Goal: Task Accomplishment & Management: Manage account settings

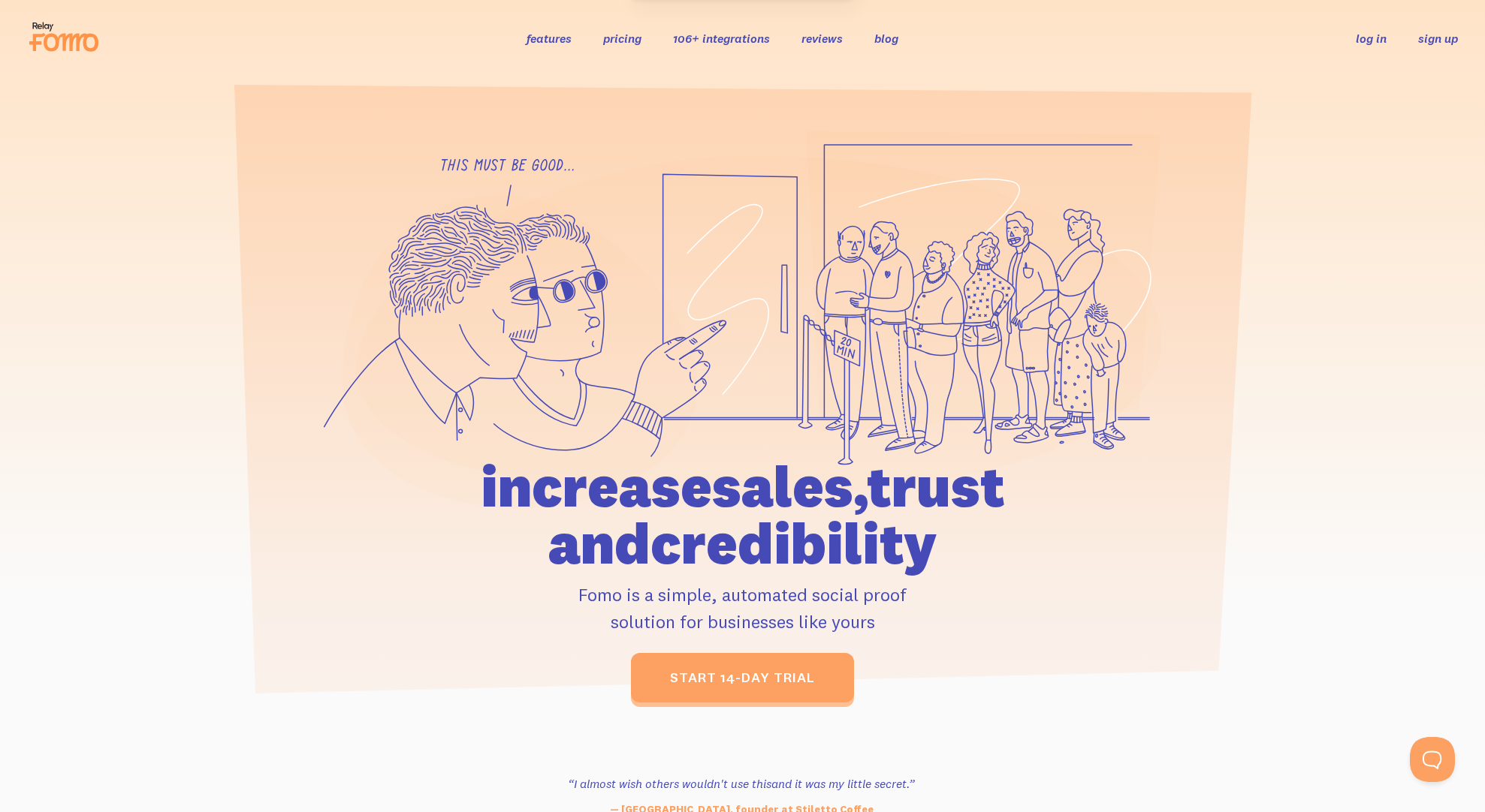
click at [1424, 40] on link "sign up" at bounding box center [1438, 38] width 40 height 16
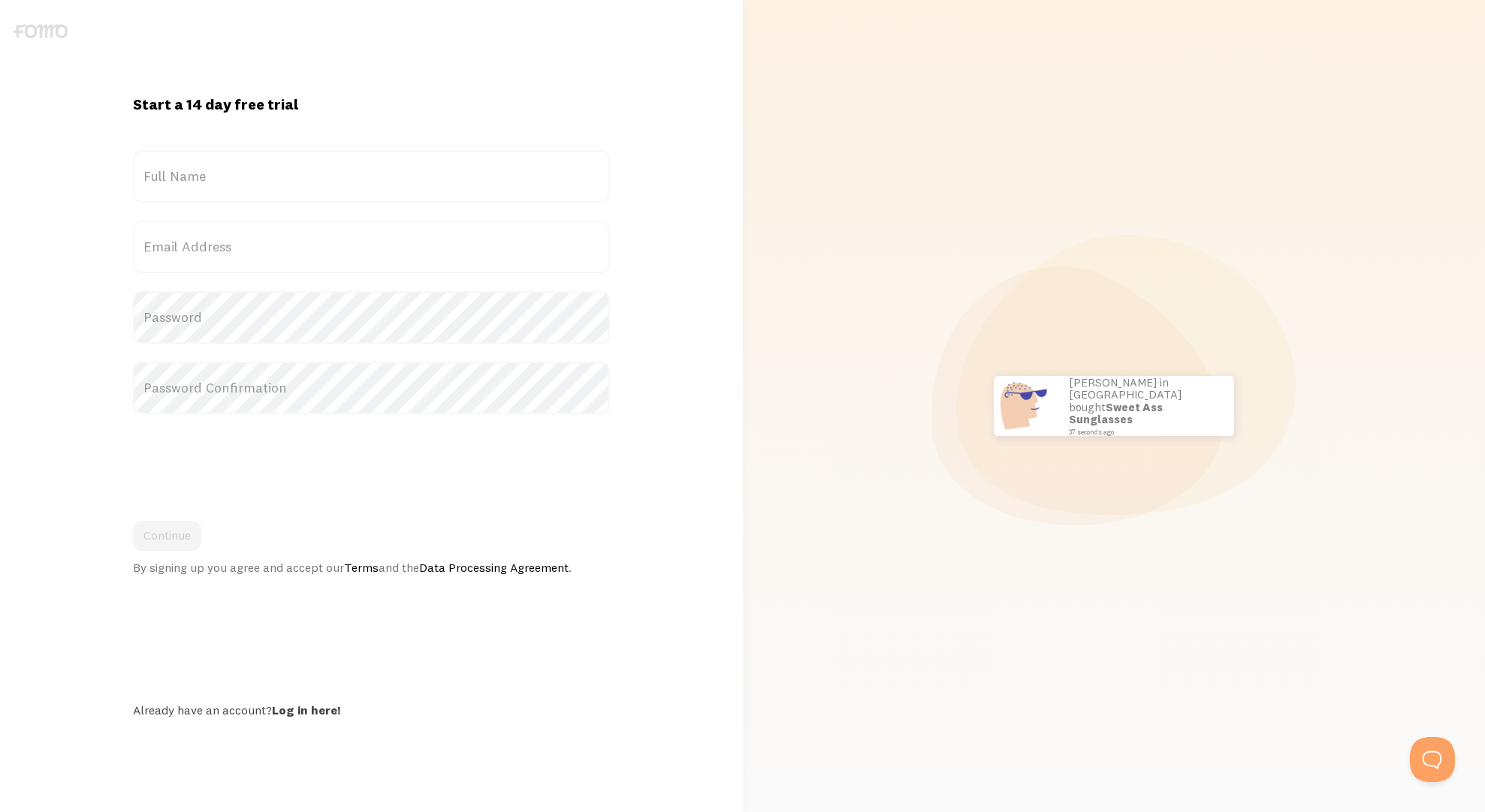
click at [199, 217] on form "Title Full Name Email Address Password Password Confirmation Continue By signin…" at bounding box center [372, 363] width 477 height 425
click at [199, 192] on label "Full Name" at bounding box center [372, 176] width 477 height 52
click at [199, 192] on input "Full Name" at bounding box center [372, 176] width 477 height 52
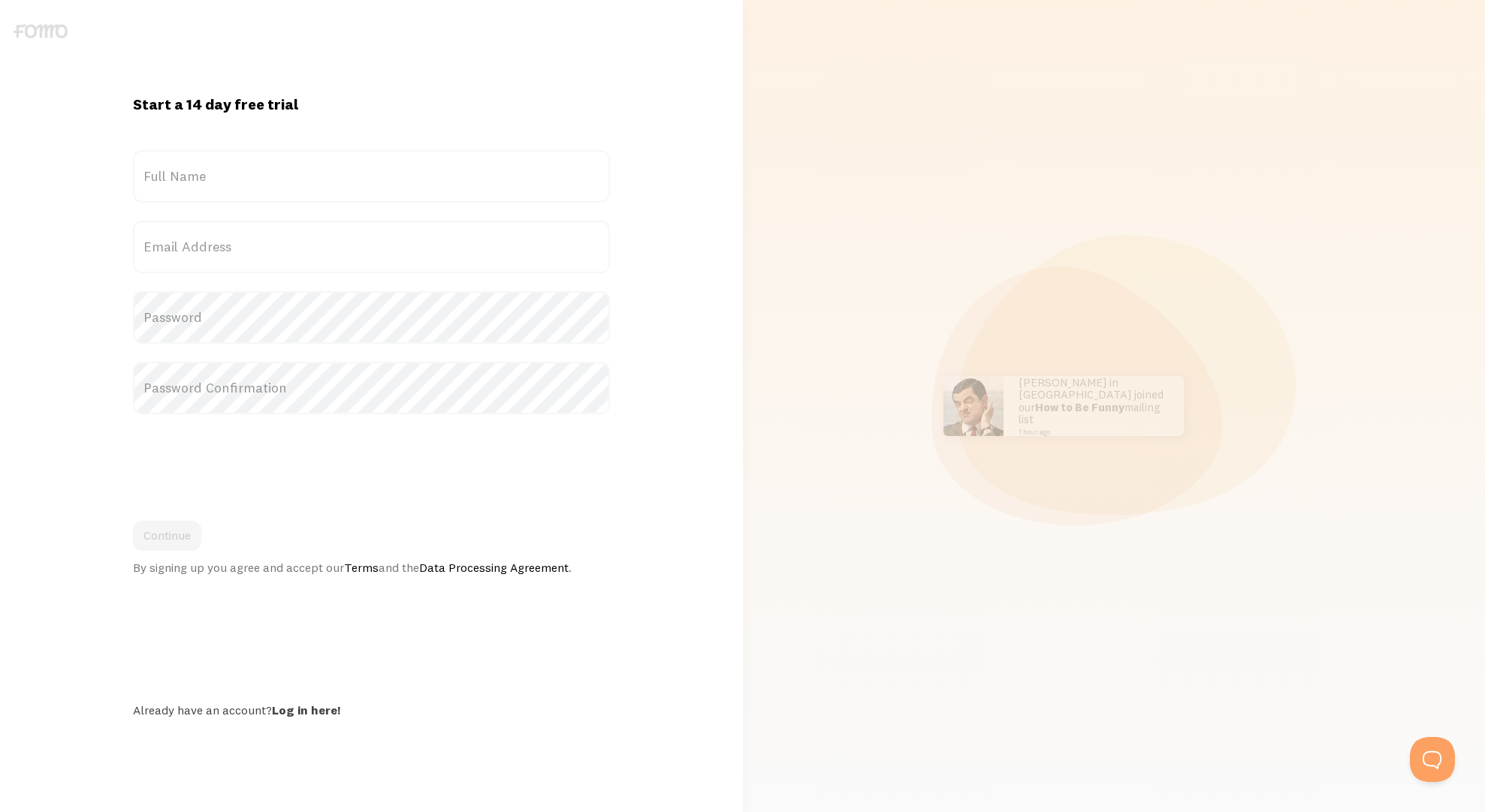
click at [195, 181] on label "Full Name" at bounding box center [372, 176] width 477 height 52
click at [195, 181] on input "Full Name" at bounding box center [372, 176] width 477 height 52
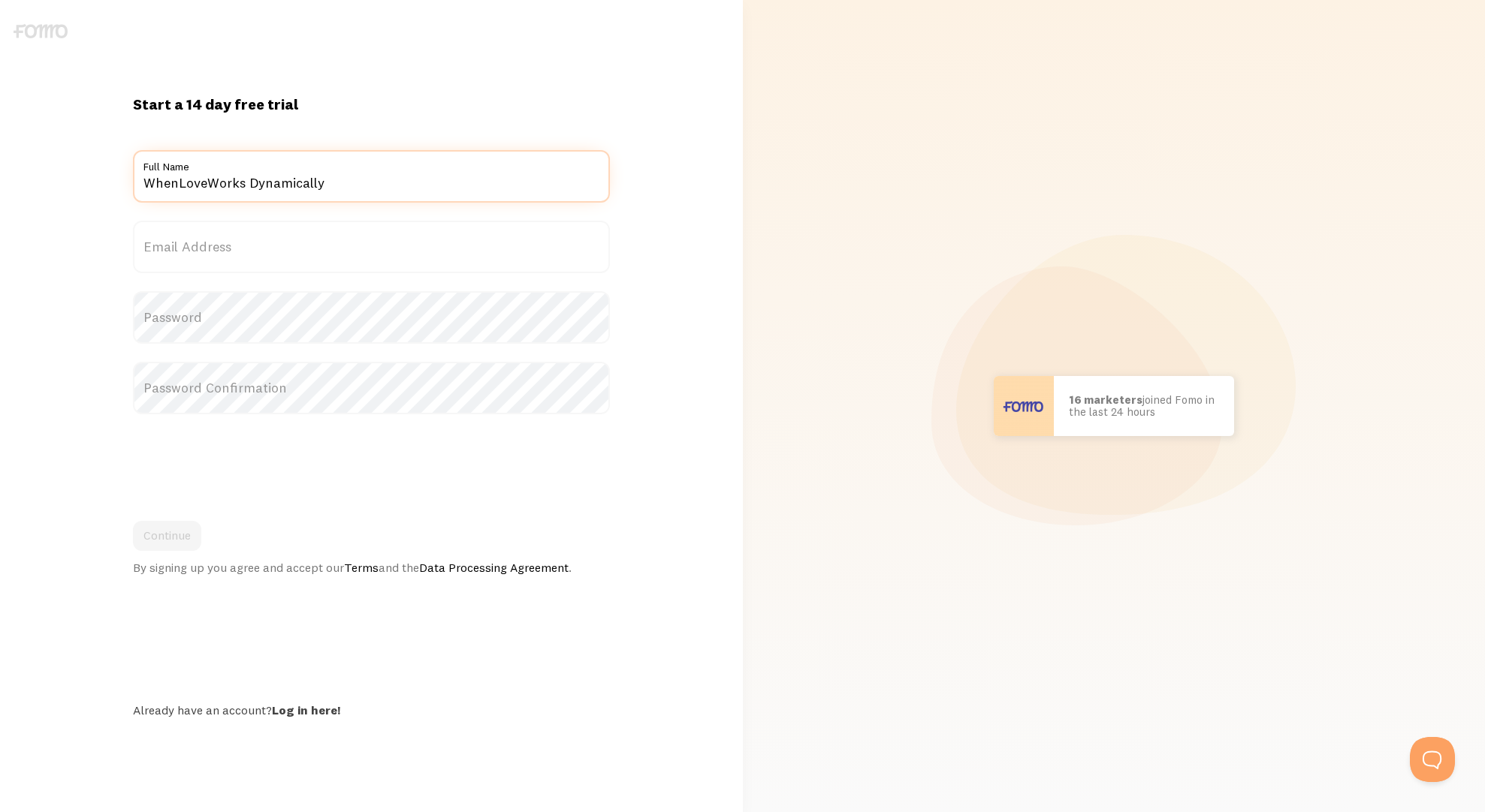
type input "WhenLoveWorks Dynamically"
type input "e"
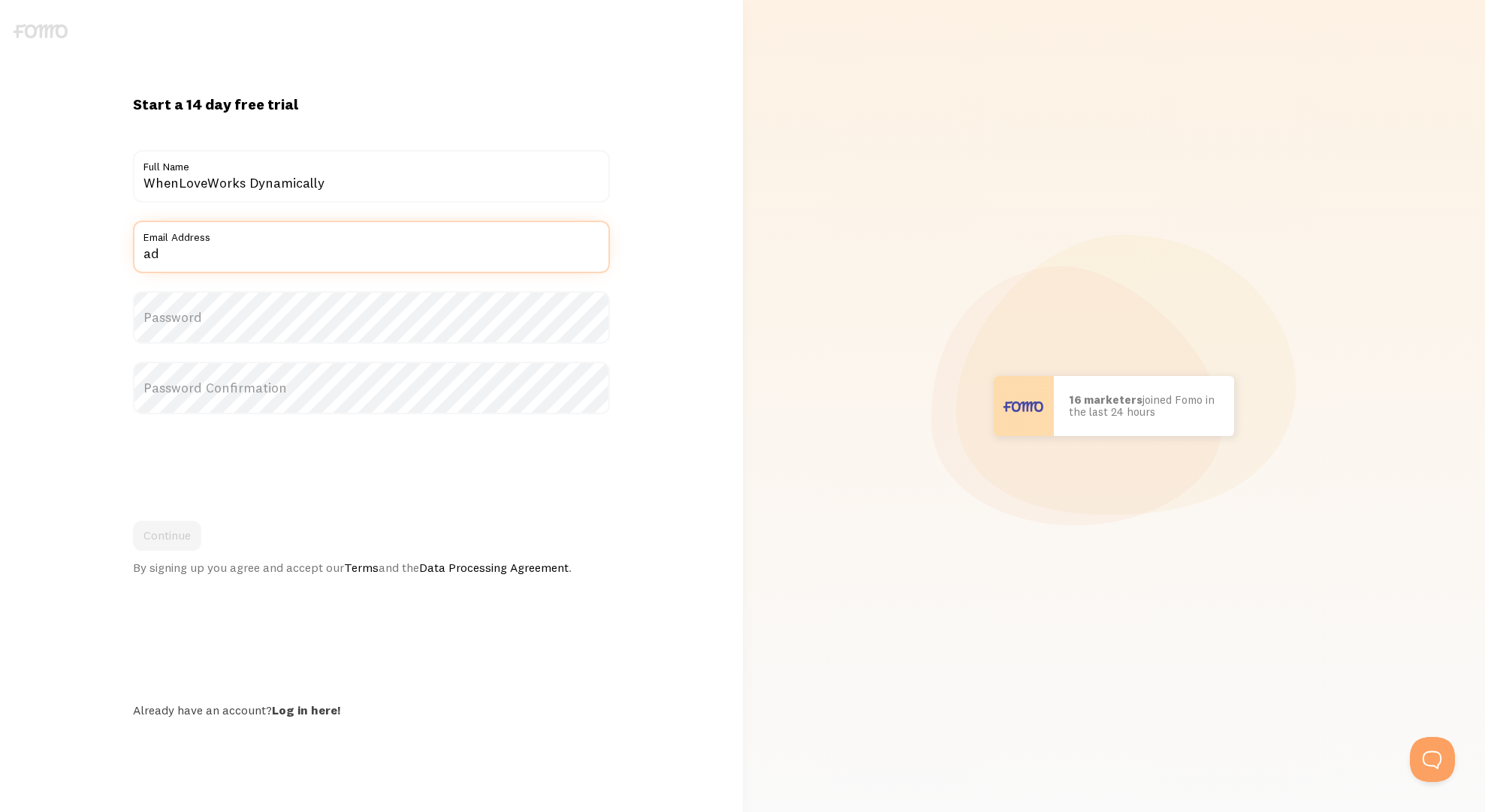
type input "admins@whenloveworks.com"
click at [212, 328] on label "Password" at bounding box center [372, 318] width 477 height 52
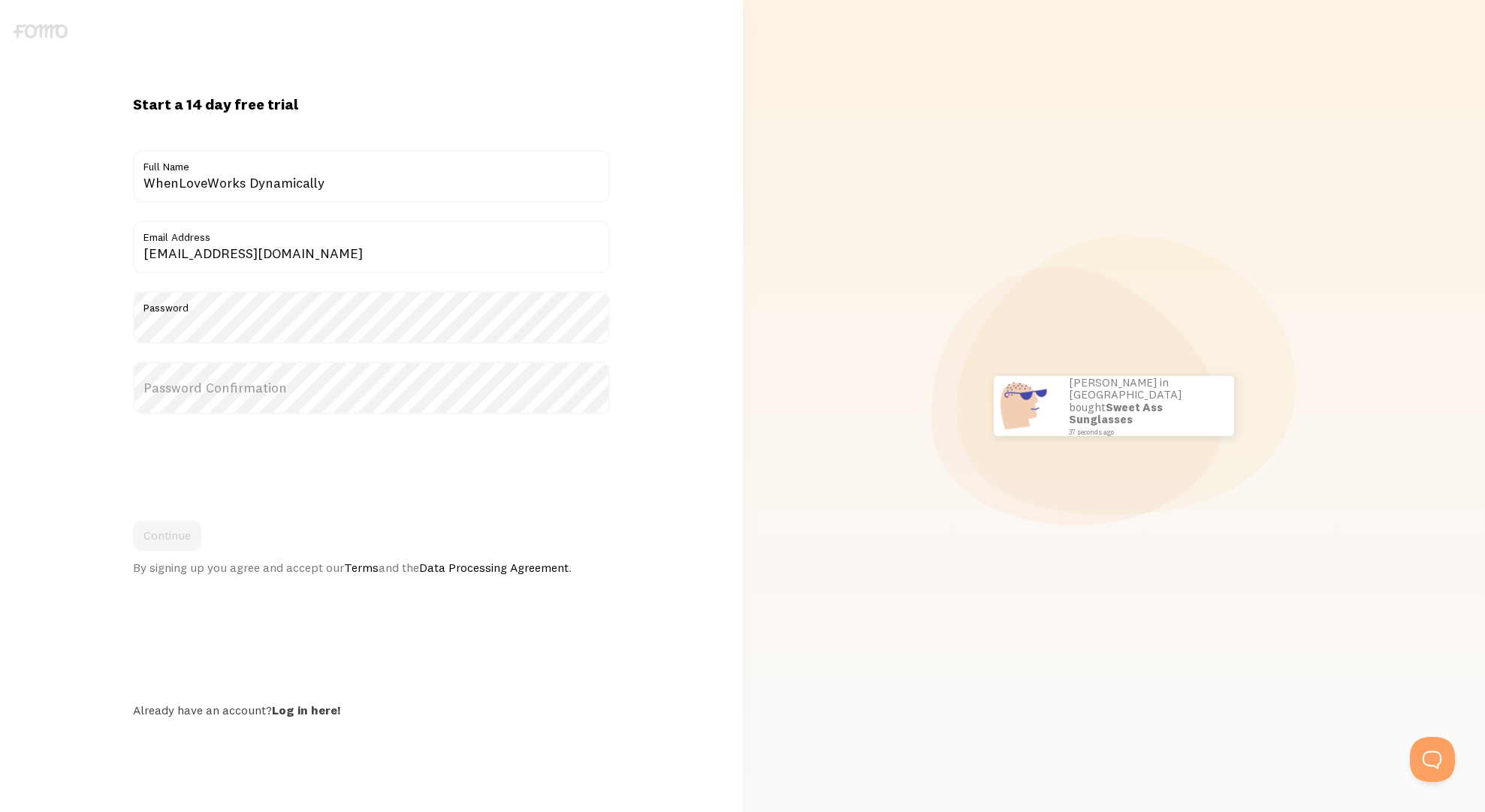
click at [257, 390] on label "Password Confirmation" at bounding box center [372, 388] width 477 height 52
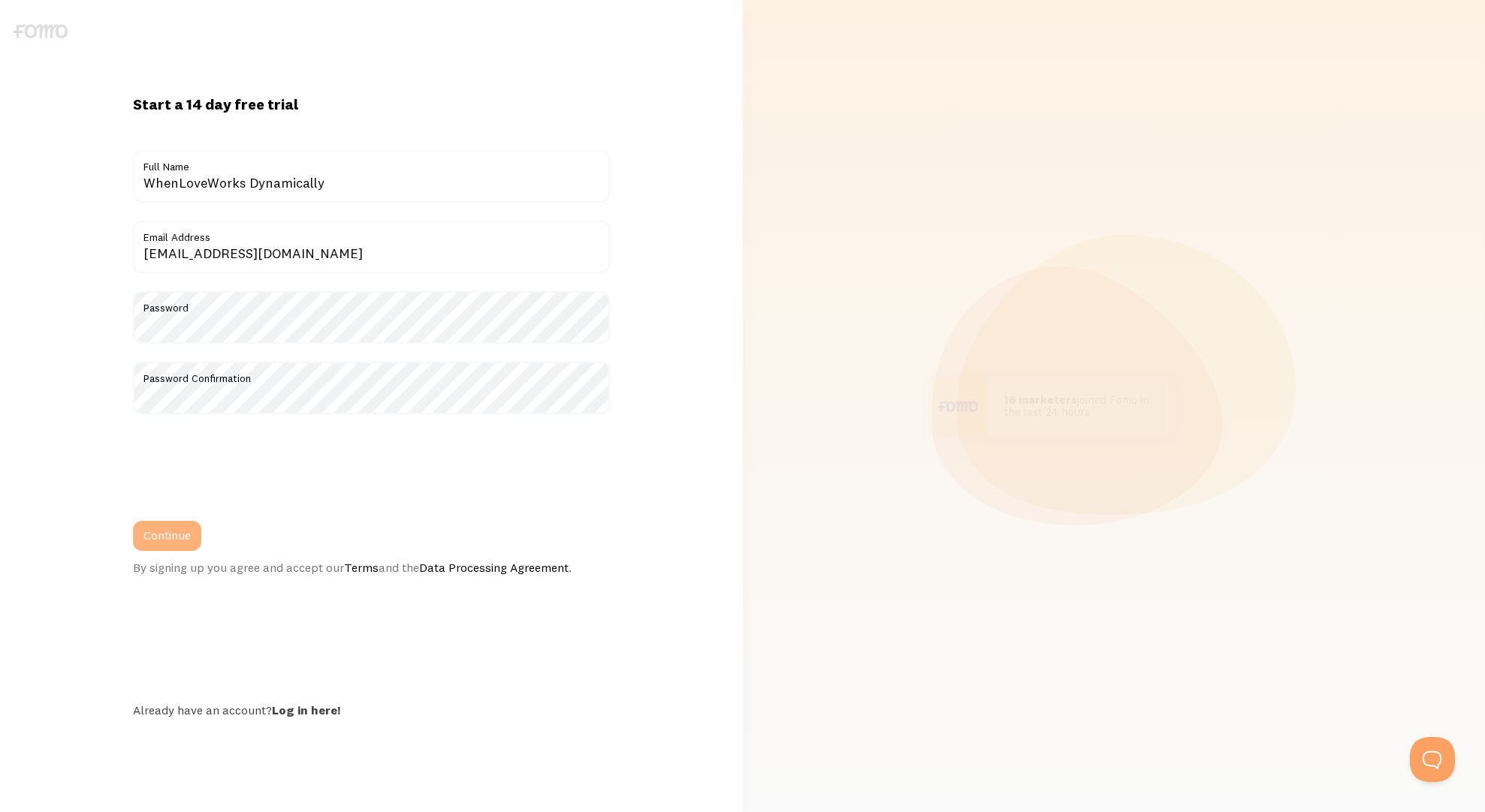
click at [183, 532] on button "Continue" at bounding box center [168, 536] width 69 height 30
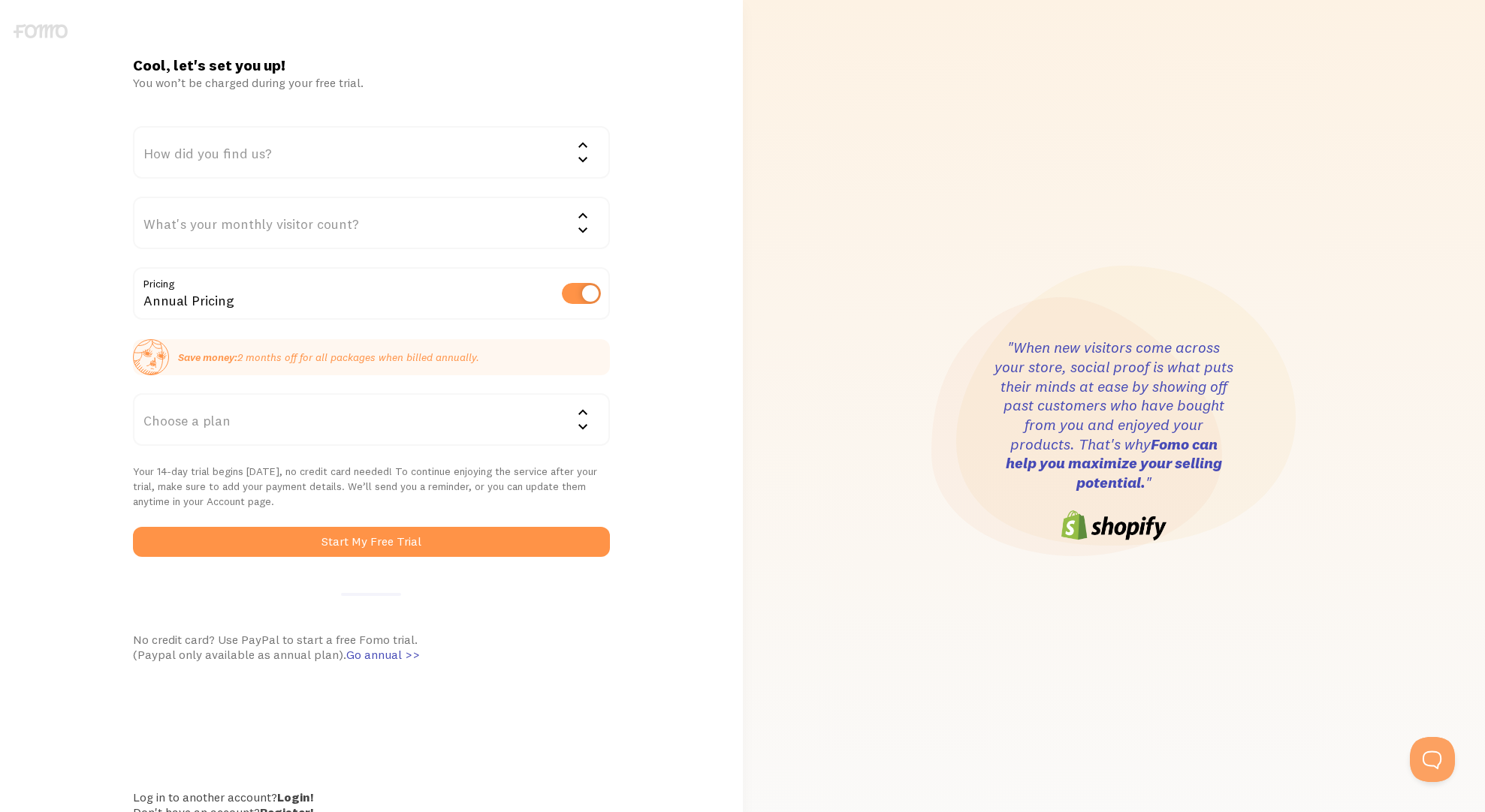
click at [366, 158] on div "How did you find us?" at bounding box center [372, 152] width 477 height 52
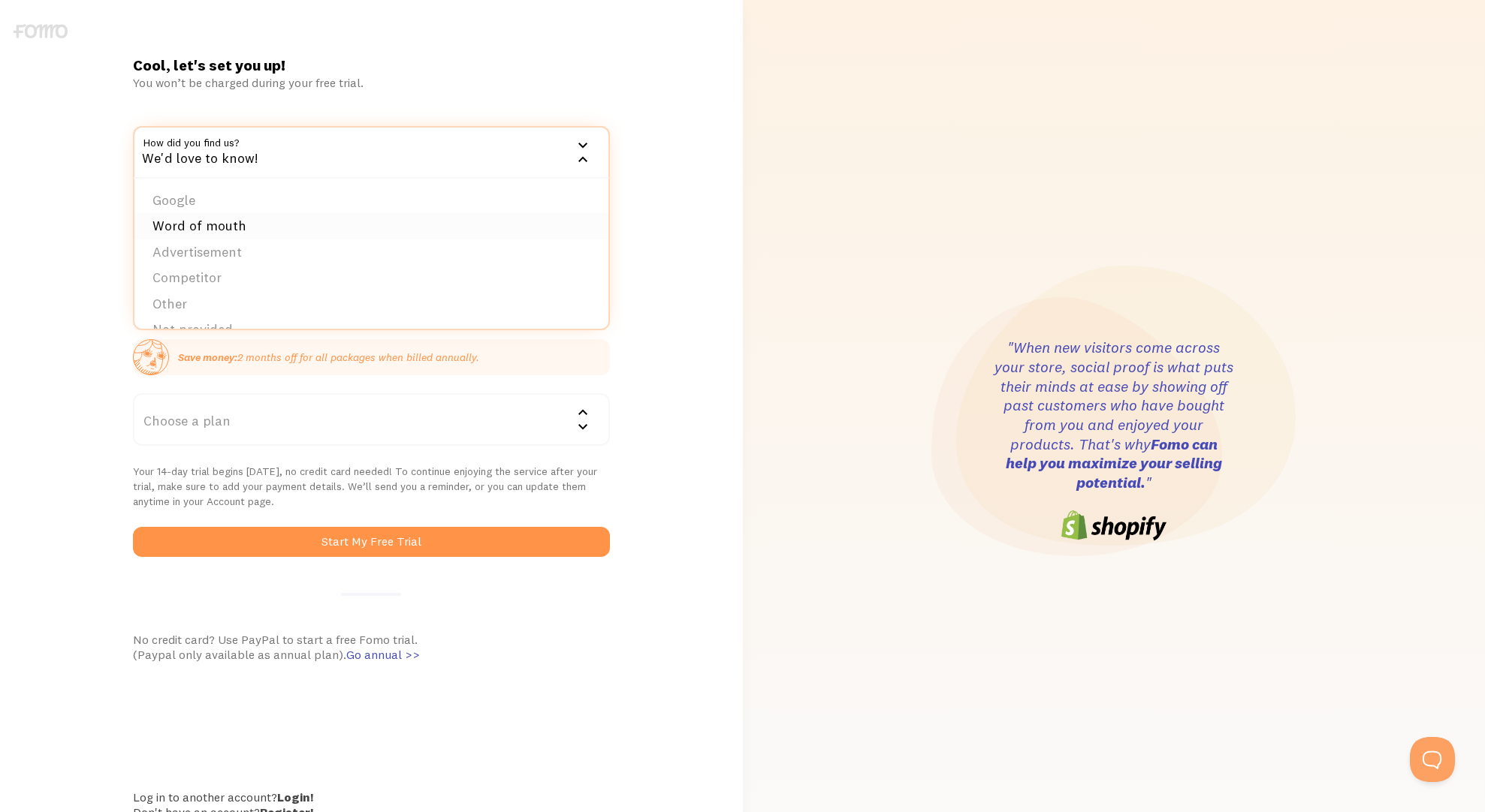
click at [222, 217] on li "Word of mouth" at bounding box center [371, 226] width 474 height 26
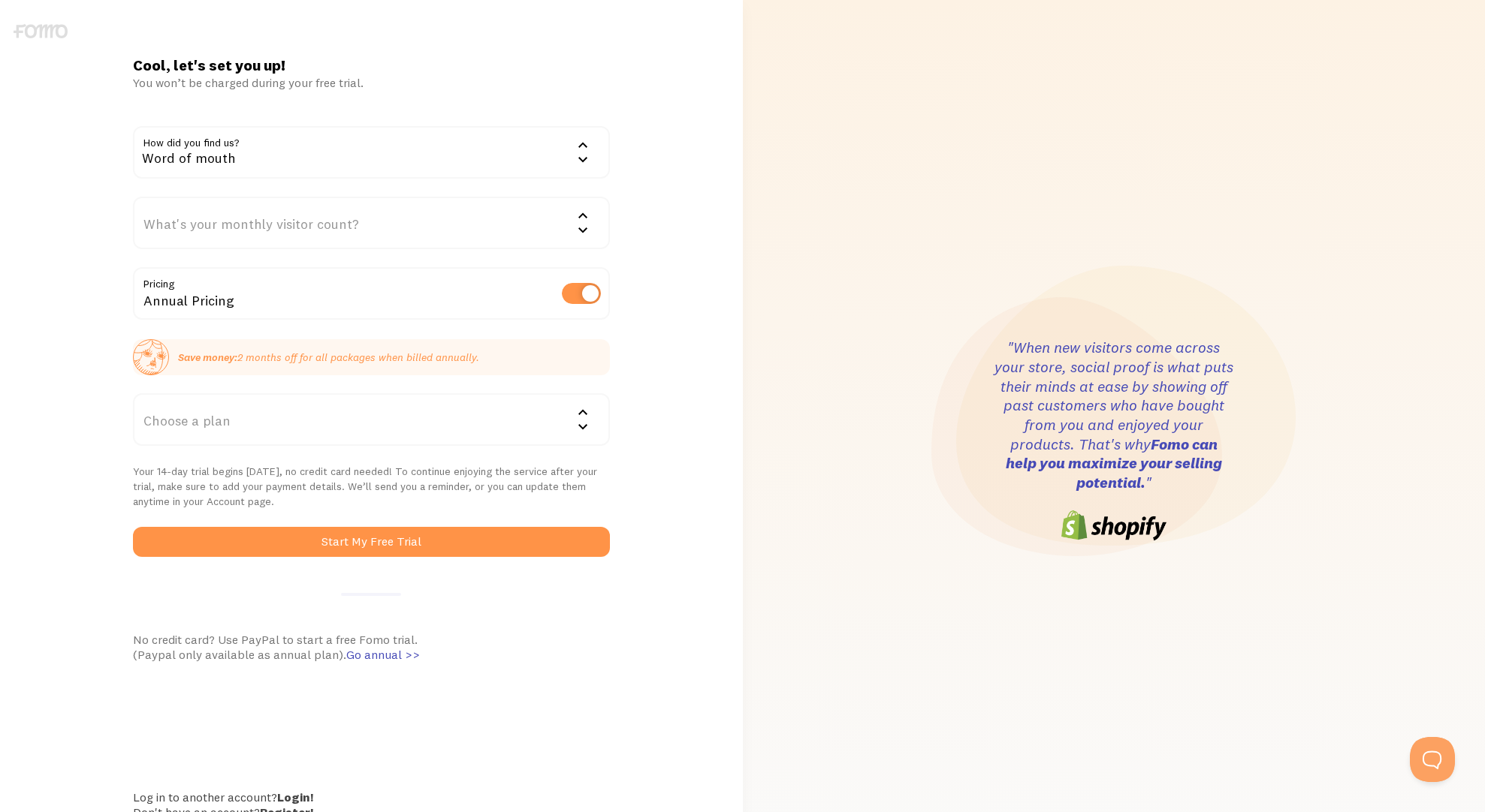
click at [222, 217] on div "What's your monthly visitor count?" at bounding box center [372, 223] width 477 height 52
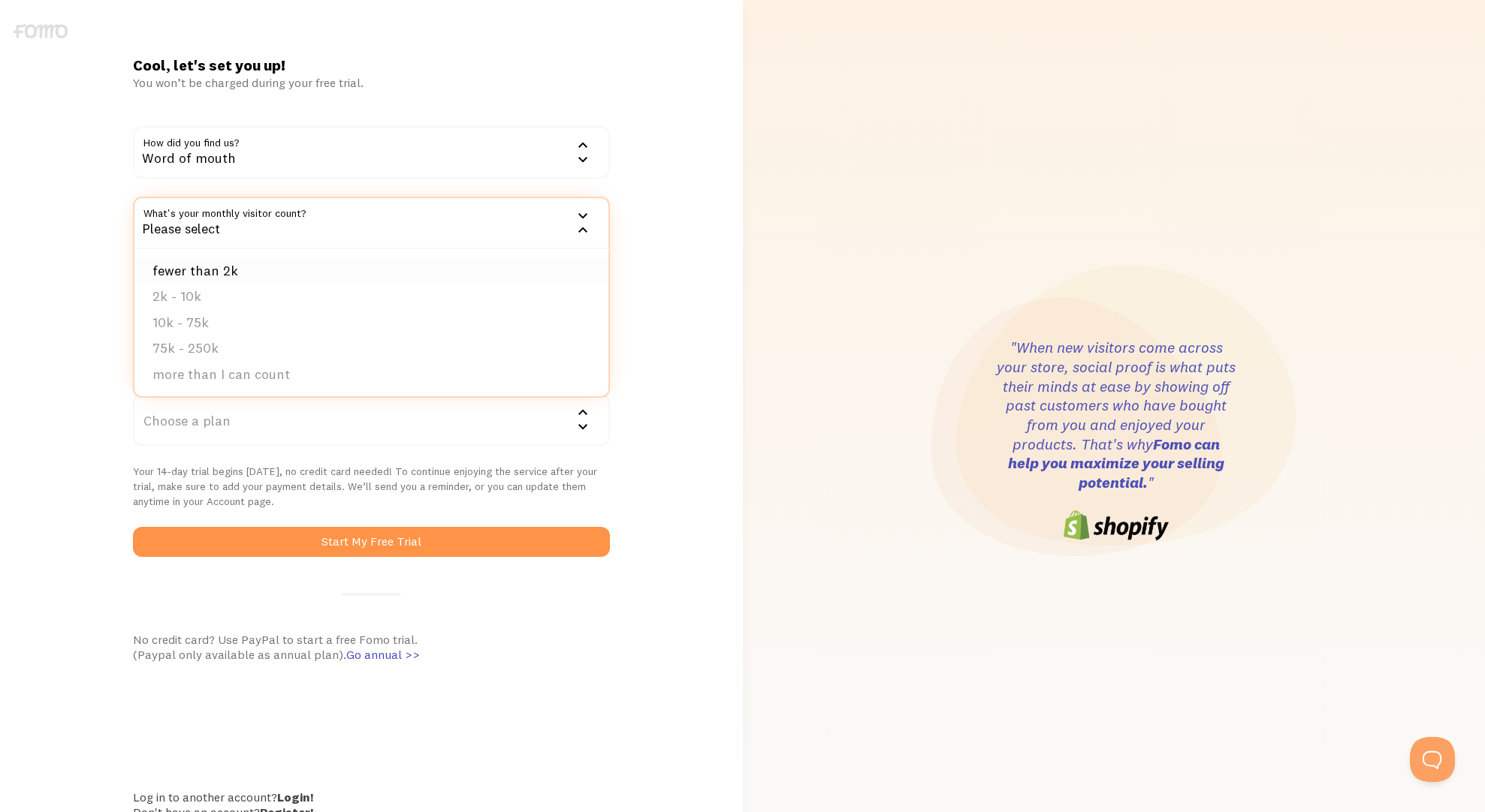
click at [220, 272] on li "fewer than 2k" at bounding box center [371, 271] width 474 height 26
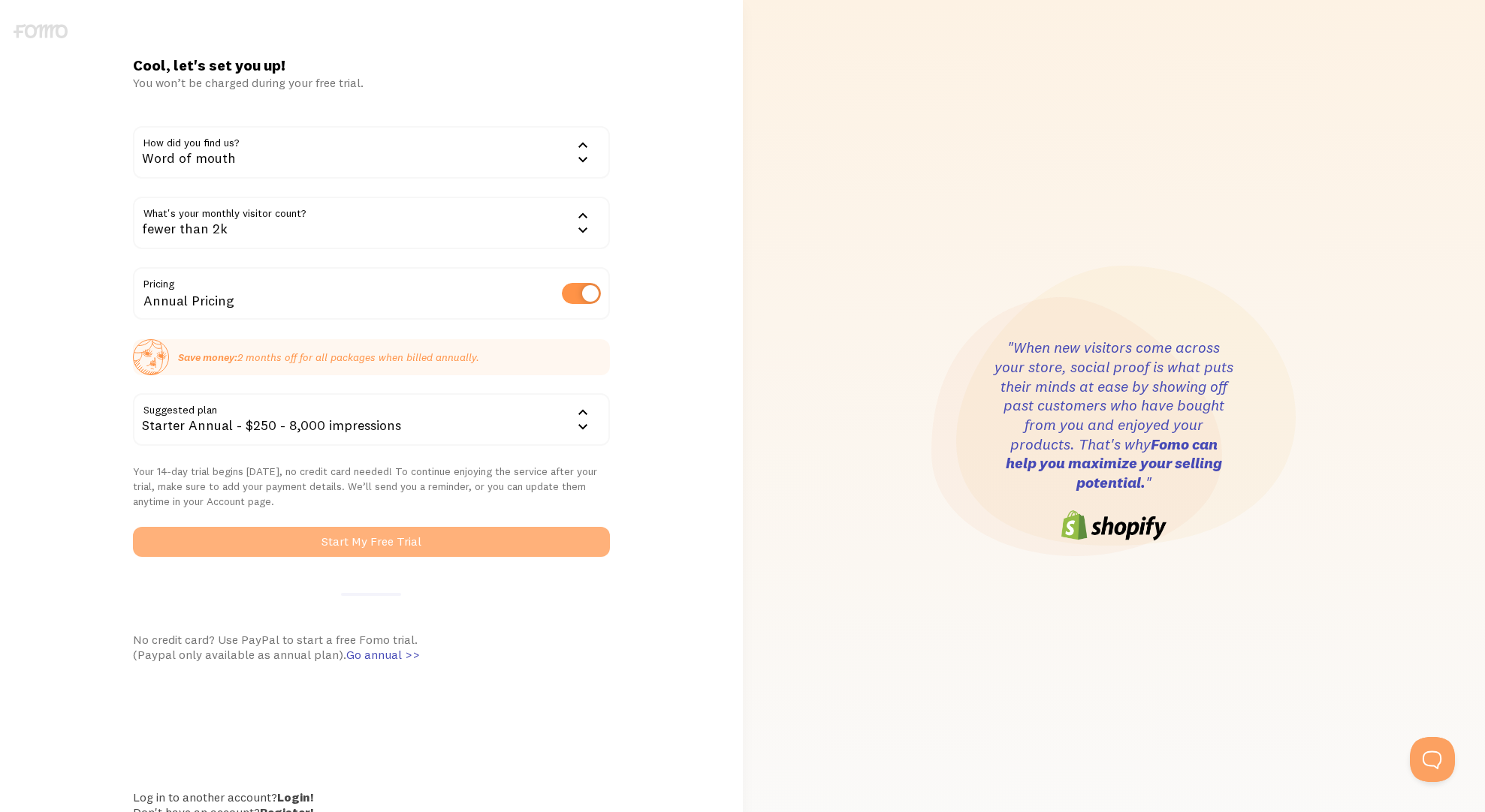
click at [333, 541] on button "Start My Free Trial" at bounding box center [372, 542] width 477 height 30
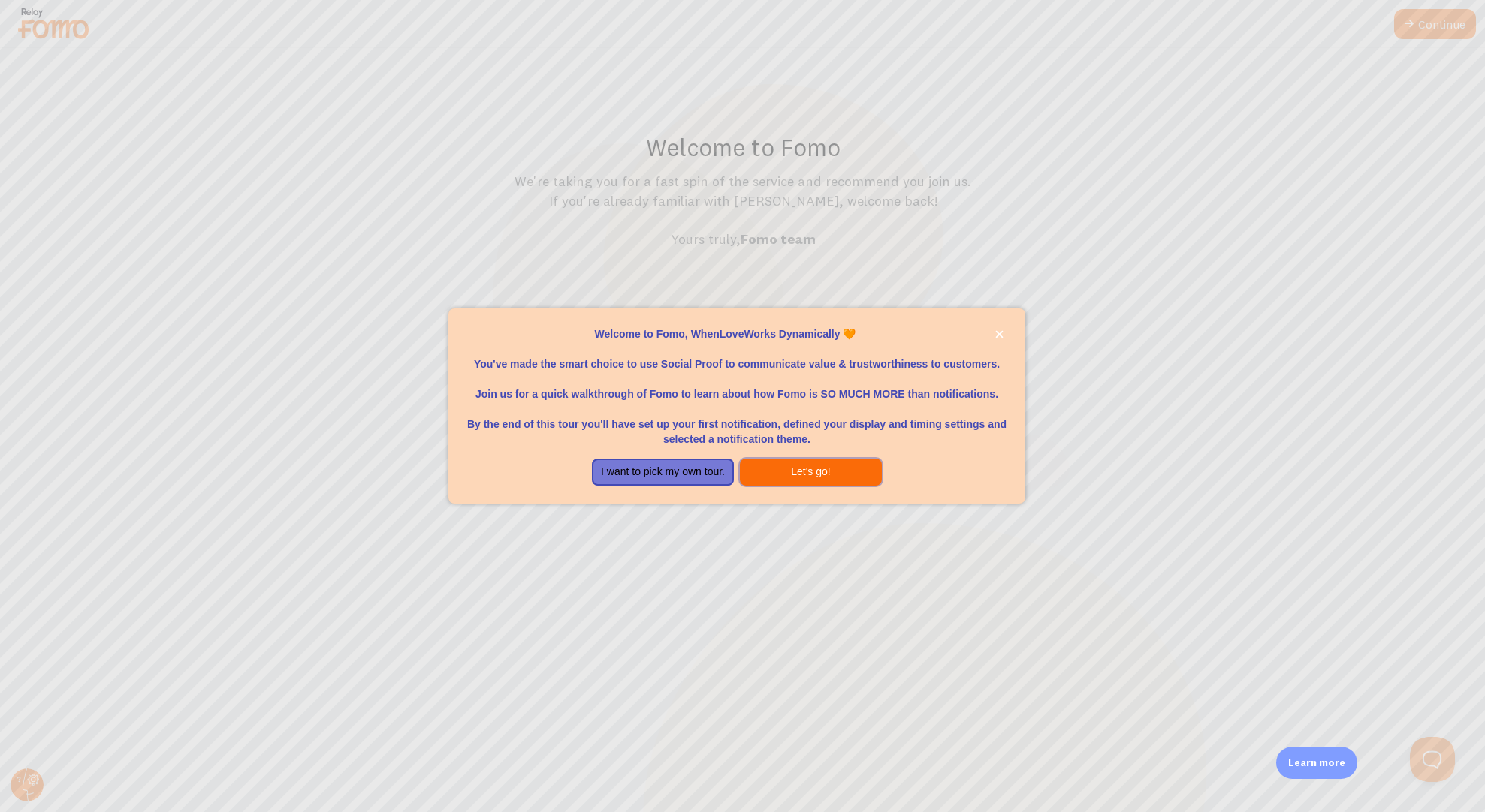
click at [801, 470] on button "Let's go!" at bounding box center [811, 471] width 142 height 27
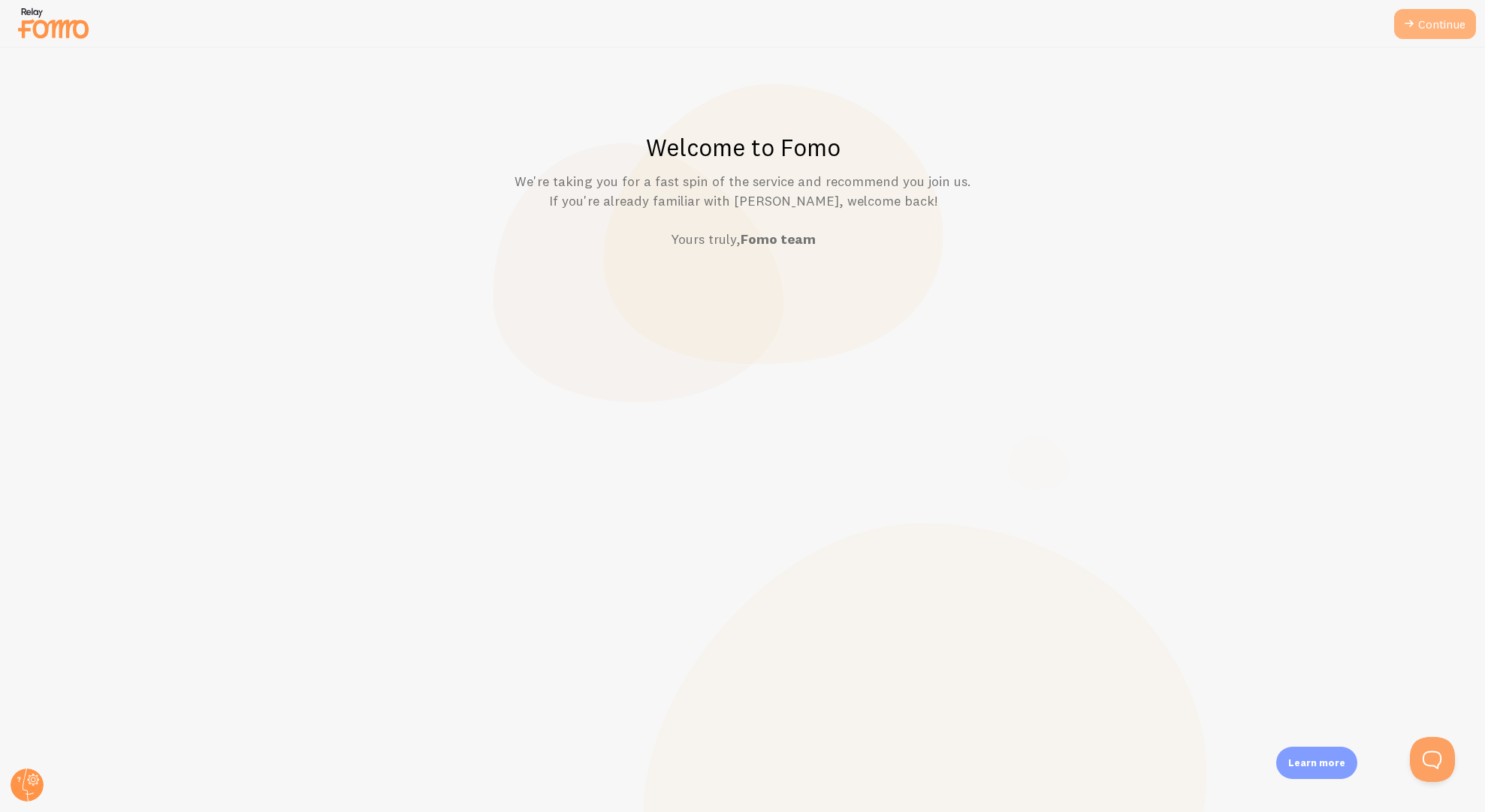
click at [1431, 28] on link "Continue" at bounding box center [1435, 24] width 82 height 30
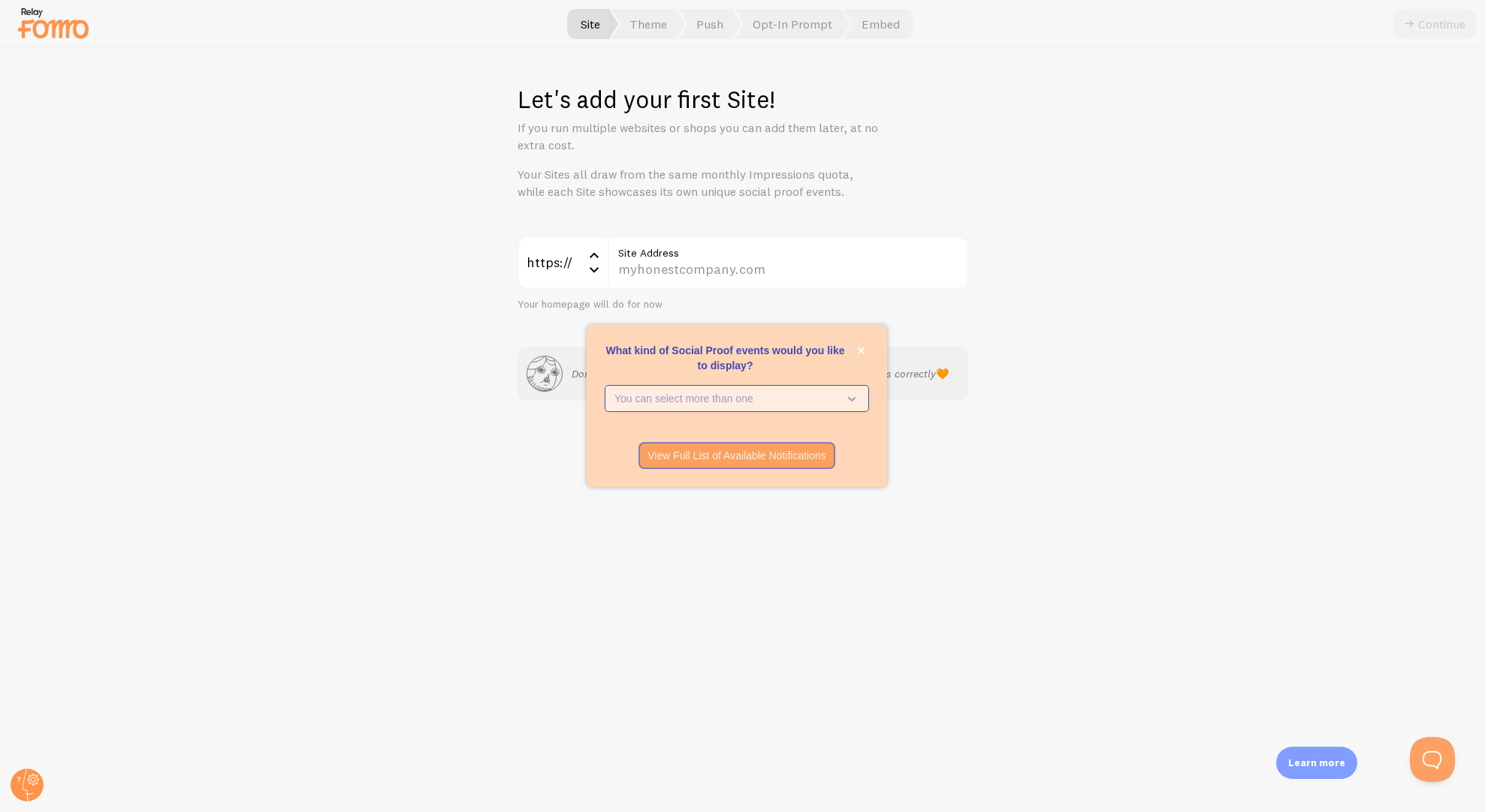
click at [837, 401] on p "You can select more than one" at bounding box center [727, 399] width 224 height 15
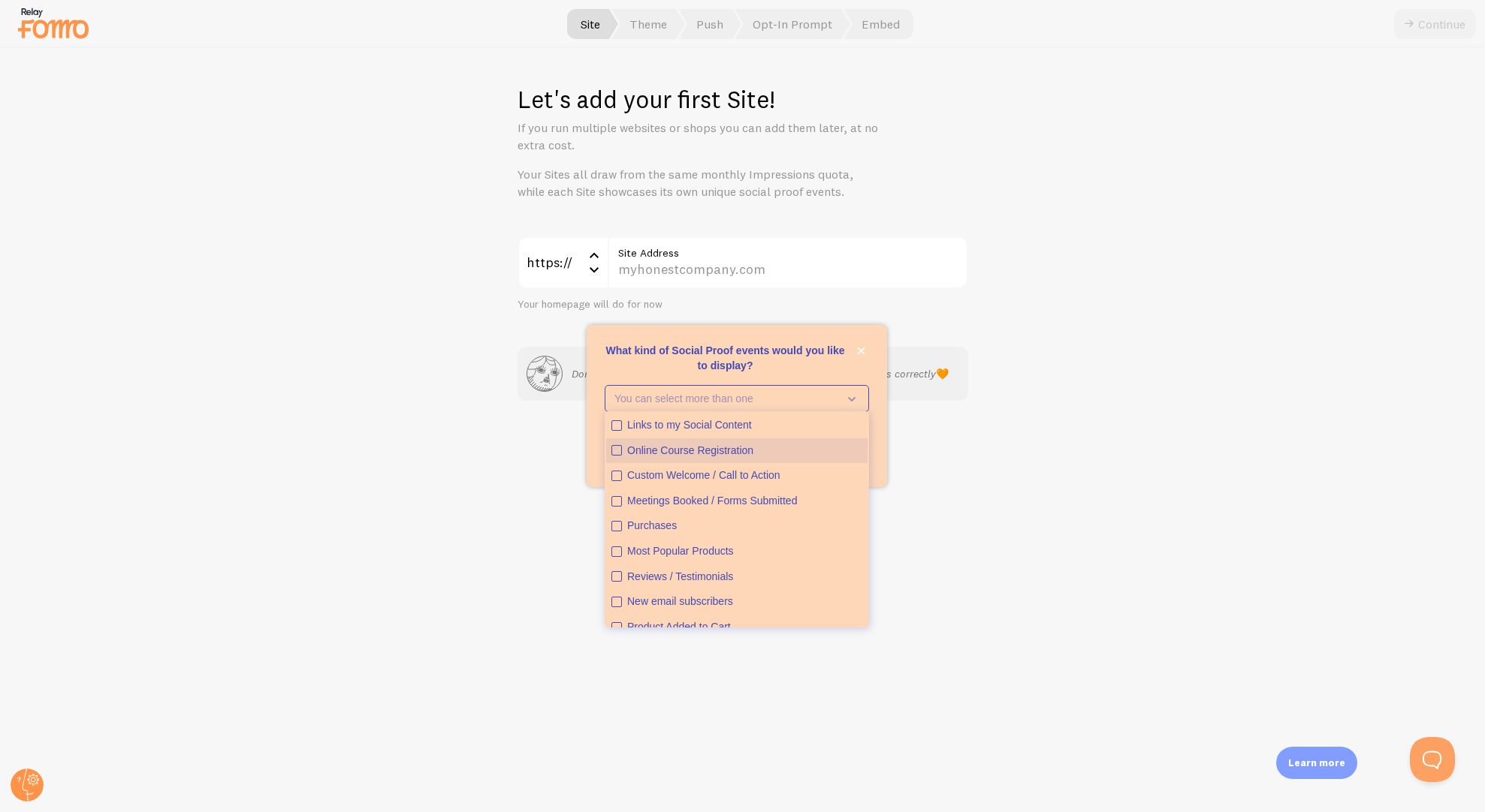
click at [618, 457] on button "Online Course Registration" at bounding box center [737, 451] width 262 height 25
click at [1057, 461] on div "Let's add your first Site! If you run multiple websites or shops you can add th…" at bounding box center [743, 430] width 1484 height 764
click at [697, 447] on div "Online Course Registration" at bounding box center [745, 451] width 235 height 15
click at [679, 451] on div "Online Course Registration" at bounding box center [745, 451] width 235 height 15
click at [875, 460] on div "View Full List of Available Notifications" at bounding box center [737, 455] width 301 height 27
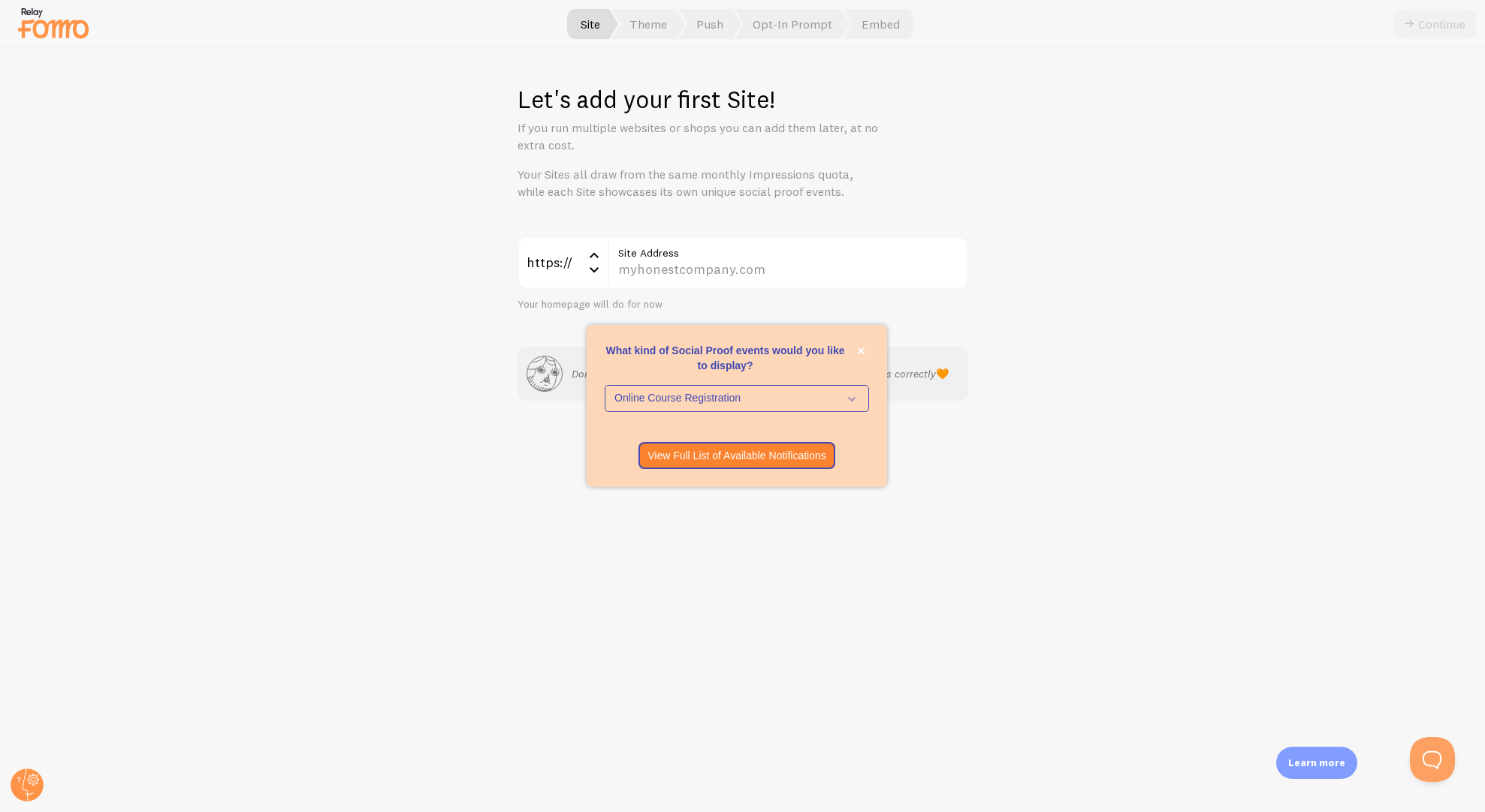
click at [1014, 303] on div "Let's add your first Site! If you run multiple websites or shops you can add th…" at bounding box center [743, 430] width 1484 height 764
click at [857, 350] on icon "close," at bounding box center [861, 351] width 8 height 8
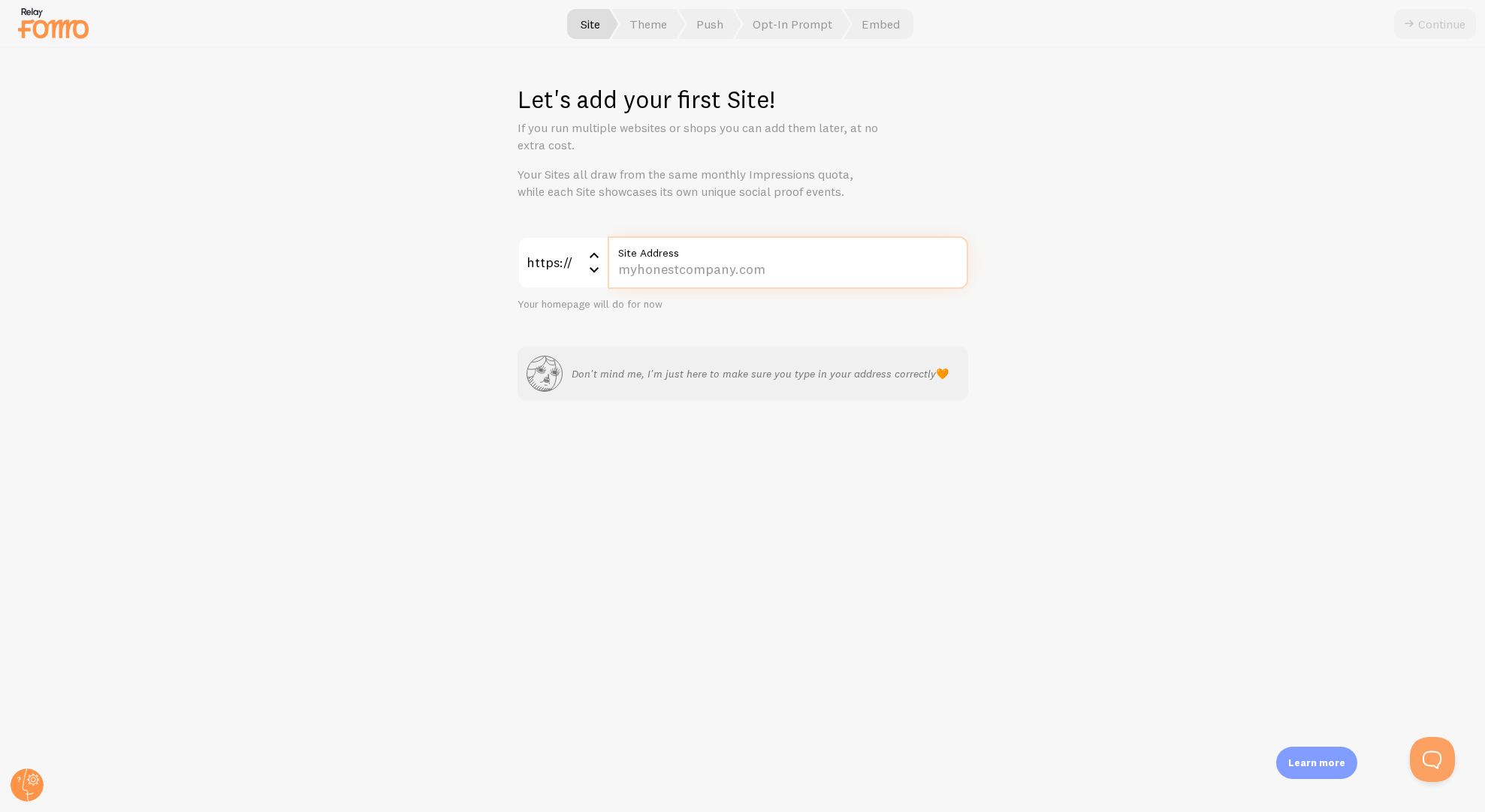
click at [689, 274] on input "Site Address" at bounding box center [787, 262] width 360 height 52
click at [717, 264] on input "Site Address" at bounding box center [787, 262] width 360 height 52
paste input "secure.wlwdynamically.com/vloveflowliveevent"
type input "secure.wlwdynamically.com/vloveflowliveevent"
click at [1448, 26] on button "Continue" at bounding box center [1435, 24] width 82 height 30
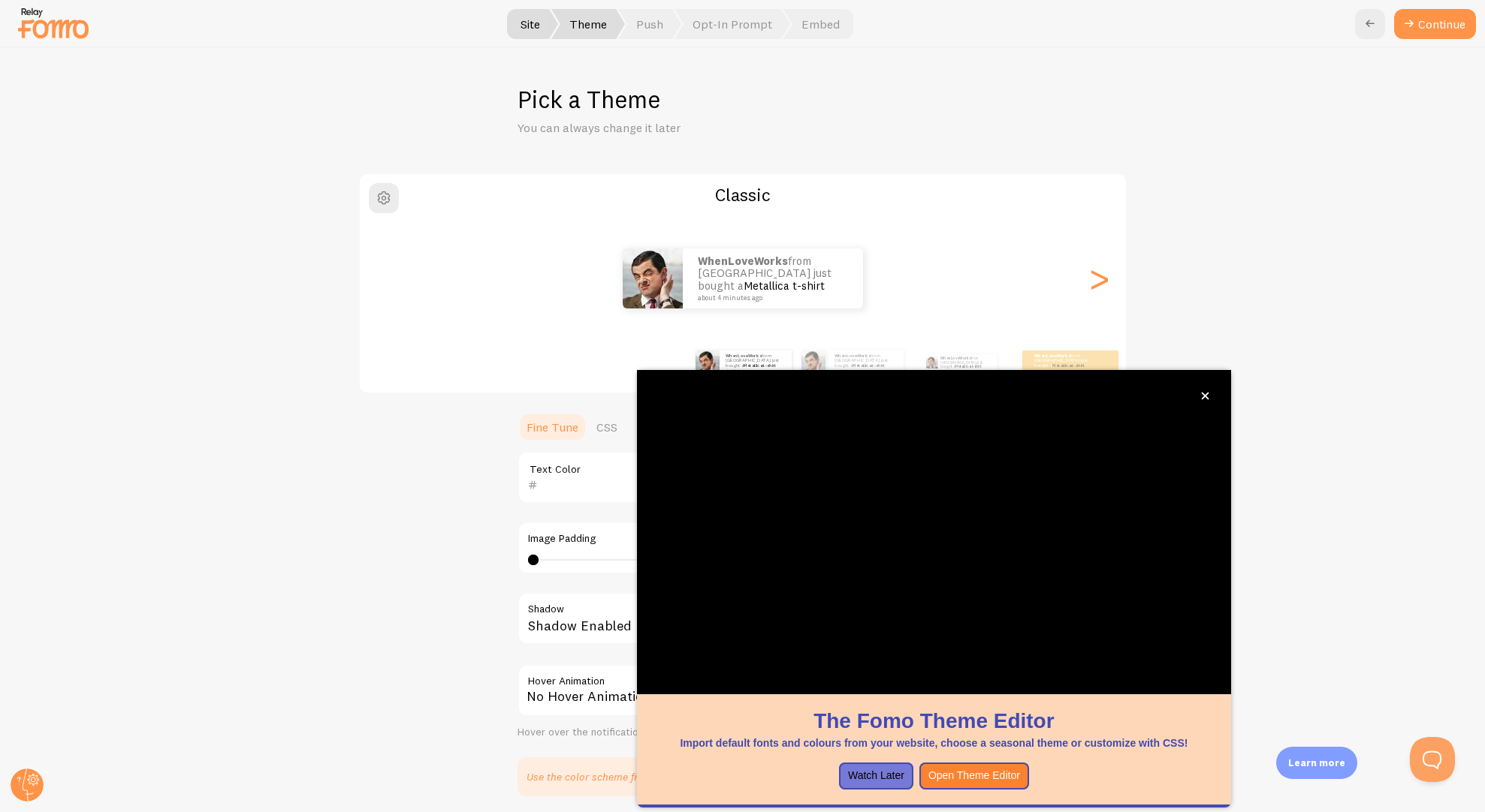
click at [407, 520] on div "Classic WhenLoveWorks from United States just bought a Metallica t-shirt about …" at bounding box center [743, 484] width 1412 height 624
click at [883, 778] on button "Watch Later" at bounding box center [875, 776] width 74 height 27
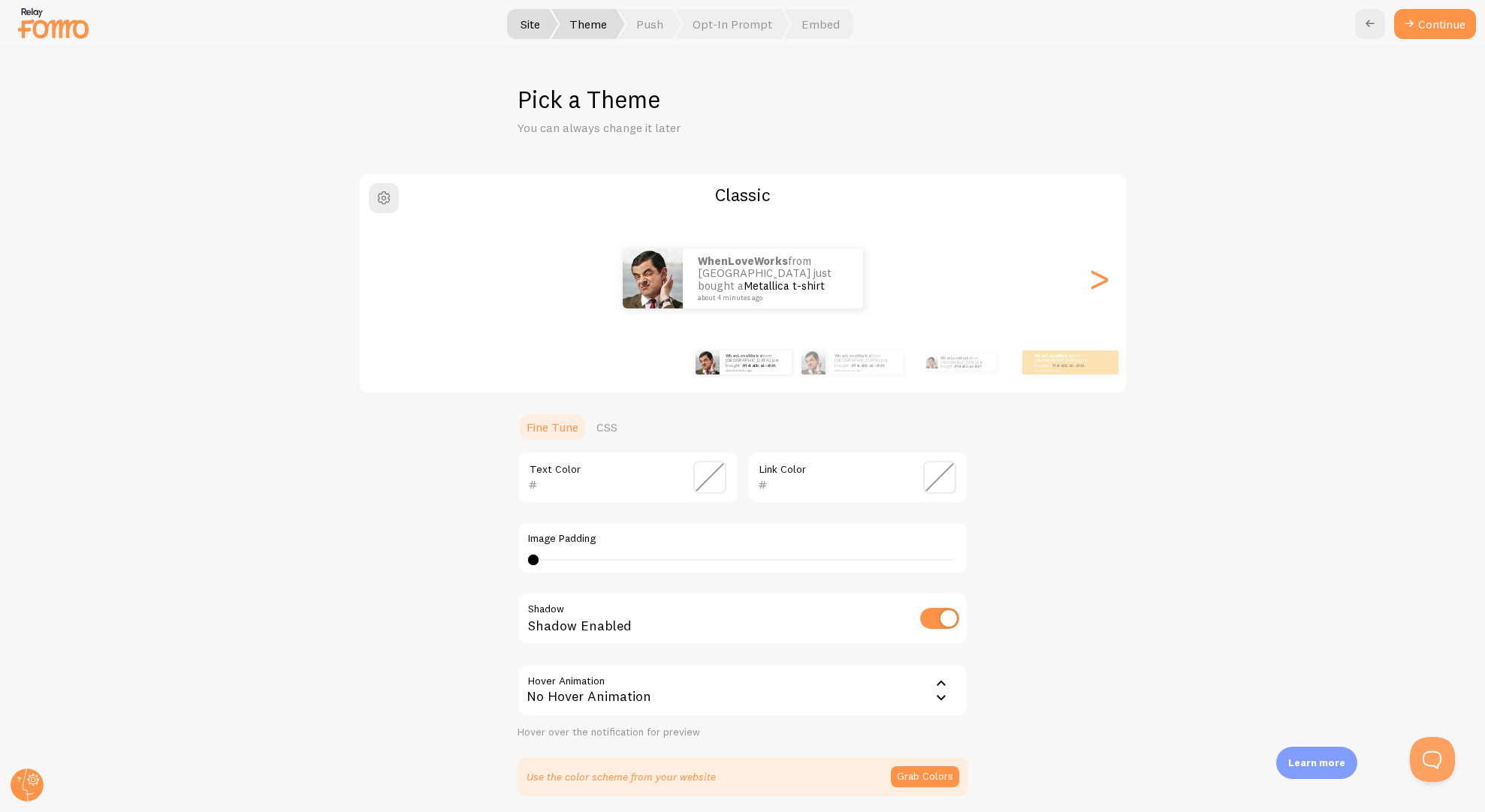
click at [942, 481] on span at bounding box center [939, 477] width 33 height 33
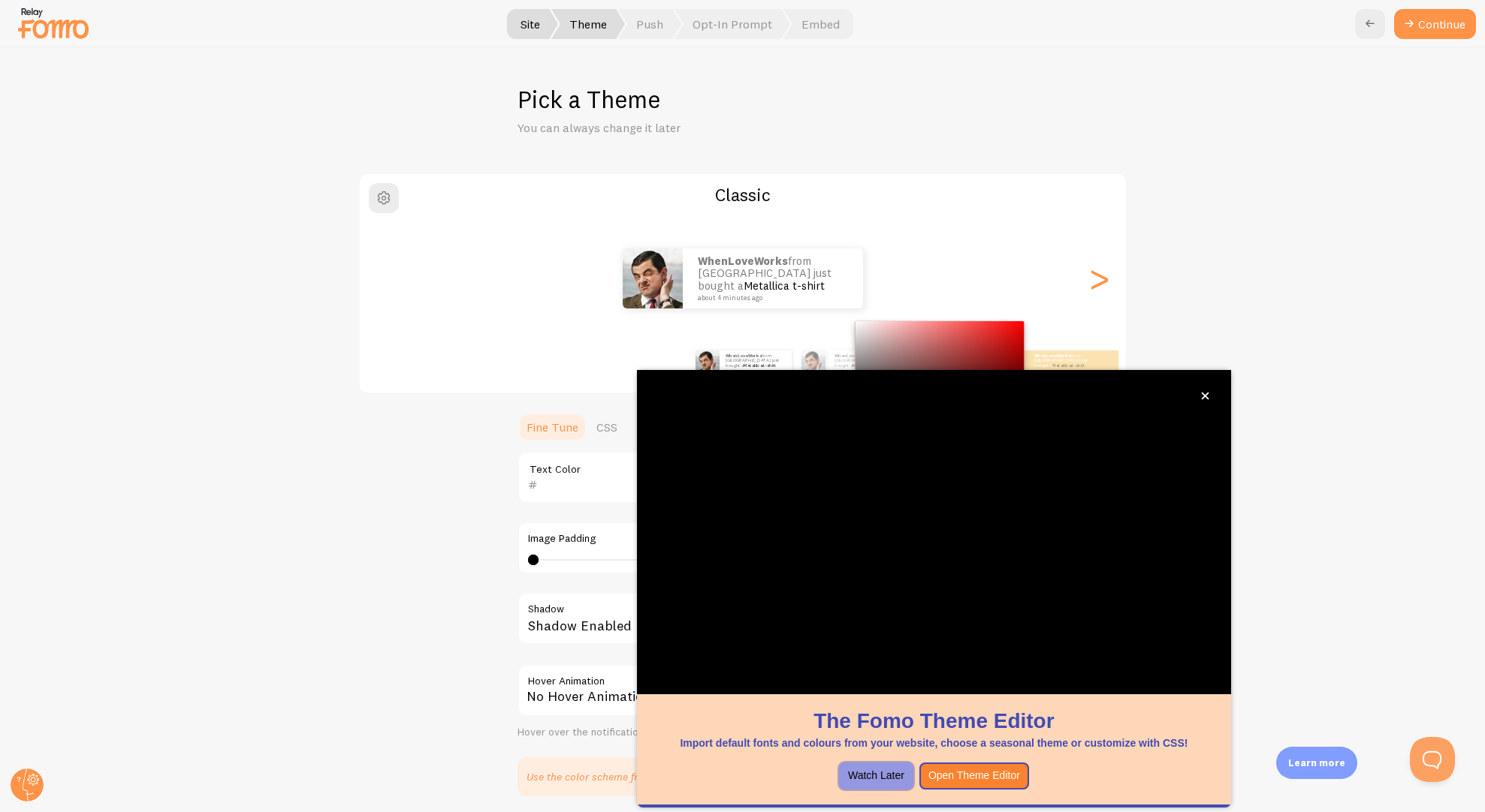
click at [879, 776] on button "Watch Later" at bounding box center [875, 776] width 74 height 27
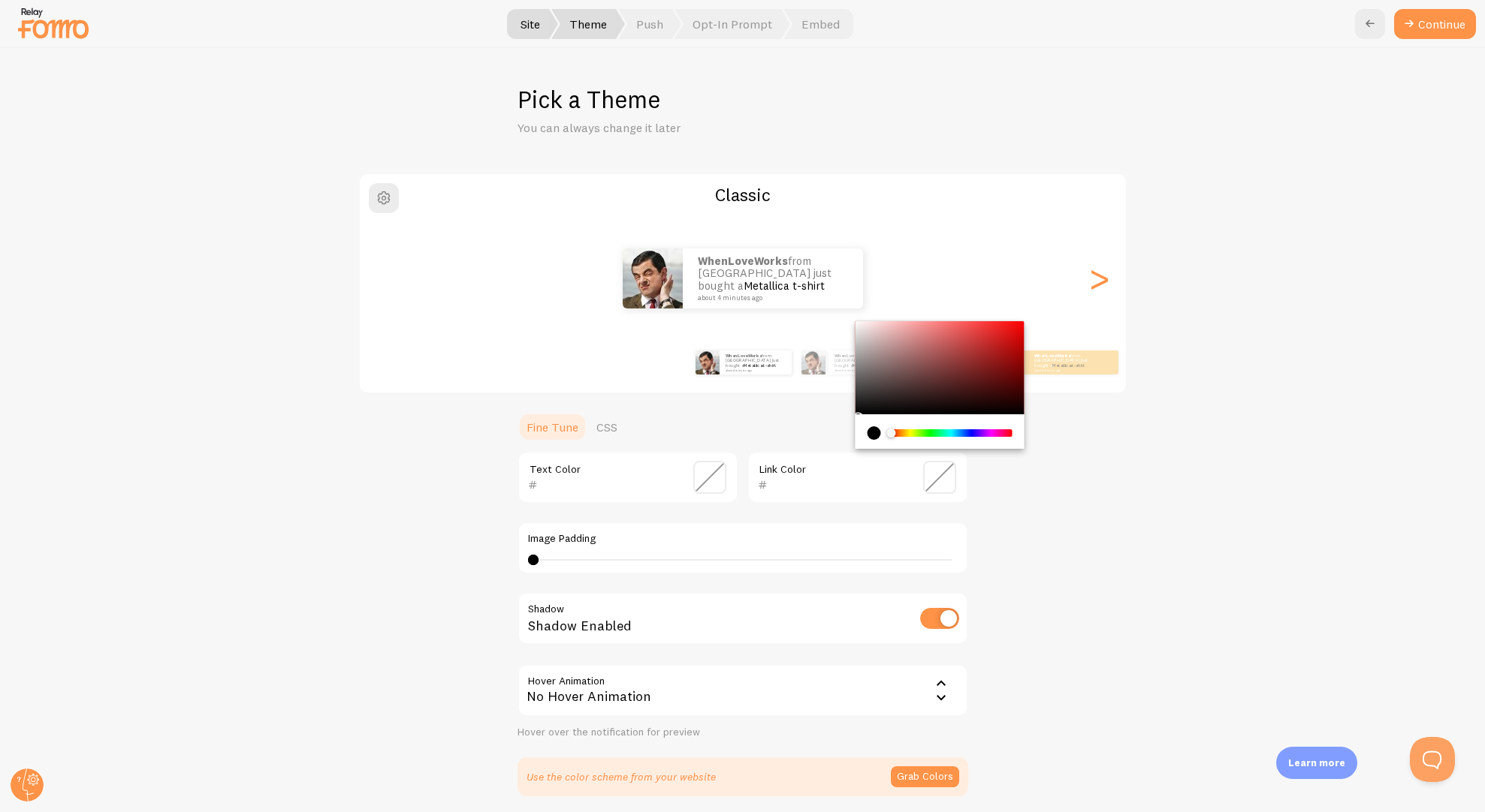
click at [993, 376] on div "Chrome color picker" at bounding box center [940, 368] width 169 height 93
drag, startPoint x: 812, startPoint y: 486, endPoint x: 760, endPoint y: 490, distance: 52.2
click at [760, 490] on div "691313" at bounding box center [831, 485] width 147 height 18
type input "991818"
type input "0"
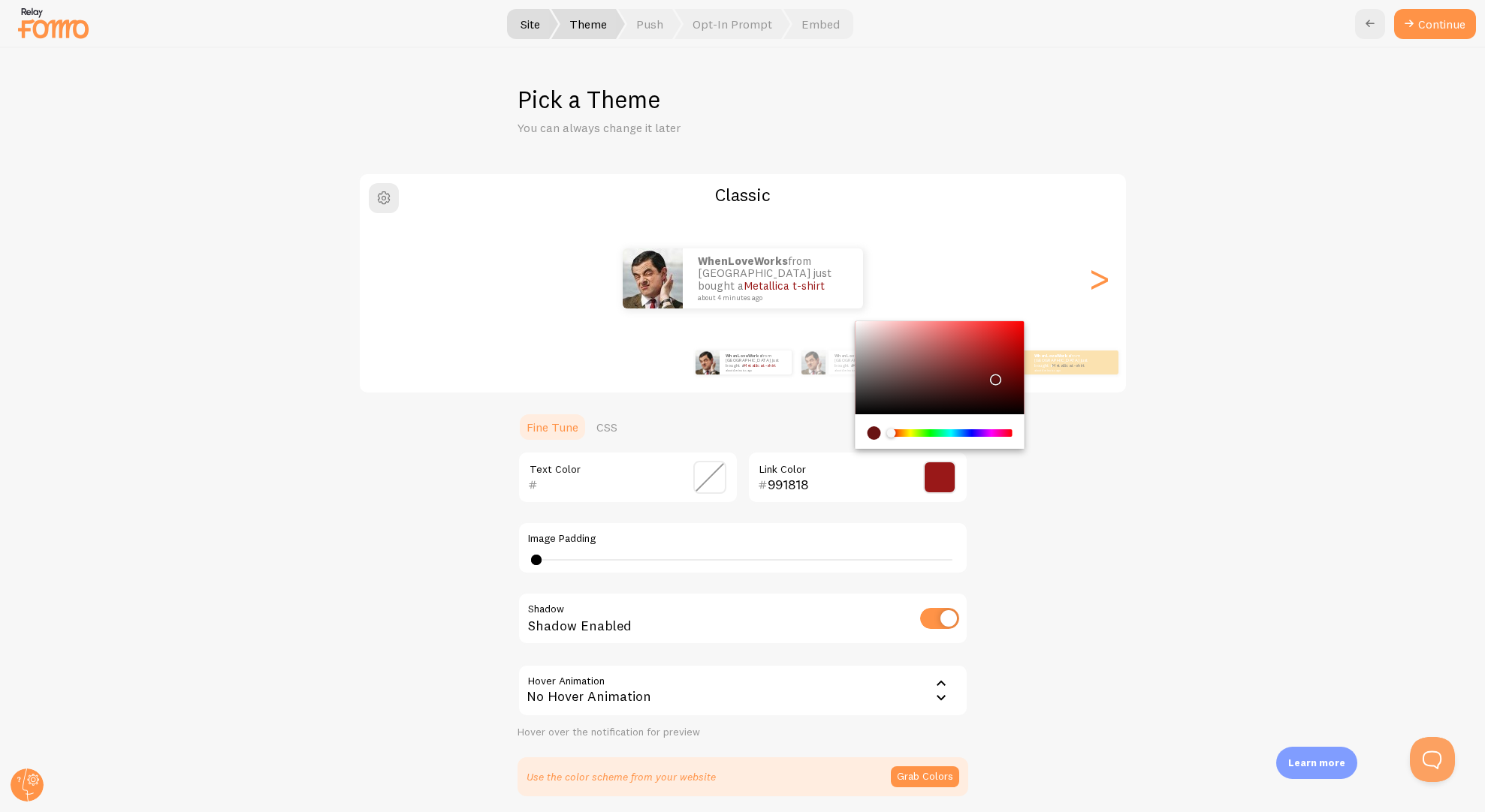
click at [536, 555] on div at bounding box center [536, 560] width 11 height 11
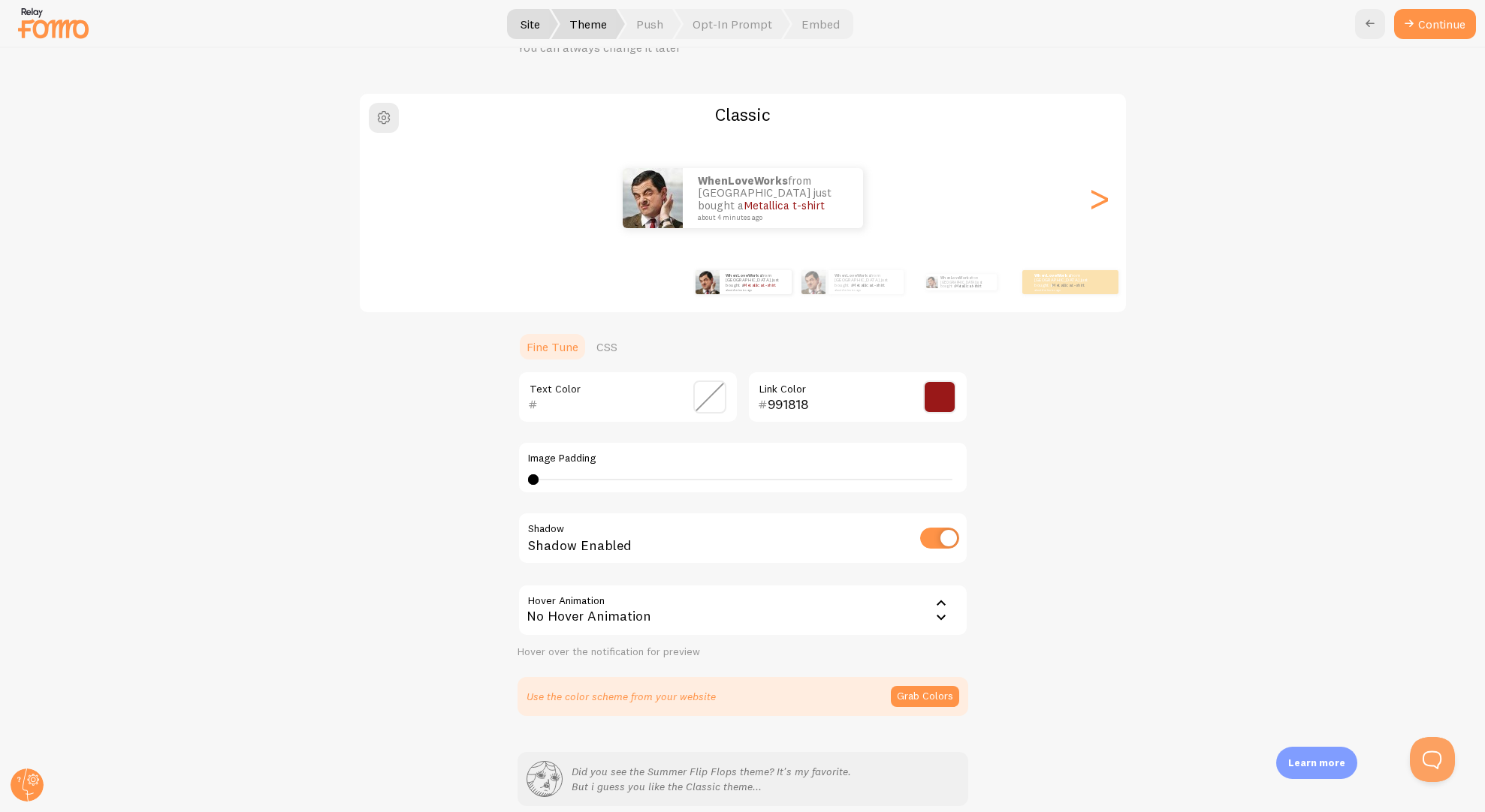
scroll to position [146, 0]
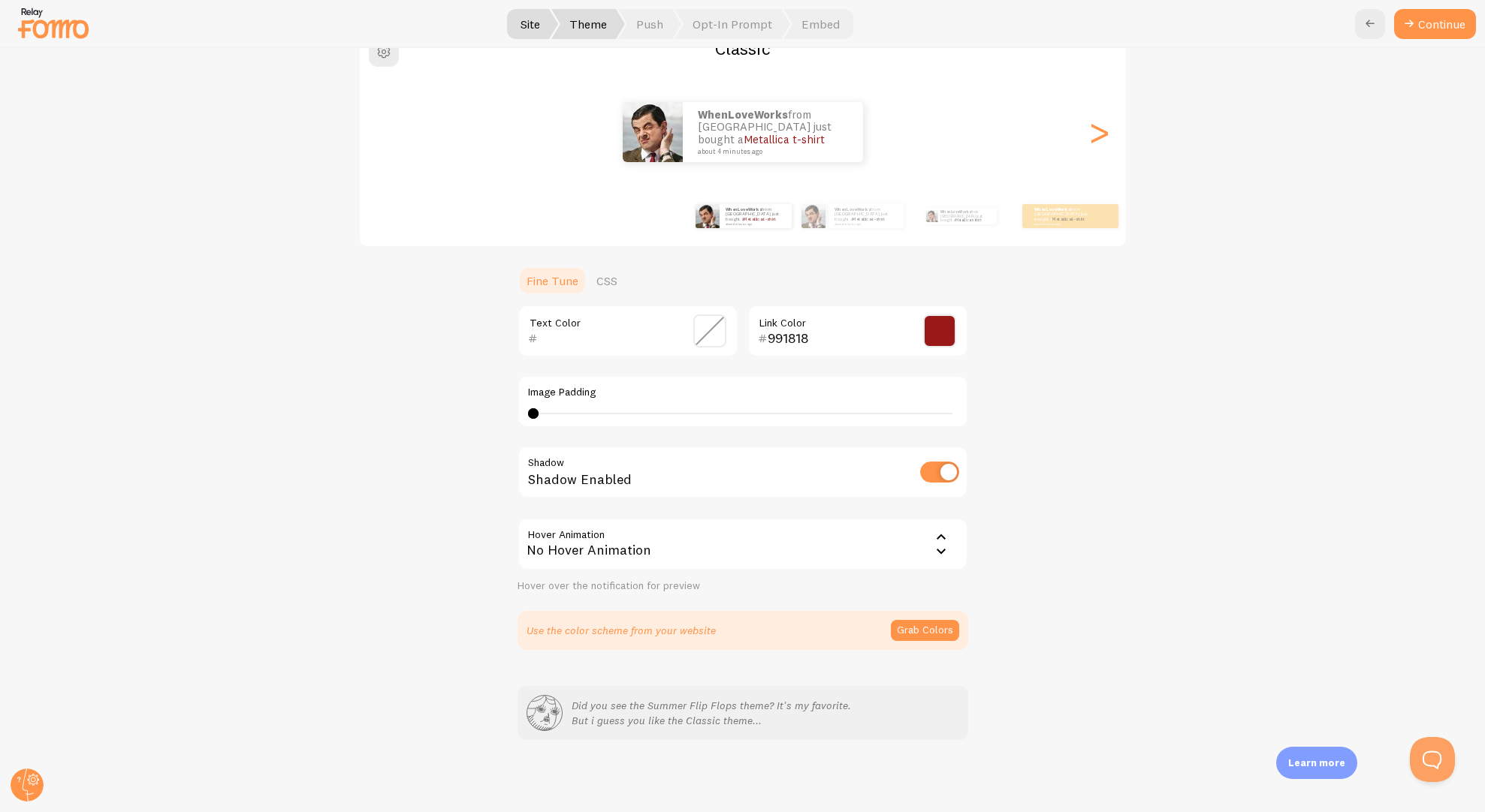
click at [937, 549] on icon at bounding box center [941, 551] width 18 height 18
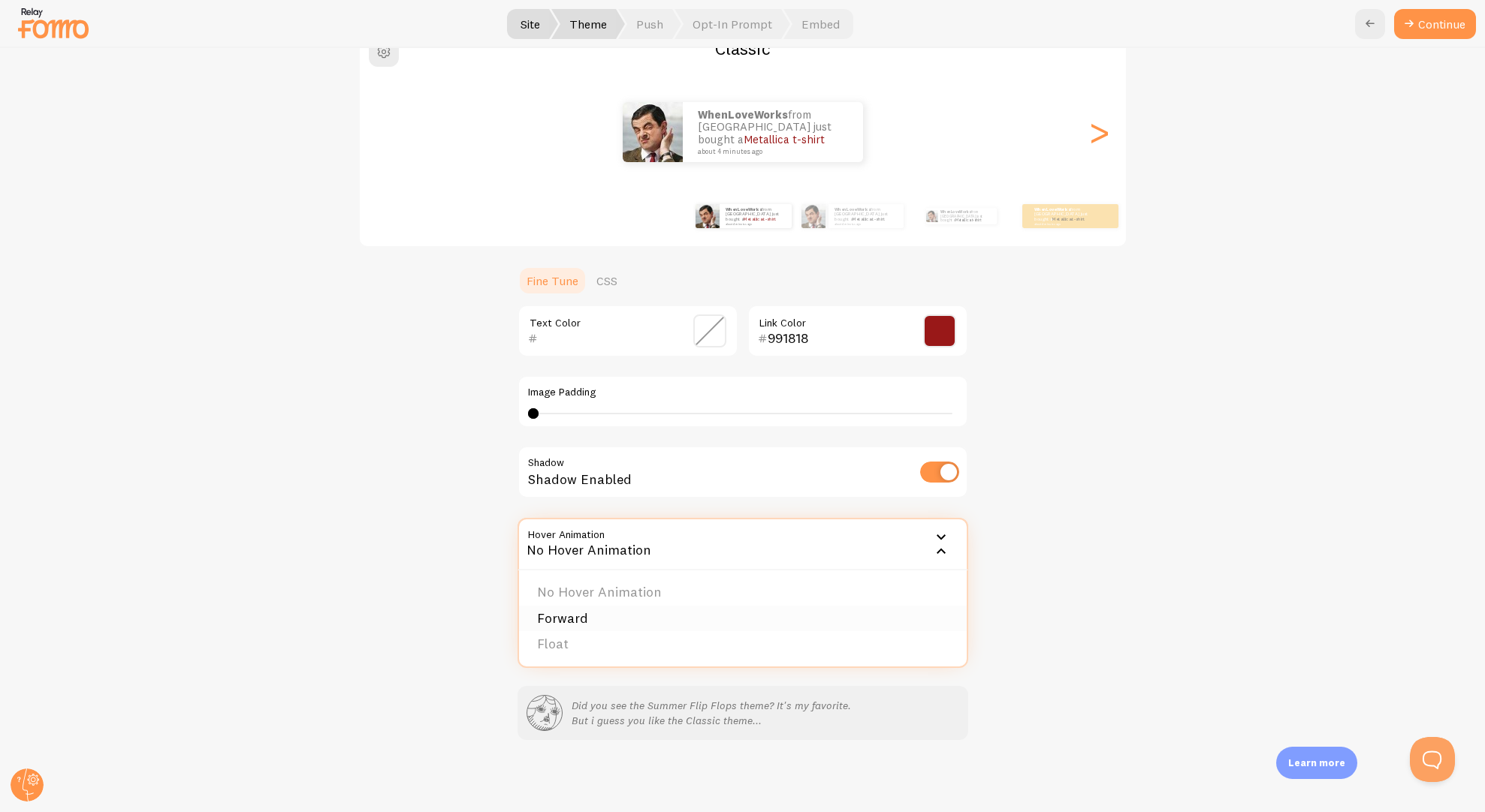
click at [574, 613] on li "Forward" at bounding box center [743, 619] width 448 height 26
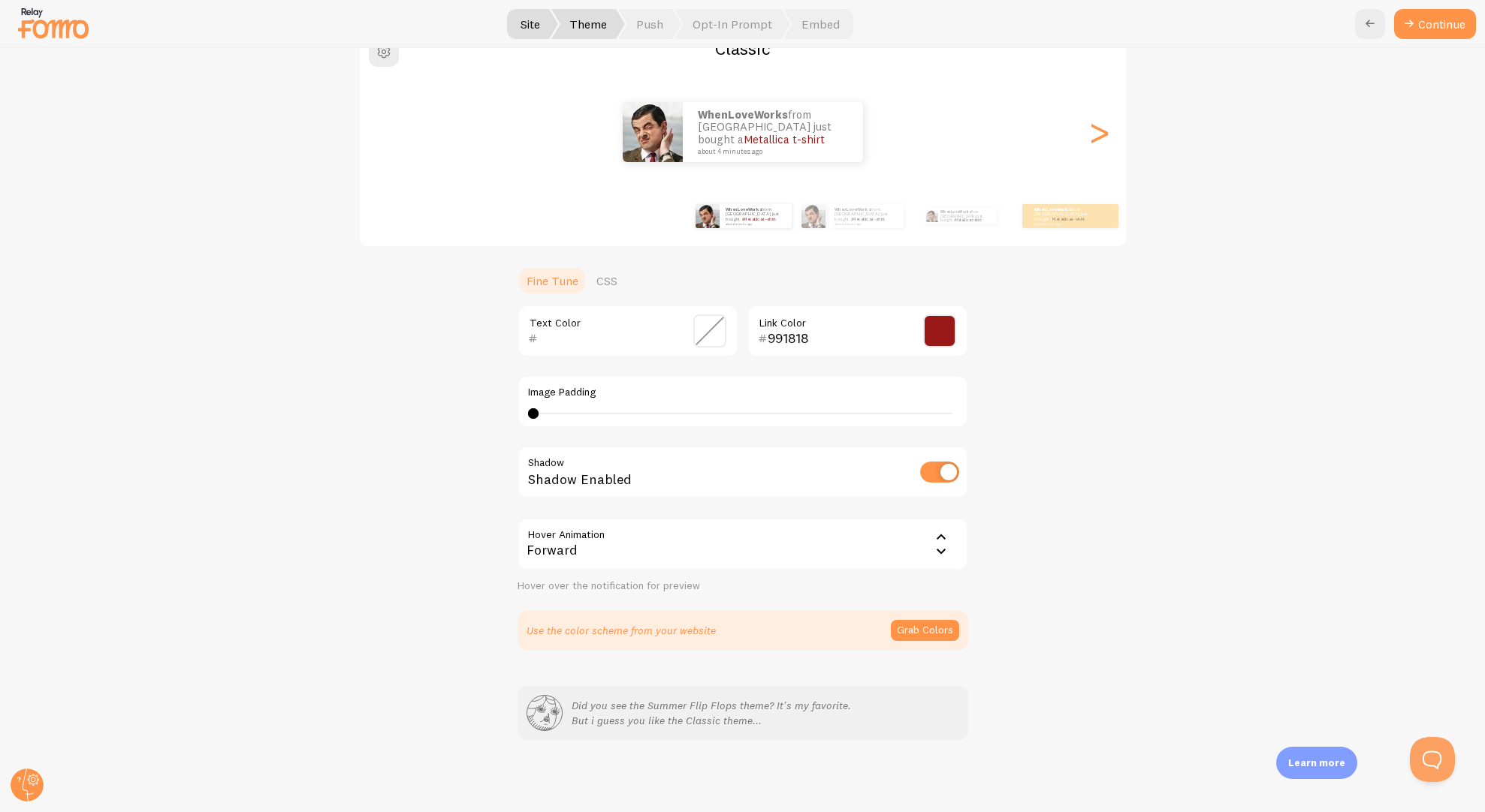
click at [935, 538] on icon at bounding box center [941, 538] width 18 height 18
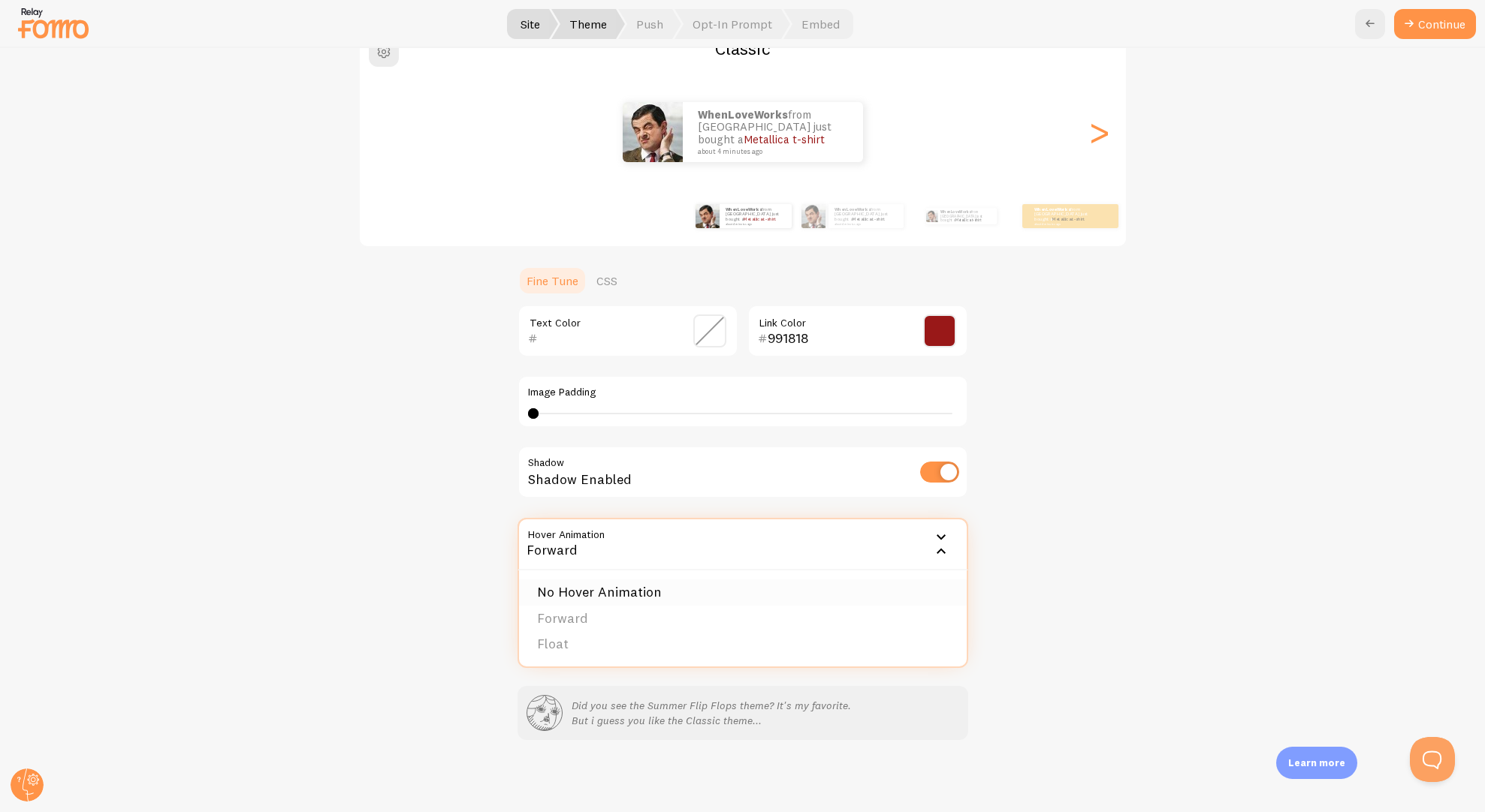
click at [653, 588] on li "No Hover Animation" at bounding box center [743, 592] width 448 height 26
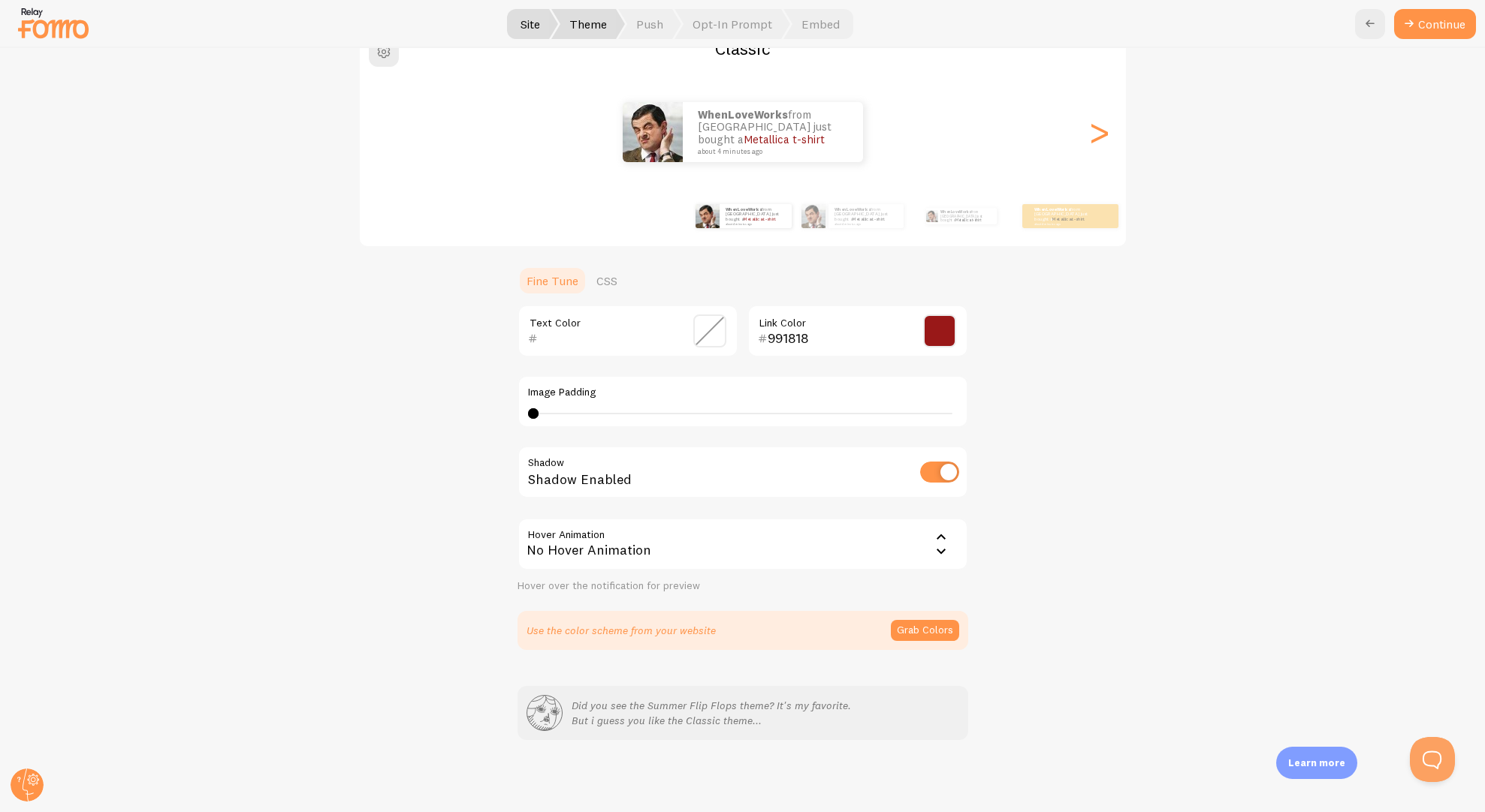
click at [1086, 563] on div "Classic WhenLoveWorks from United States just bought a Metallica t-shirt about …" at bounding box center [743, 338] width 1412 height 624
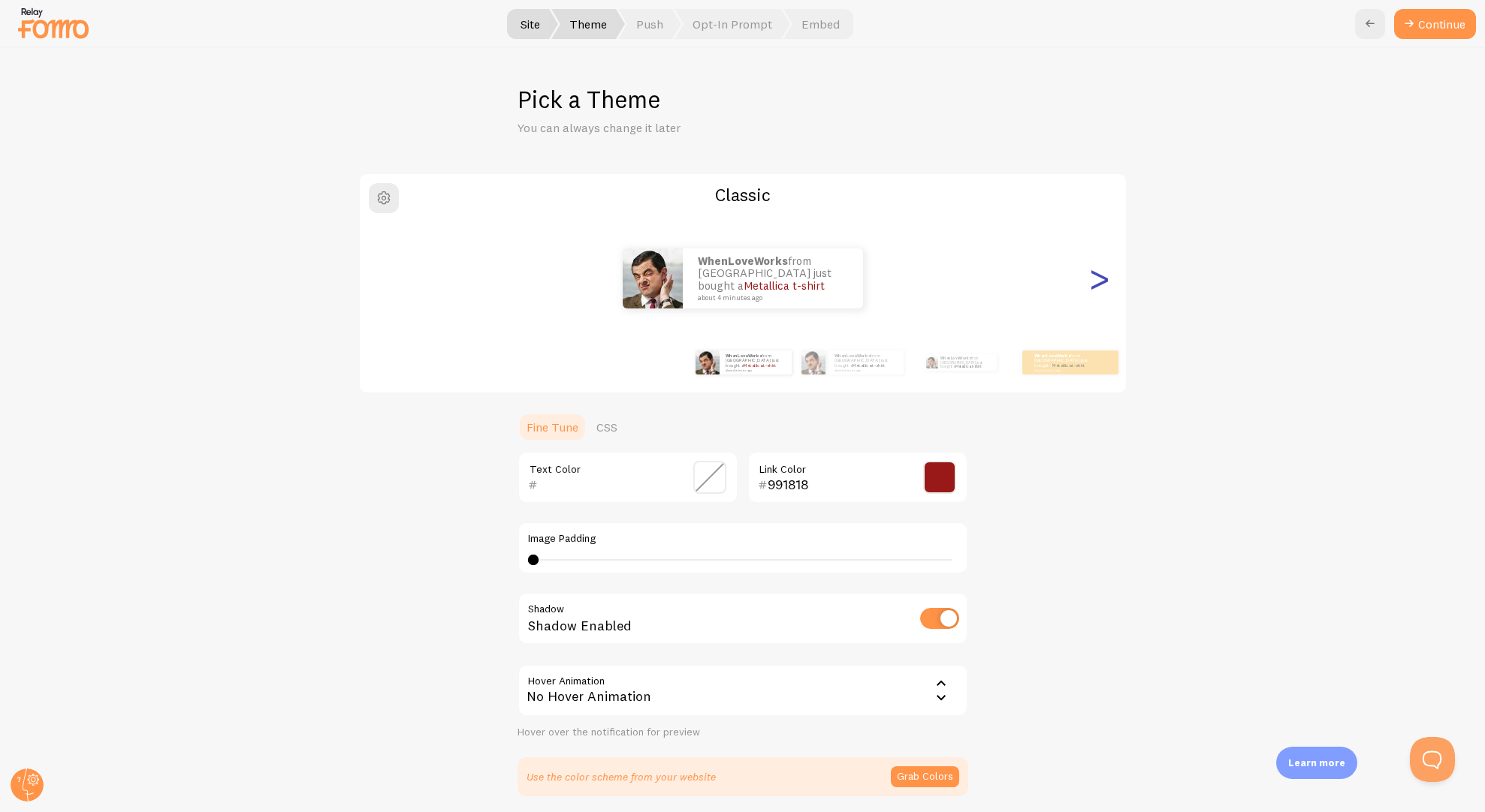
click at [1091, 285] on div ">" at bounding box center [1098, 279] width 18 height 108
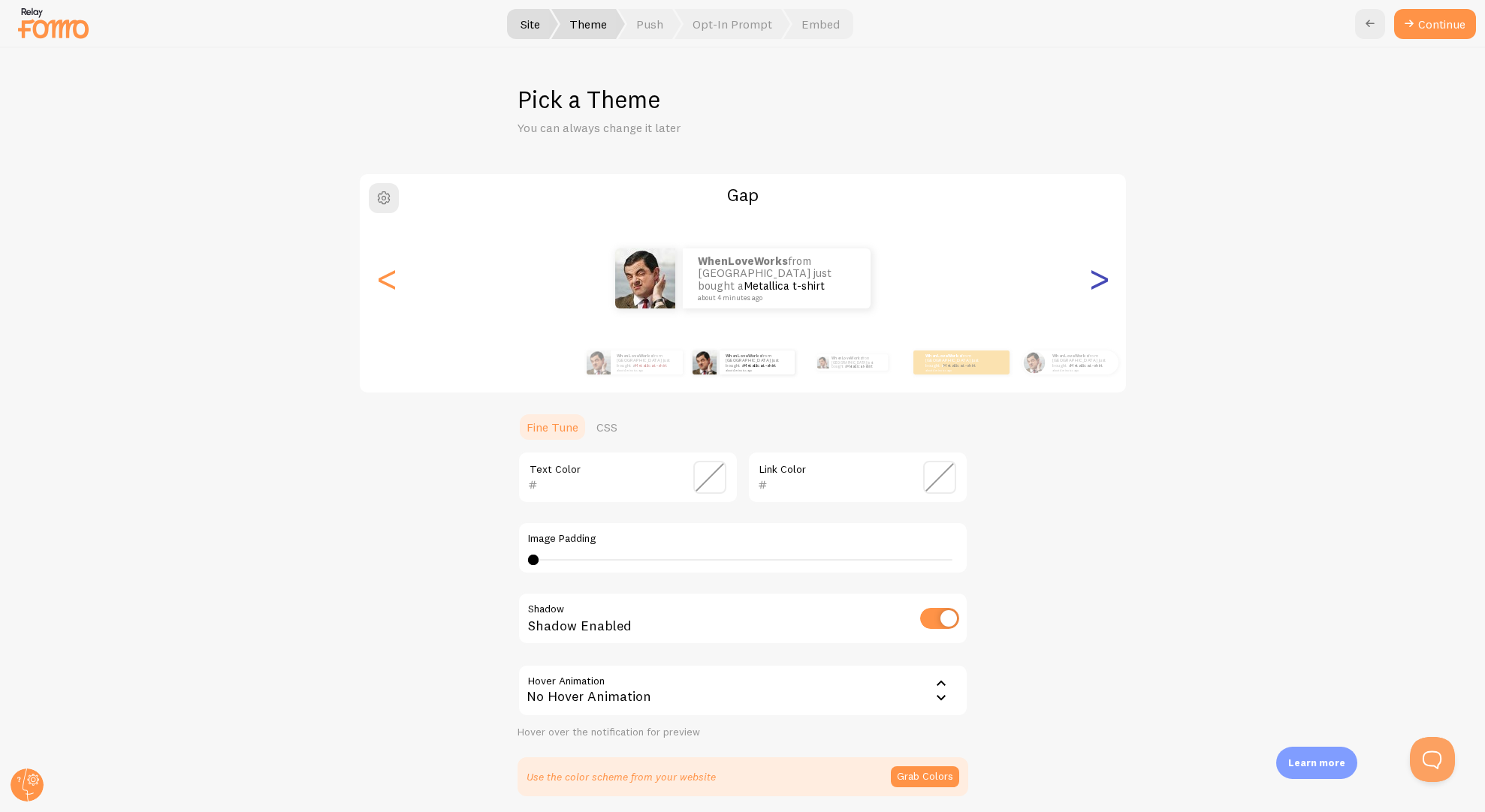
click at [1091, 285] on div ">" at bounding box center [1098, 279] width 18 height 108
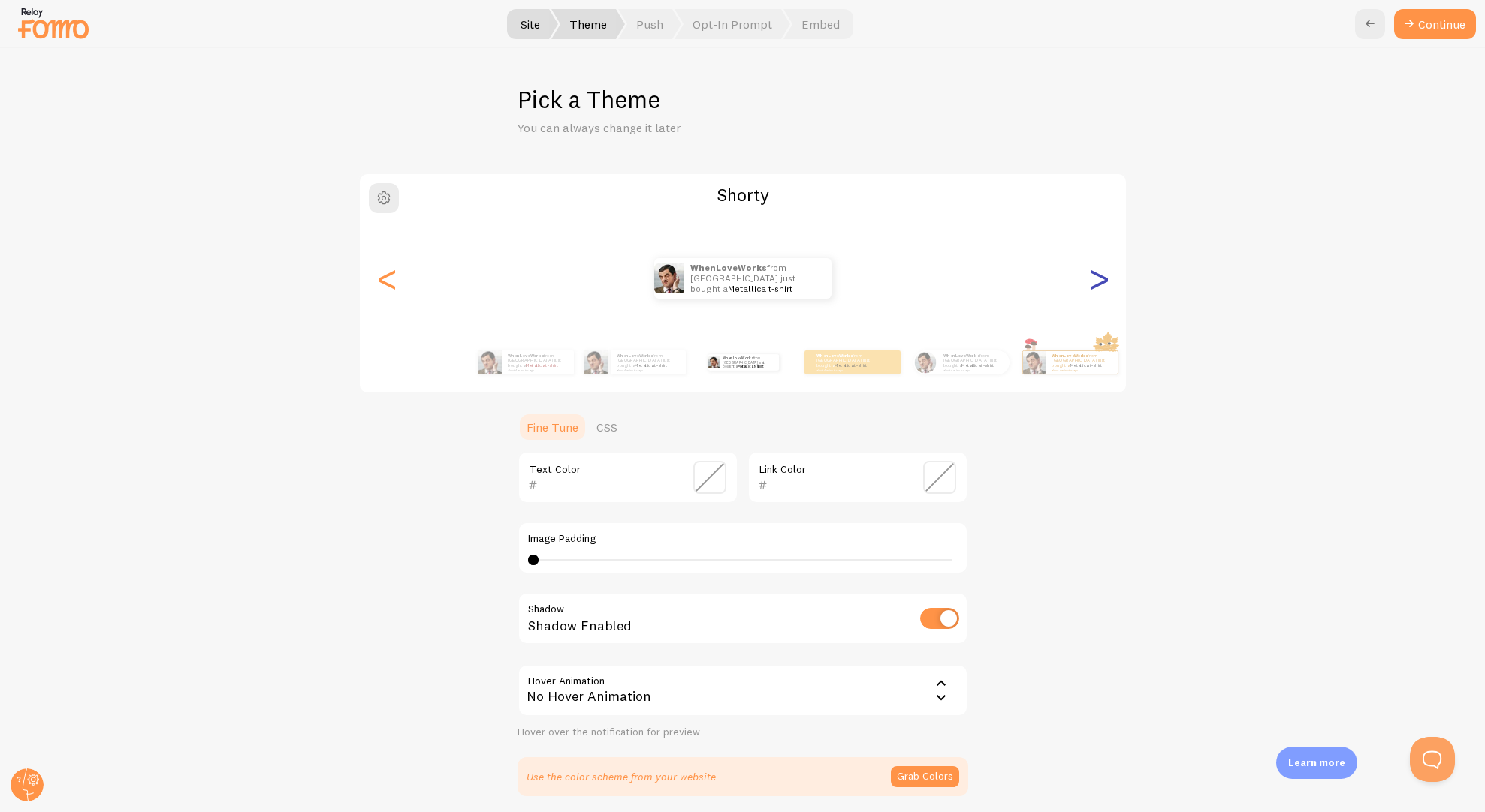
click at [1091, 285] on div ">" at bounding box center [1098, 279] width 18 height 108
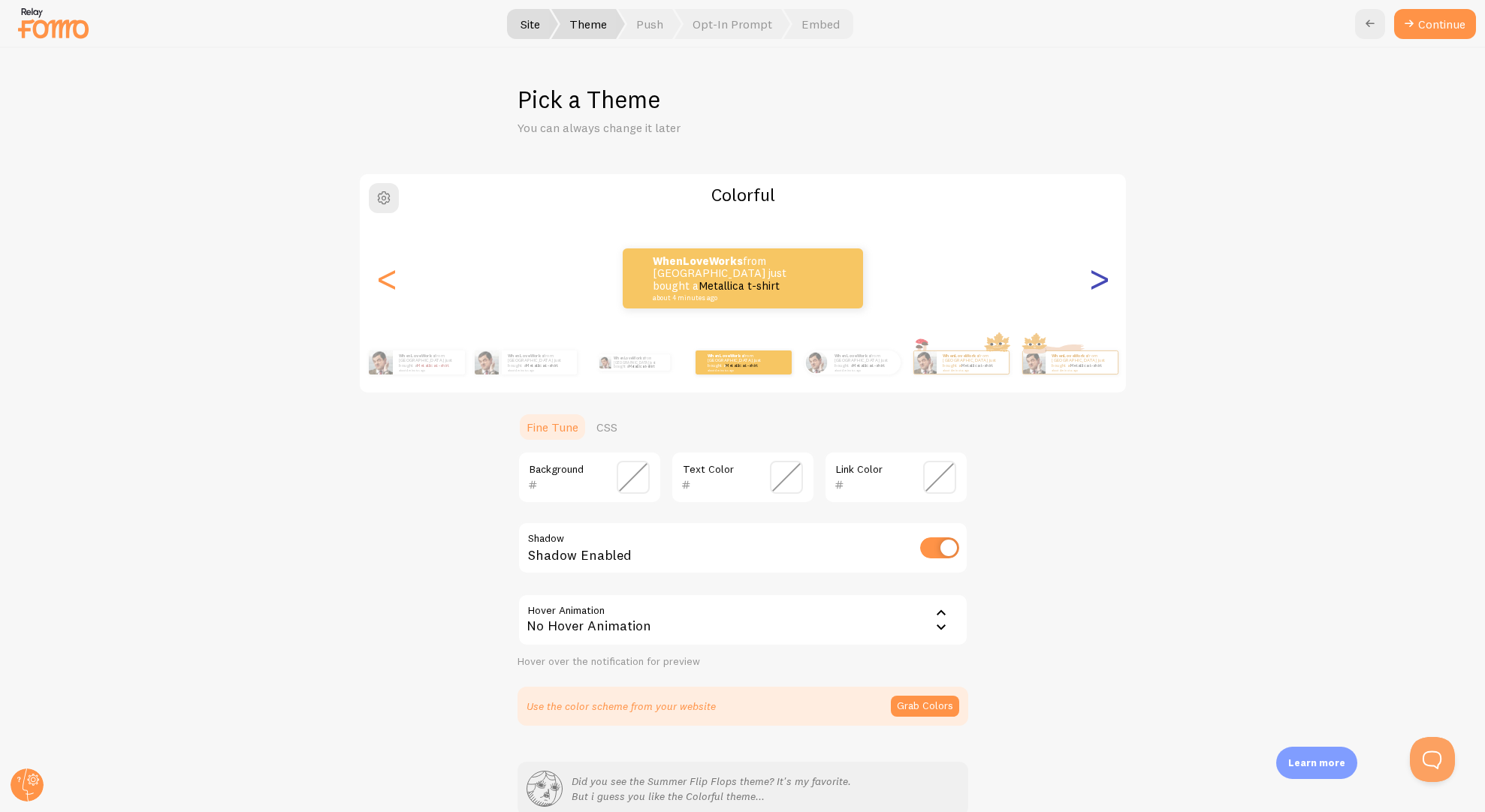
click at [1102, 279] on div ">" at bounding box center [1098, 279] width 18 height 108
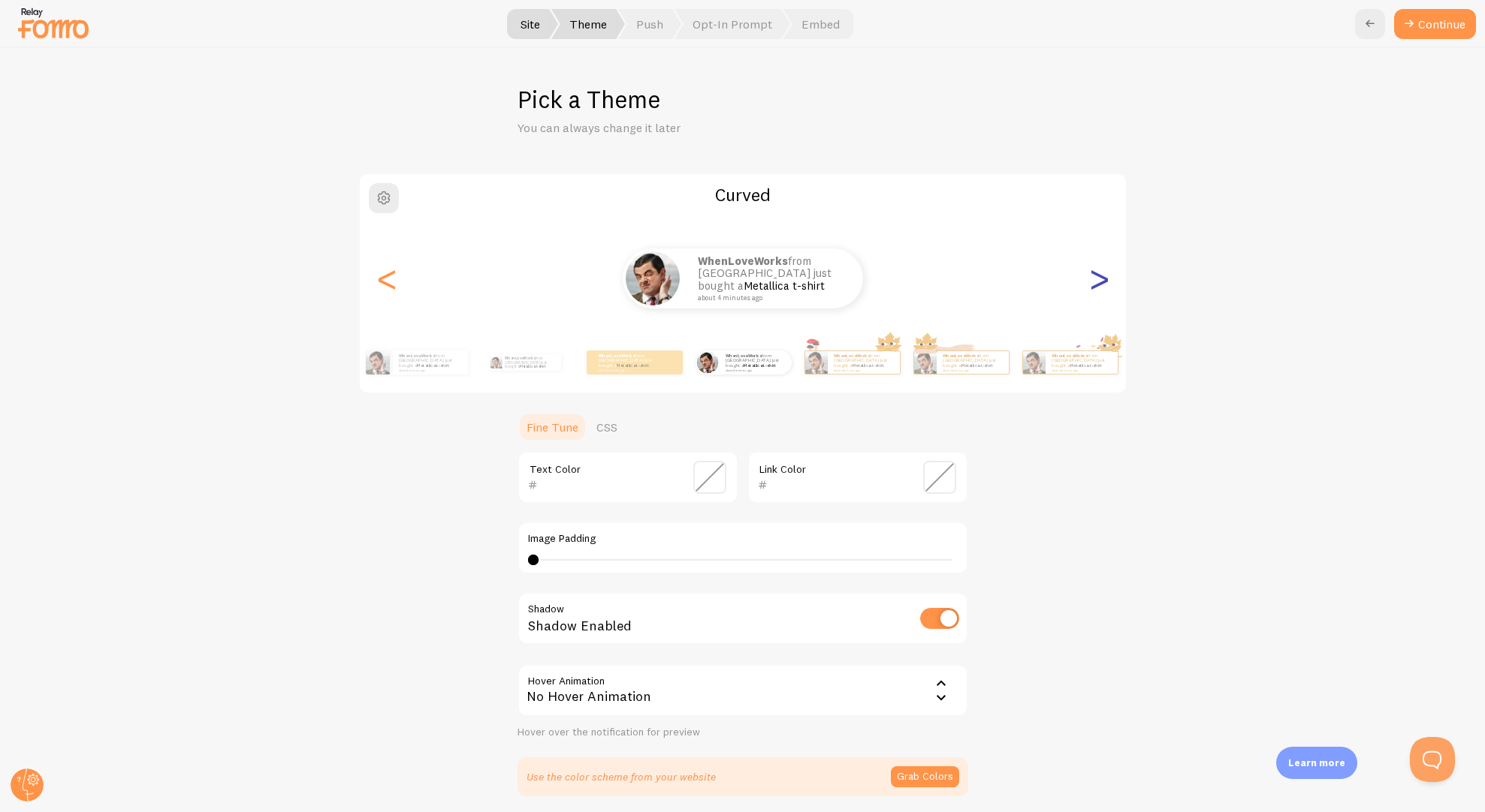
click at [1102, 279] on div ">" at bounding box center [1098, 279] width 18 height 108
type input "0"
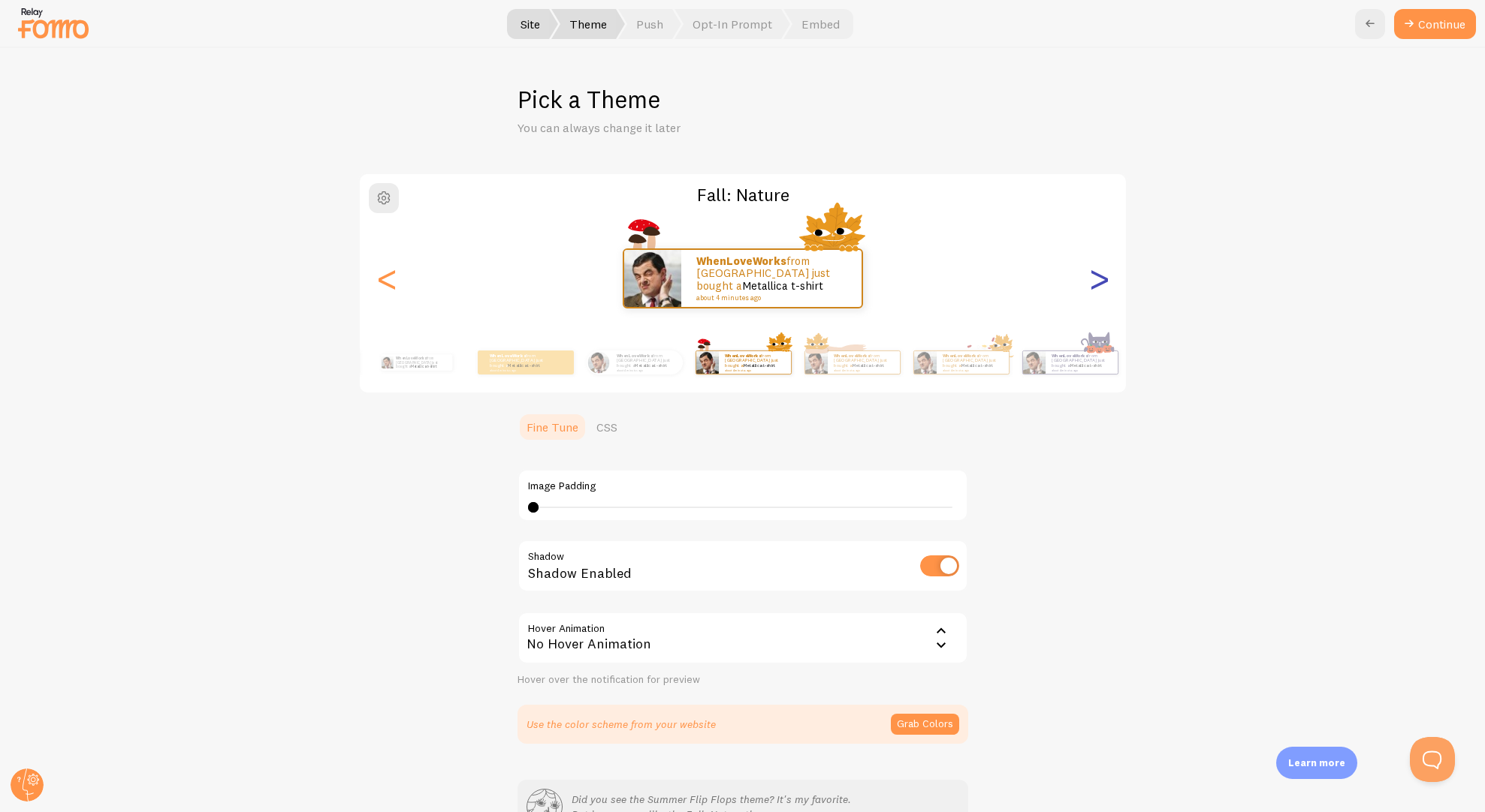
click at [1098, 274] on div ">" at bounding box center [1098, 279] width 18 height 108
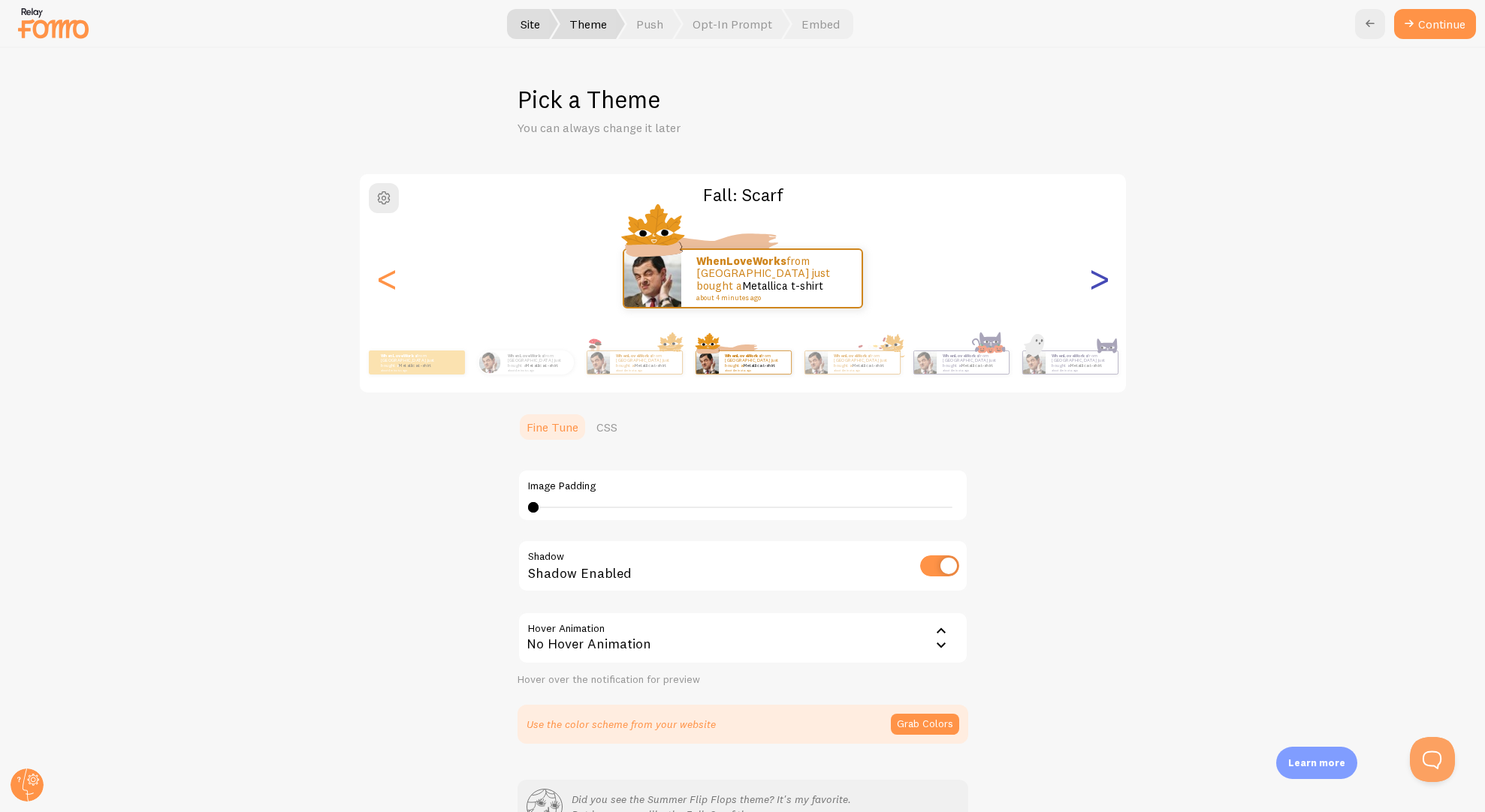
click at [1098, 274] on div ">" at bounding box center [1098, 279] width 18 height 108
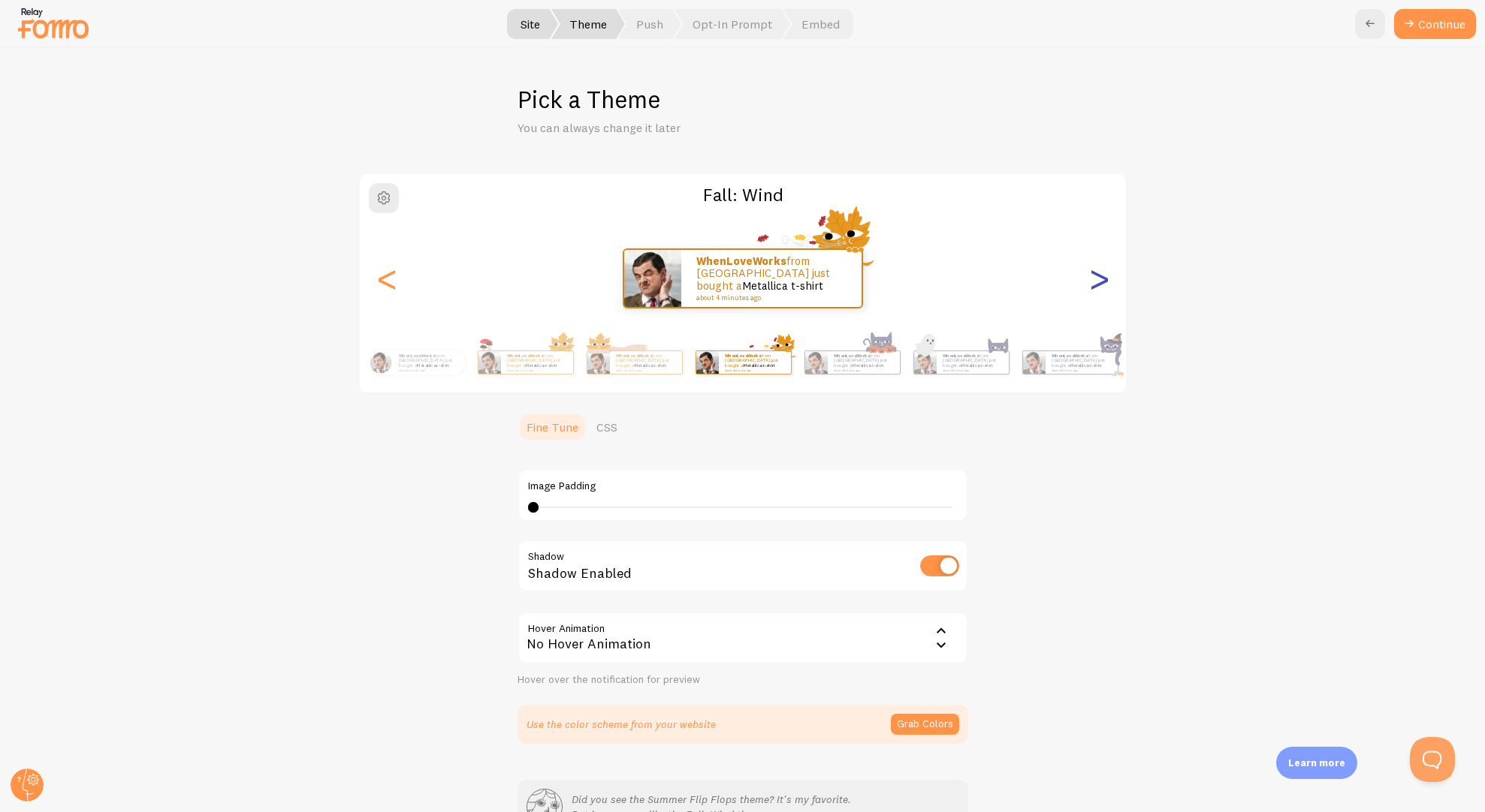
click at [1098, 274] on div ">" at bounding box center [1098, 279] width 18 height 108
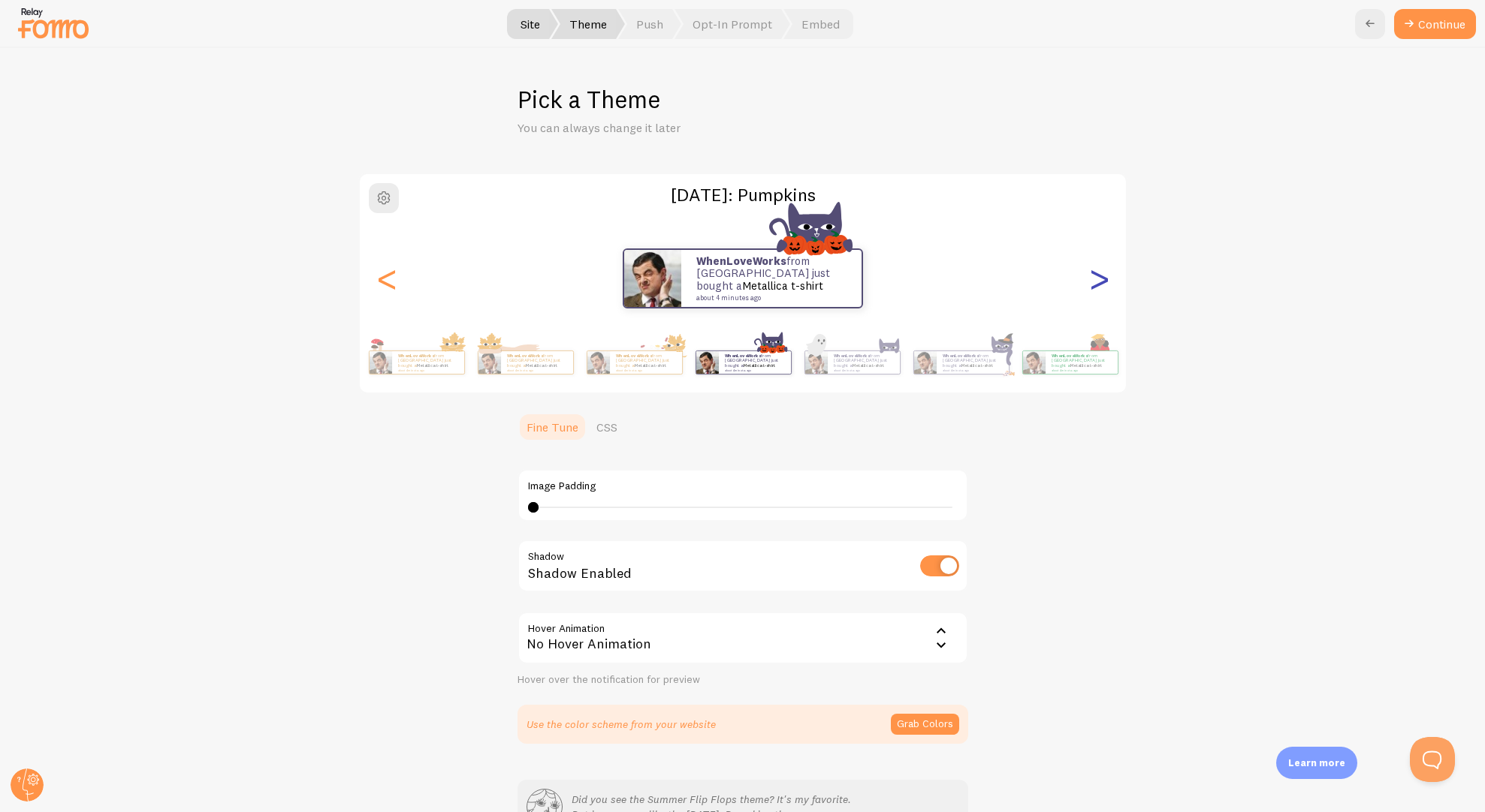
click at [1098, 274] on div ">" at bounding box center [1098, 279] width 18 height 108
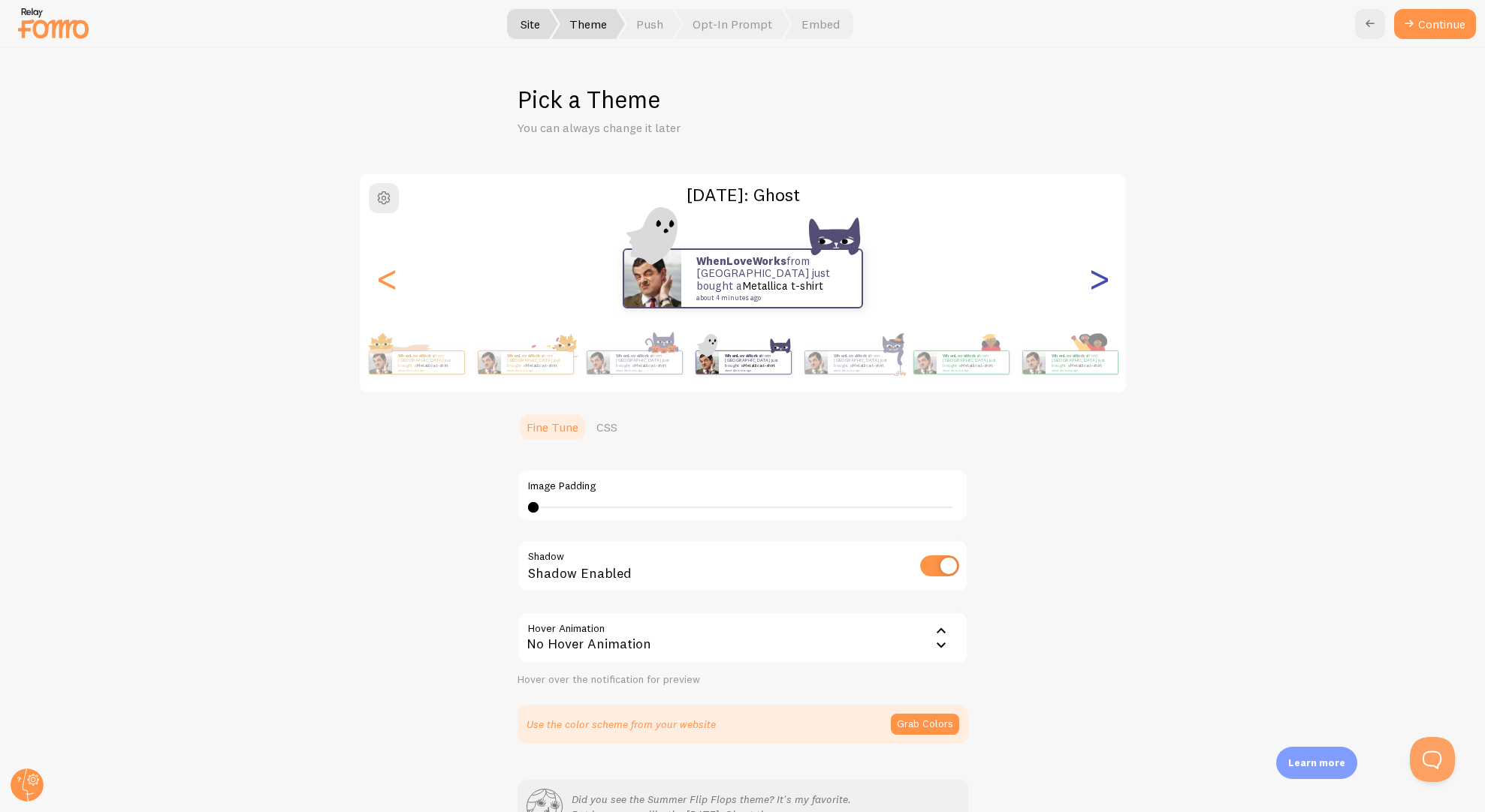
click at [1098, 274] on div ">" at bounding box center [1098, 279] width 18 height 108
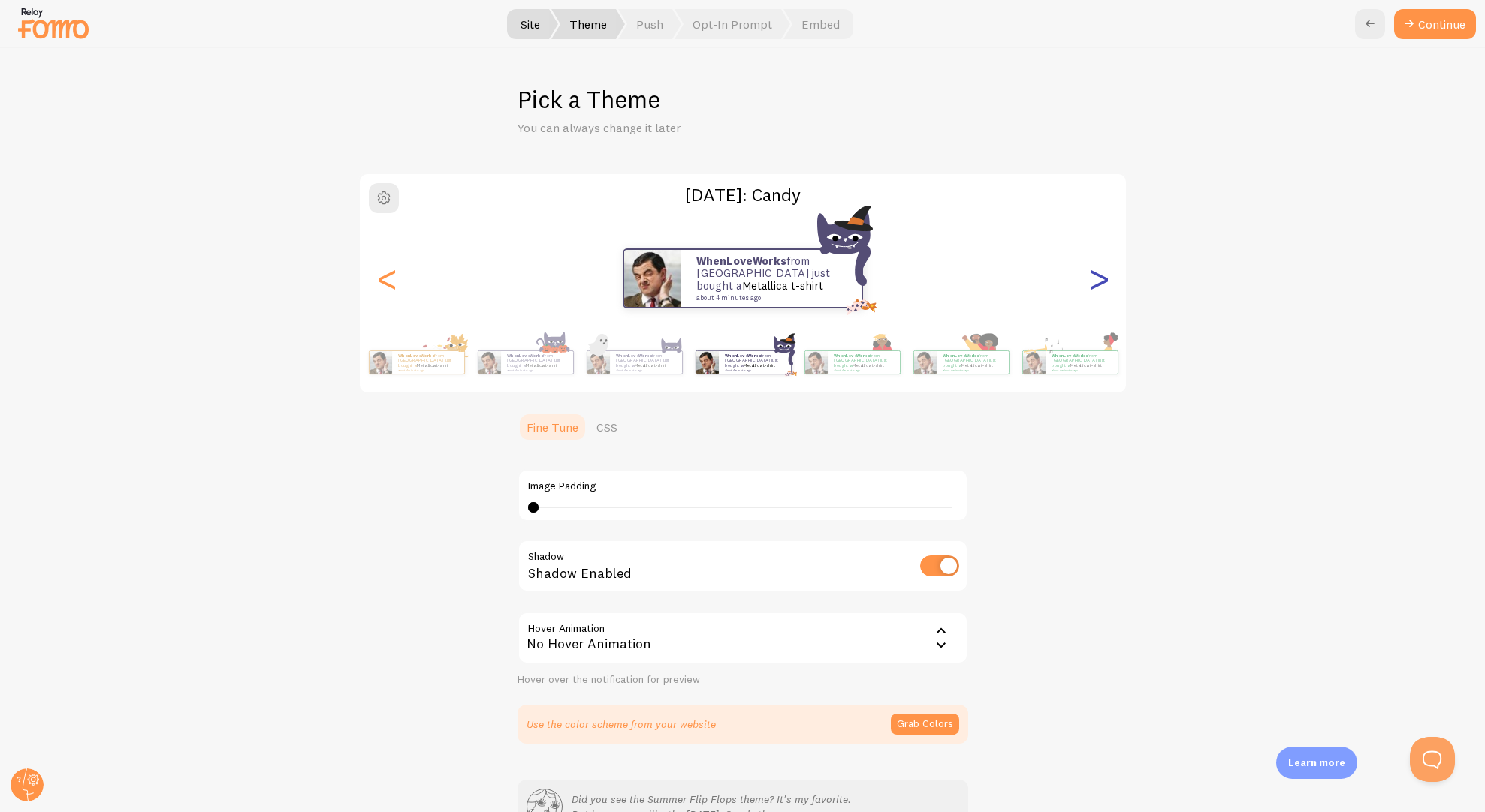
click at [1098, 274] on div ">" at bounding box center [1098, 279] width 18 height 108
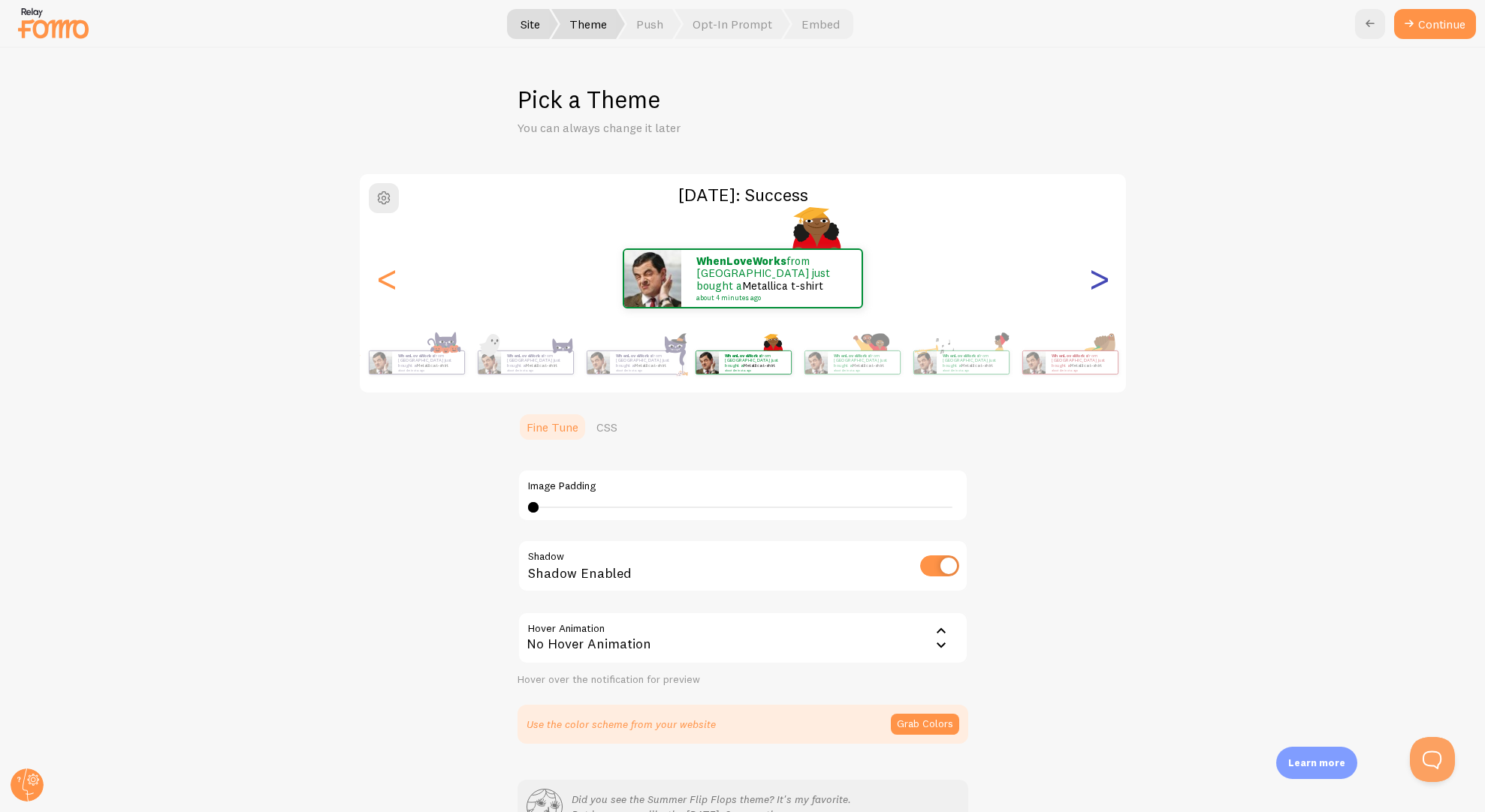
click at [1098, 274] on div ">" at bounding box center [1098, 279] width 18 height 108
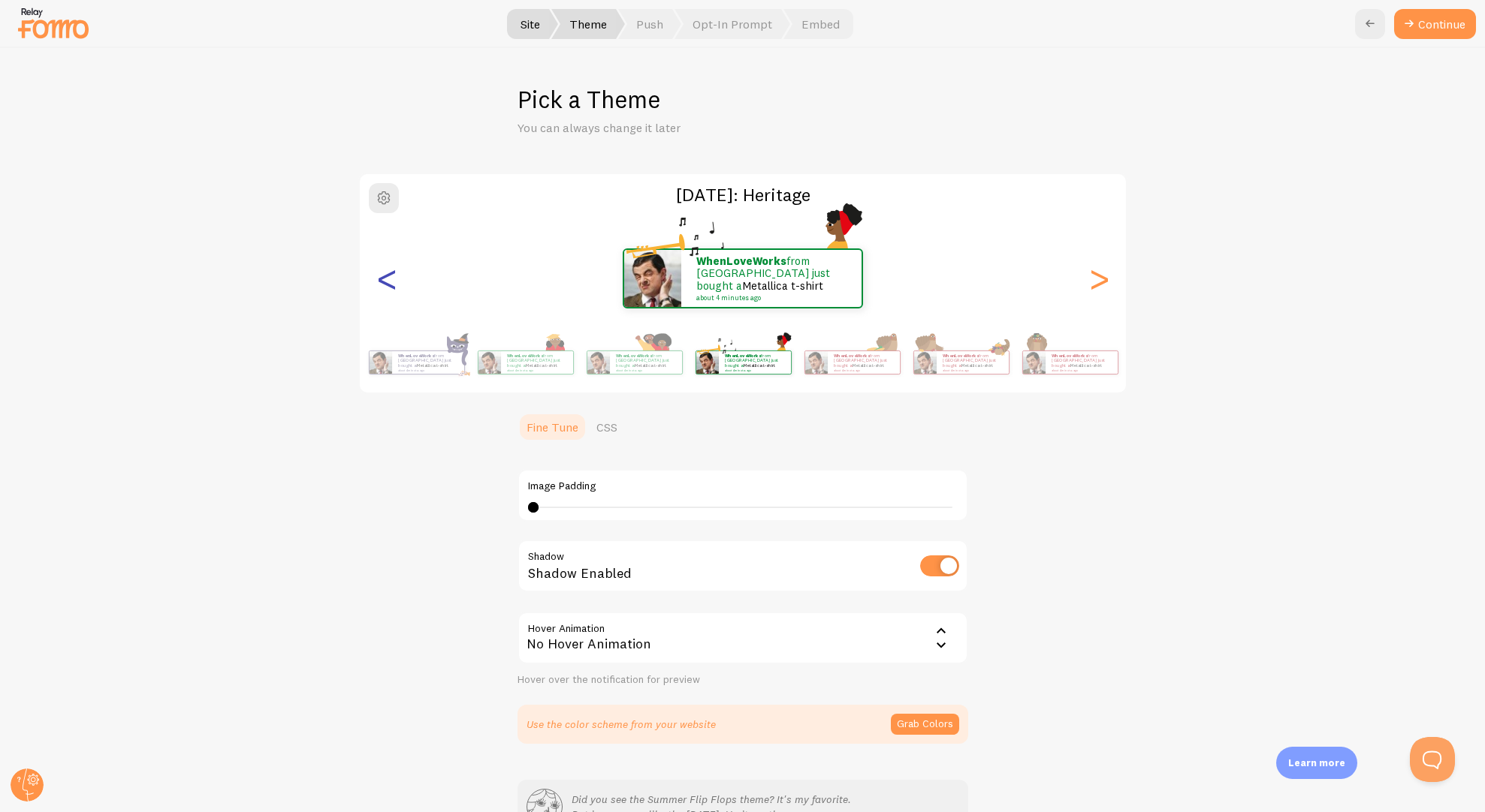
click at [384, 288] on div "<" at bounding box center [387, 279] width 18 height 108
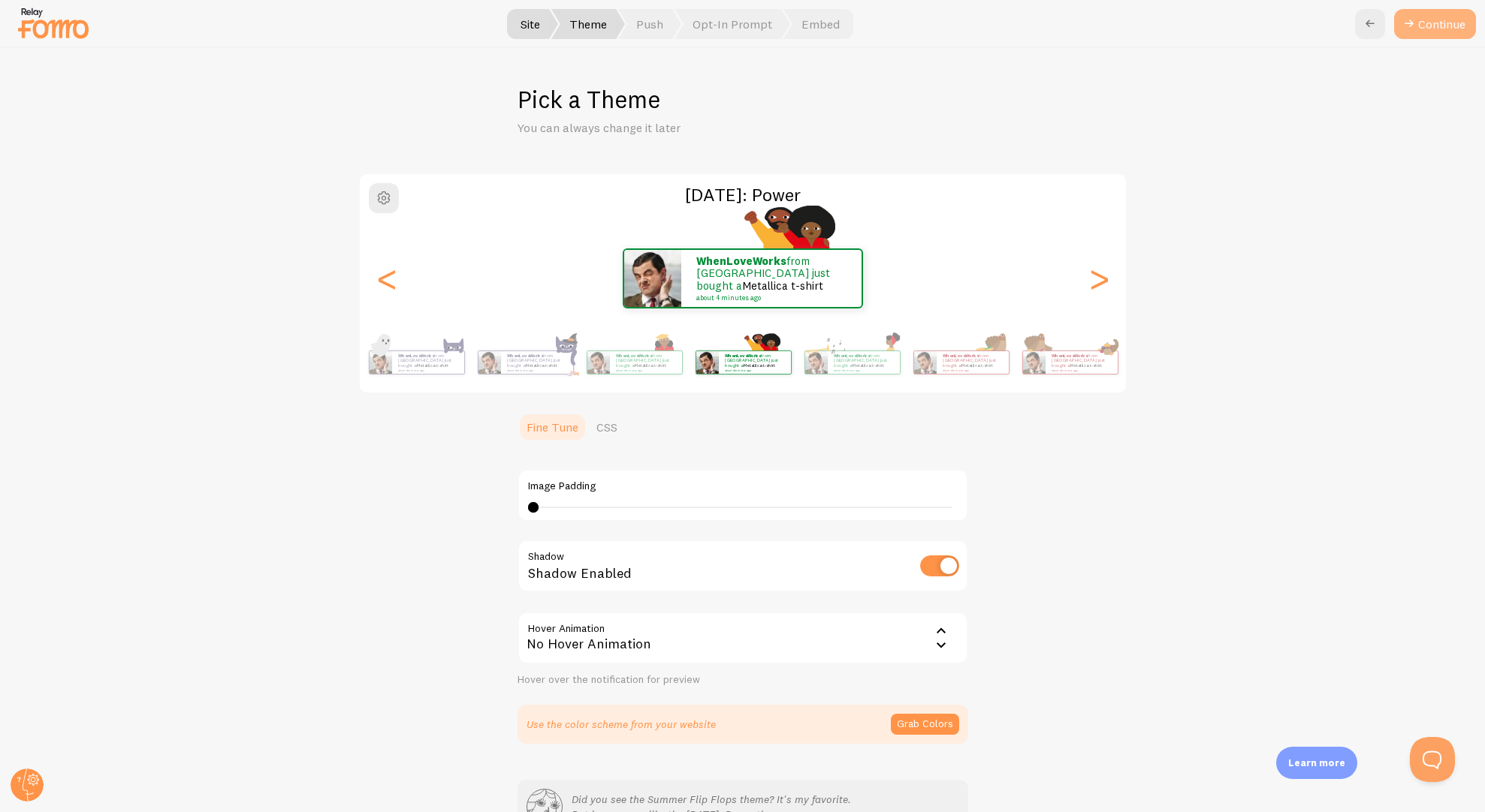
click at [1425, 23] on button "Continue" at bounding box center [1435, 24] width 82 height 30
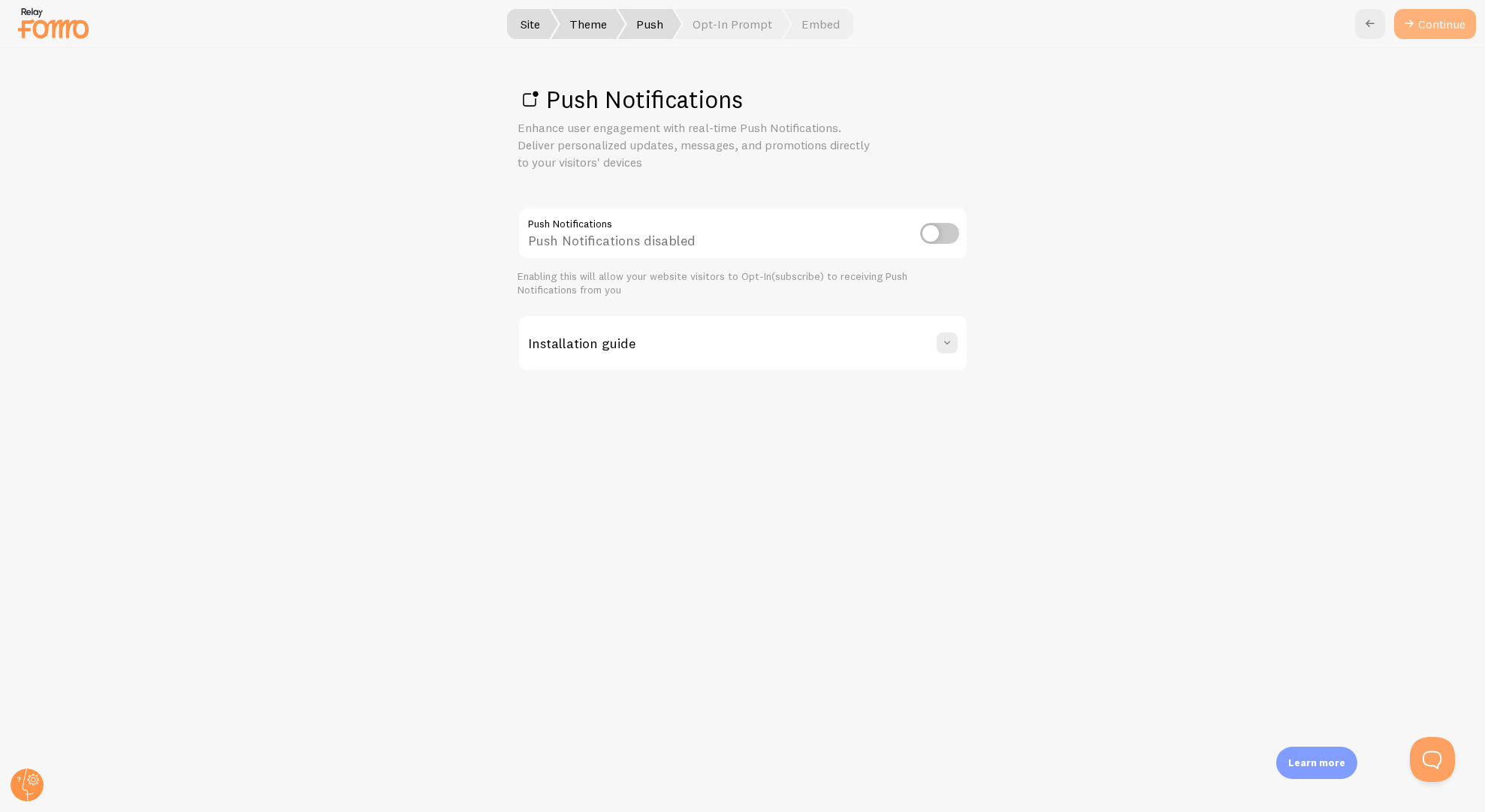
click at [1436, 23] on link "Continue" at bounding box center [1435, 24] width 82 height 30
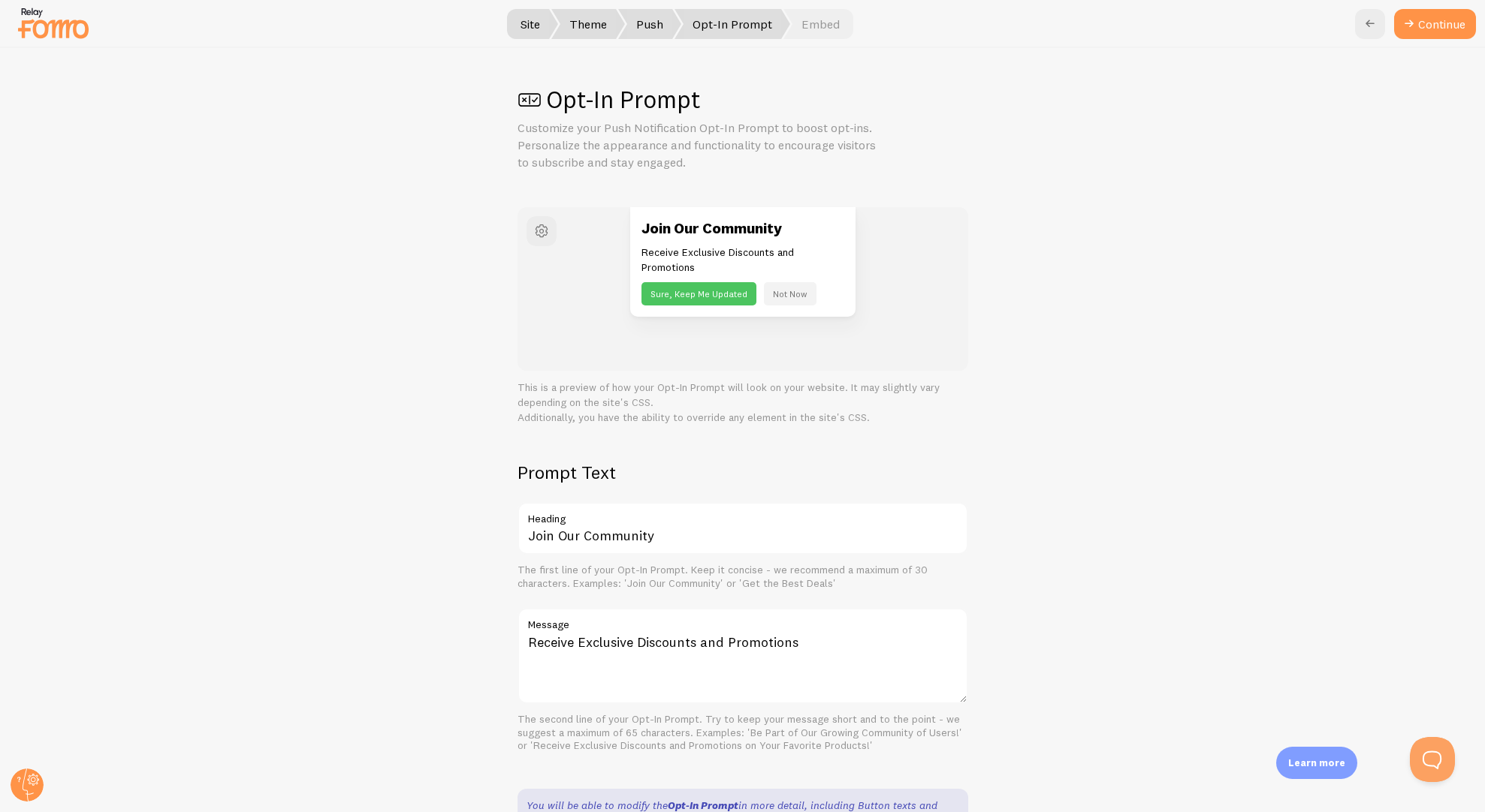
click at [781, 295] on button "Not Now" at bounding box center [790, 294] width 52 height 23
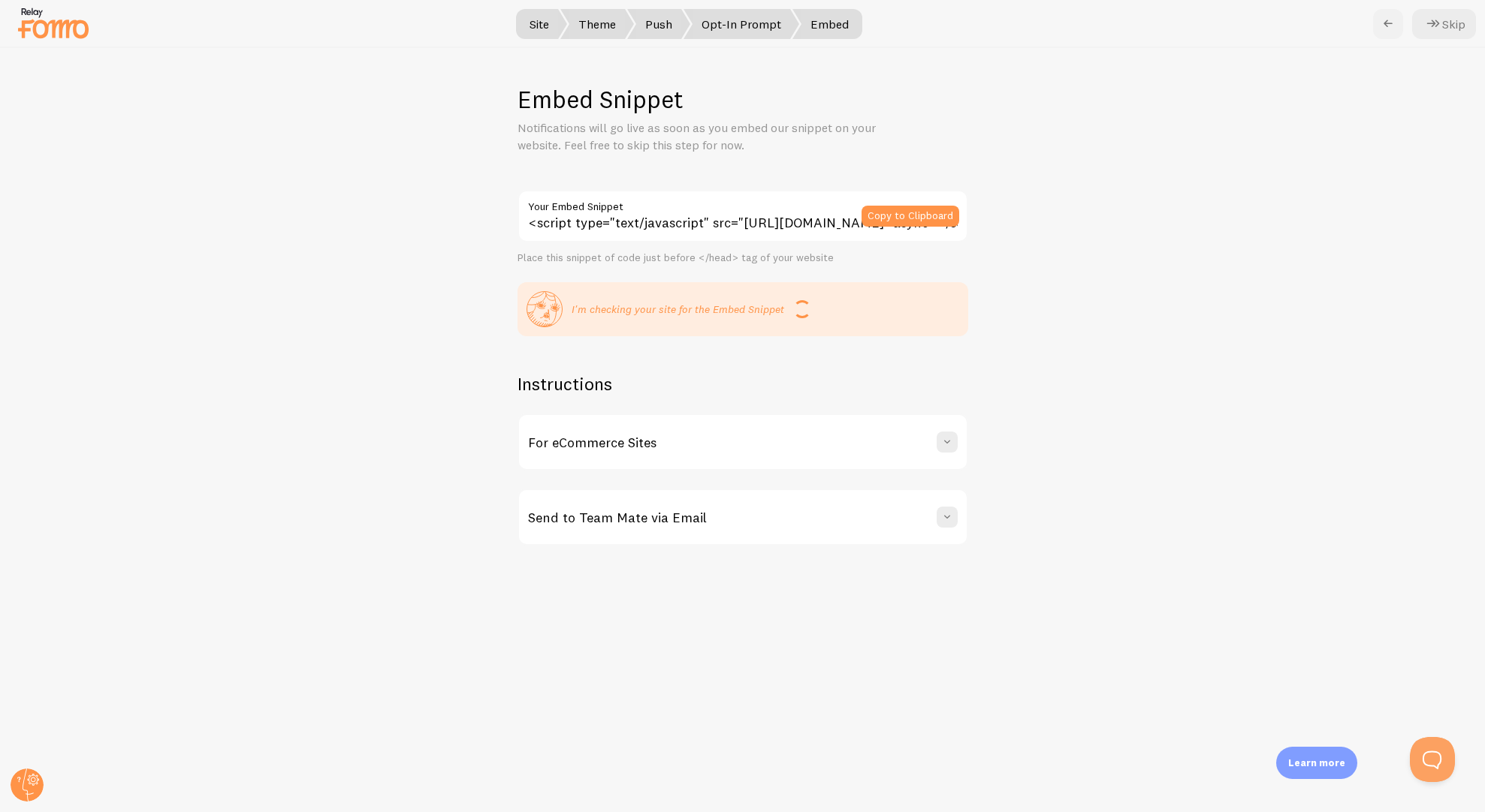
click at [1376, 23] on link at bounding box center [1388, 24] width 30 height 30
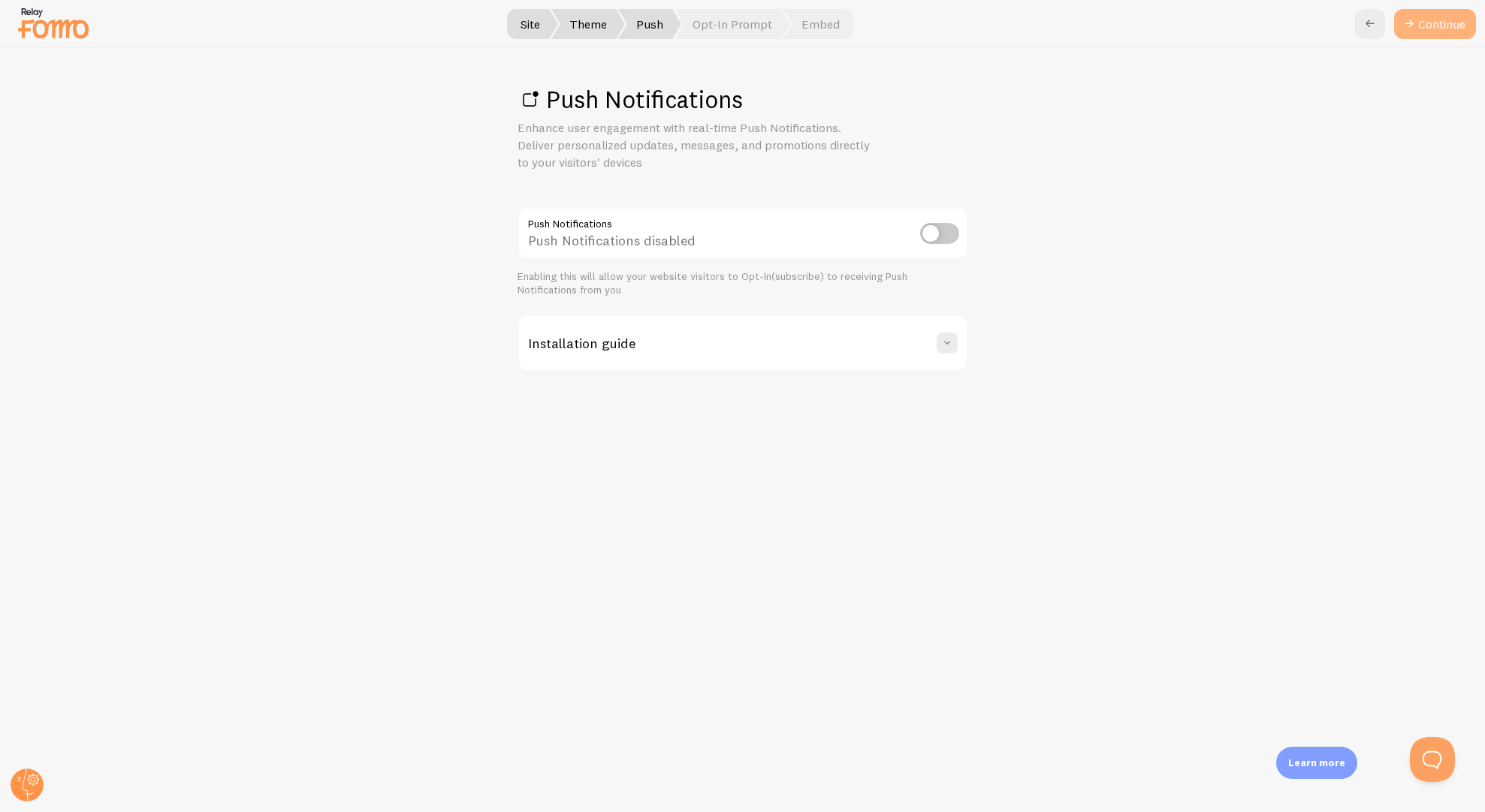
click at [1453, 21] on link "Continue" at bounding box center [1435, 24] width 82 height 30
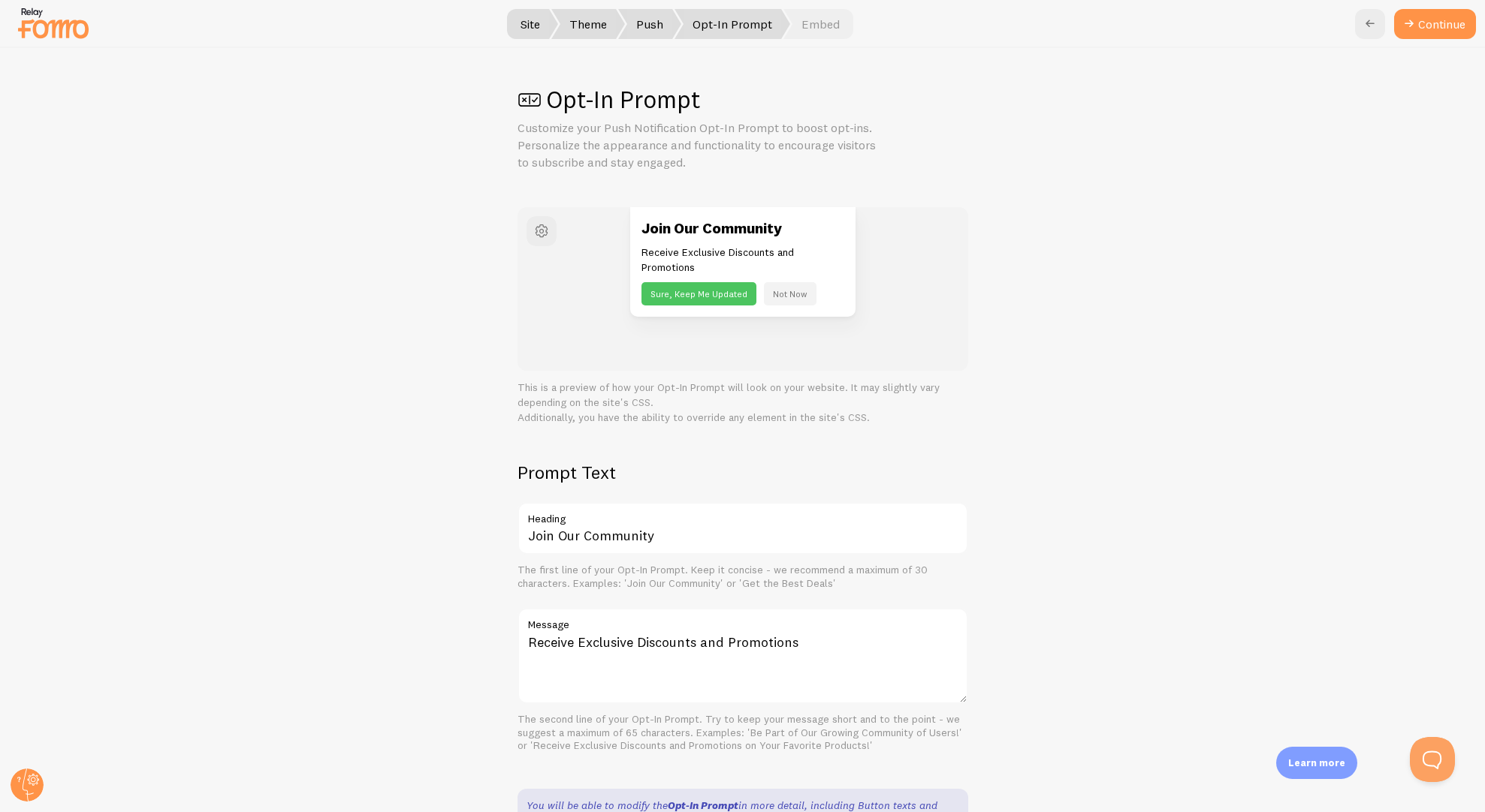
scroll to position [2, 0]
click at [789, 288] on button "Not Now" at bounding box center [790, 292] width 52 height 23
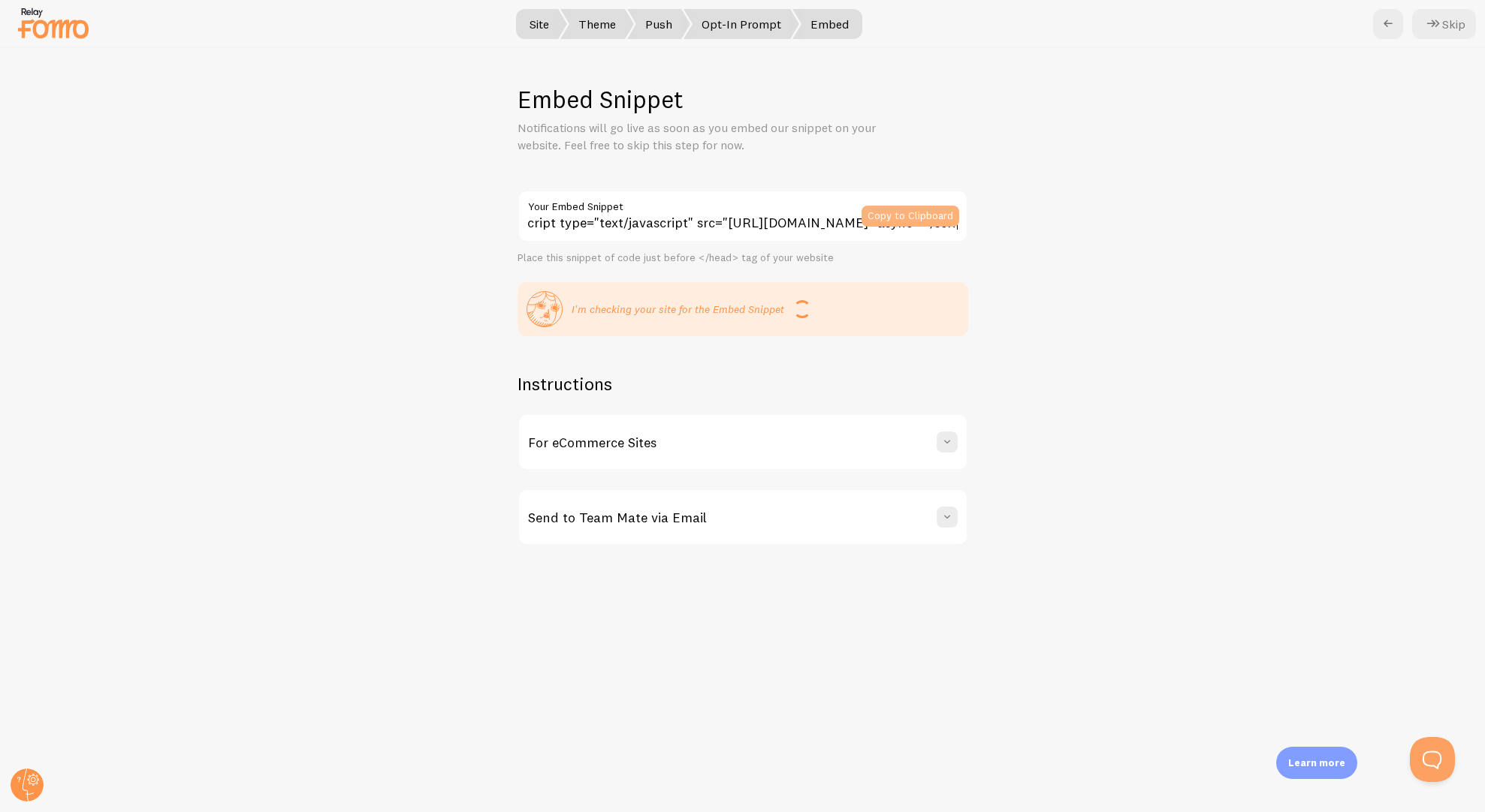
scroll to position [0, 16]
click at [951, 440] on span at bounding box center [947, 442] width 15 height 15
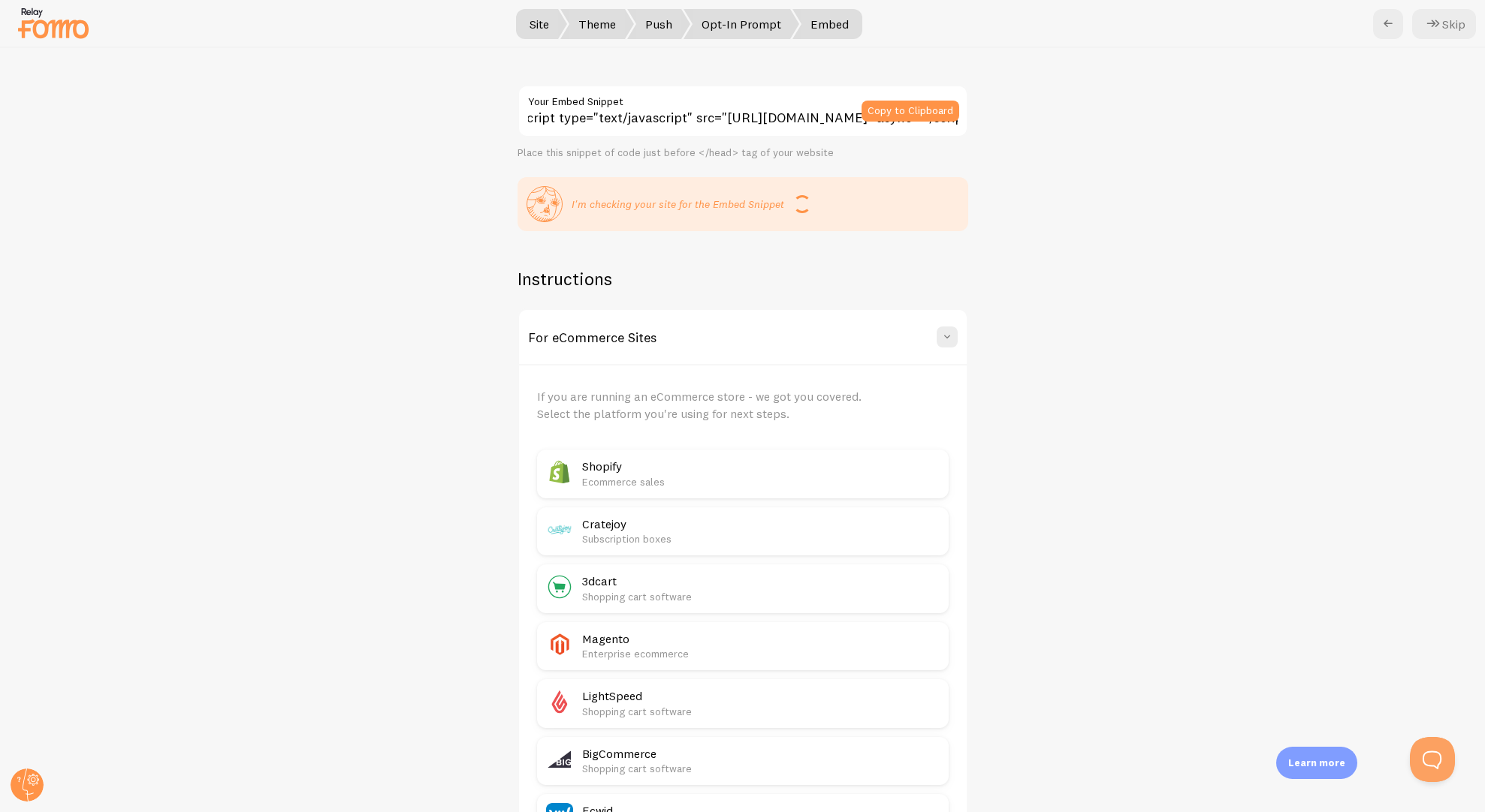
scroll to position [0, 0]
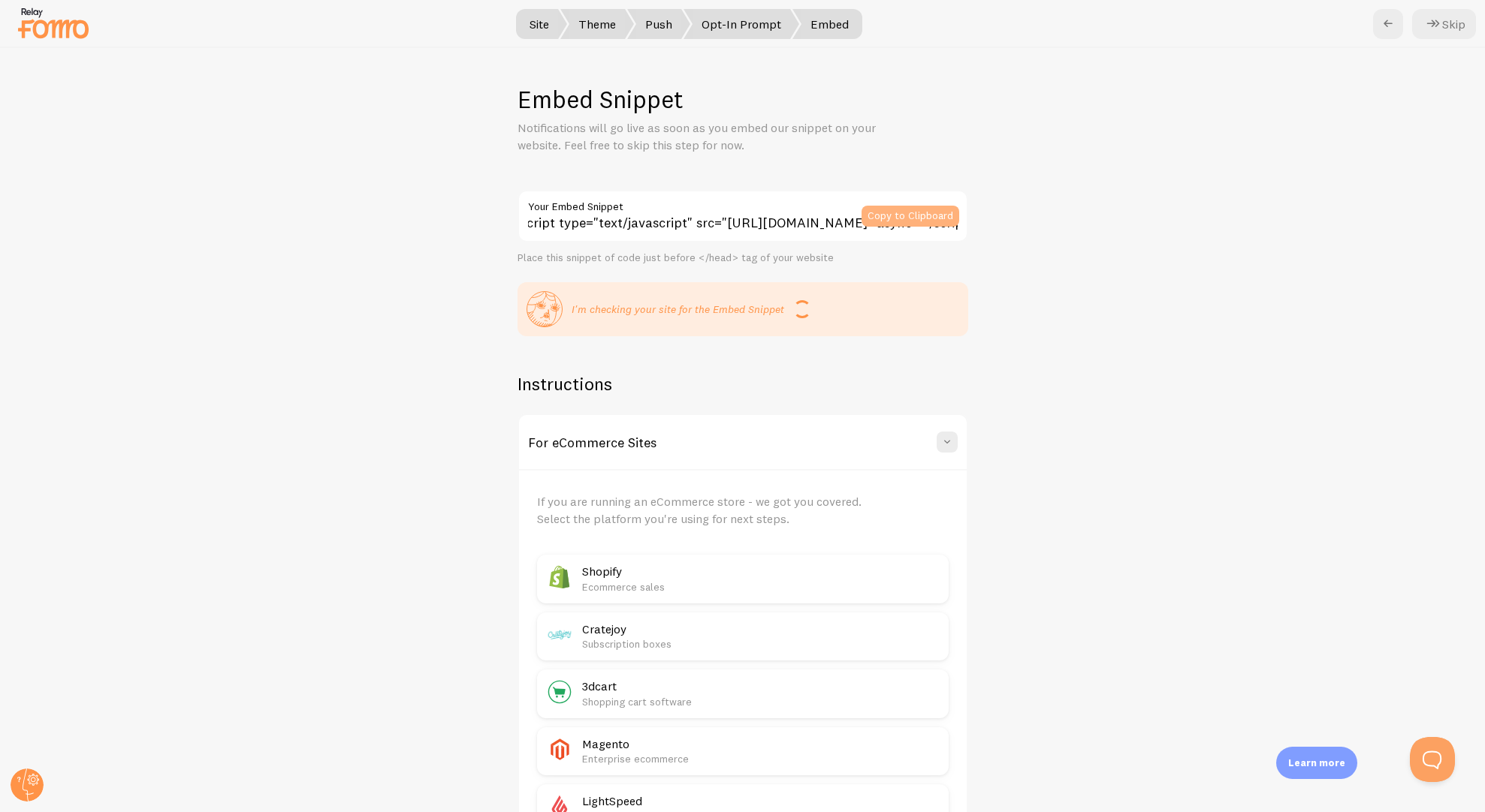
click at [914, 216] on button "Copy to Clipboard" at bounding box center [910, 216] width 97 height 21
click at [1449, 26] on button "Skip" at bounding box center [1444, 24] width 64 height 30
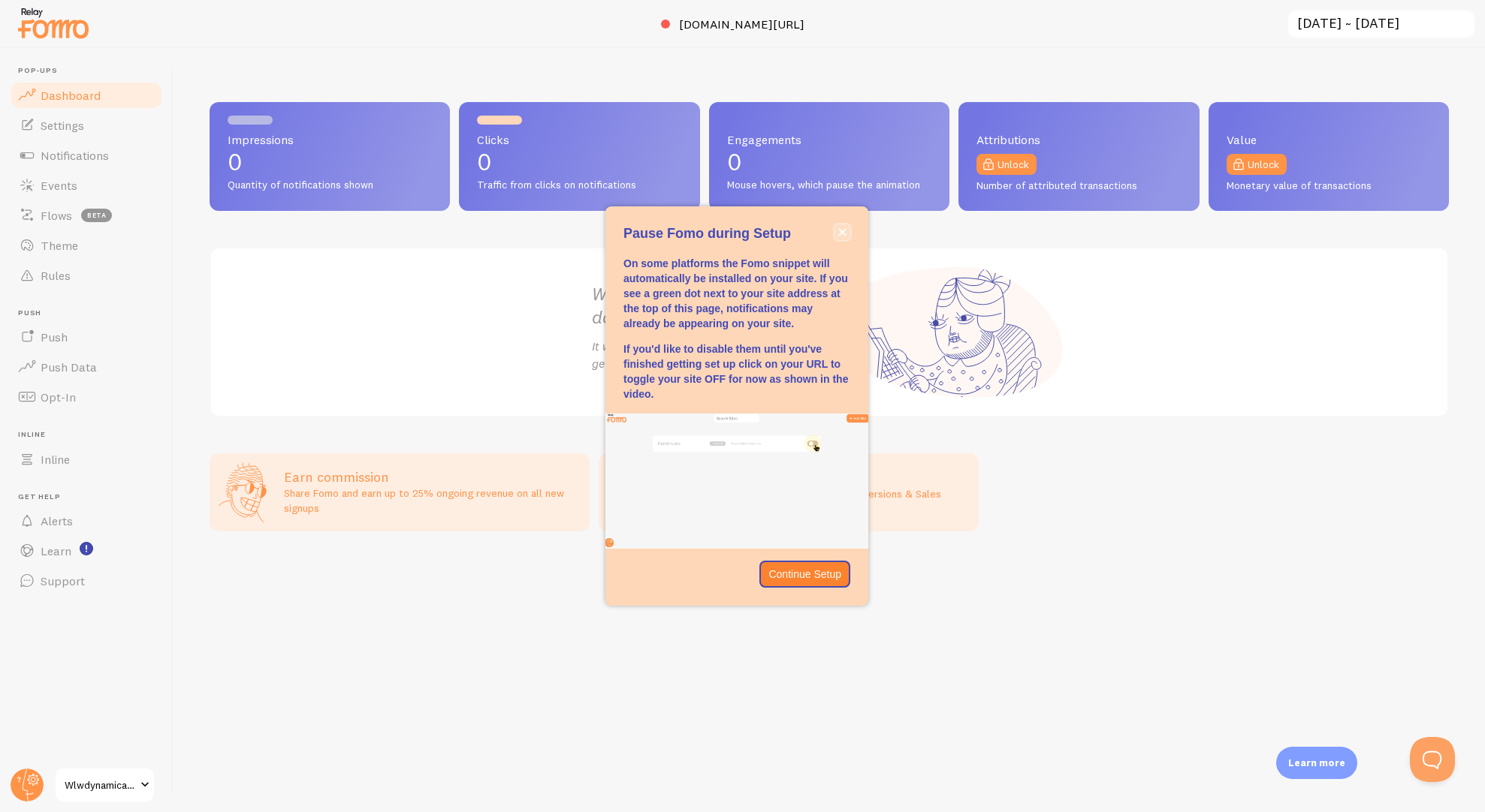
click at [839, 234] on icon "close," at bounding box center [843, 232] width 8 height 8
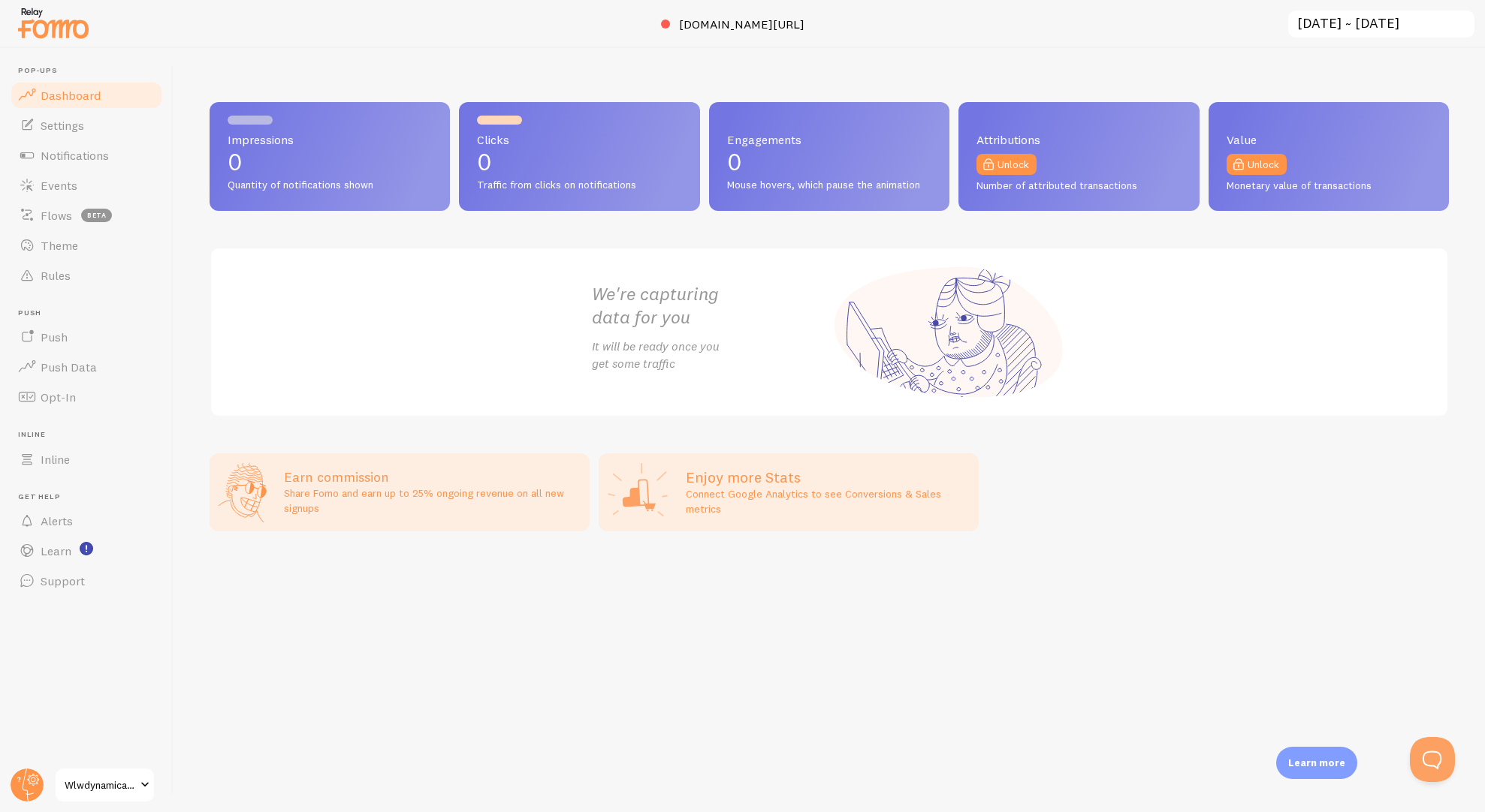
click at [1443, 22] on input "2025-09-01 ~ 2025-09-07" at bounding box center [1381, 25] width 190 height 31
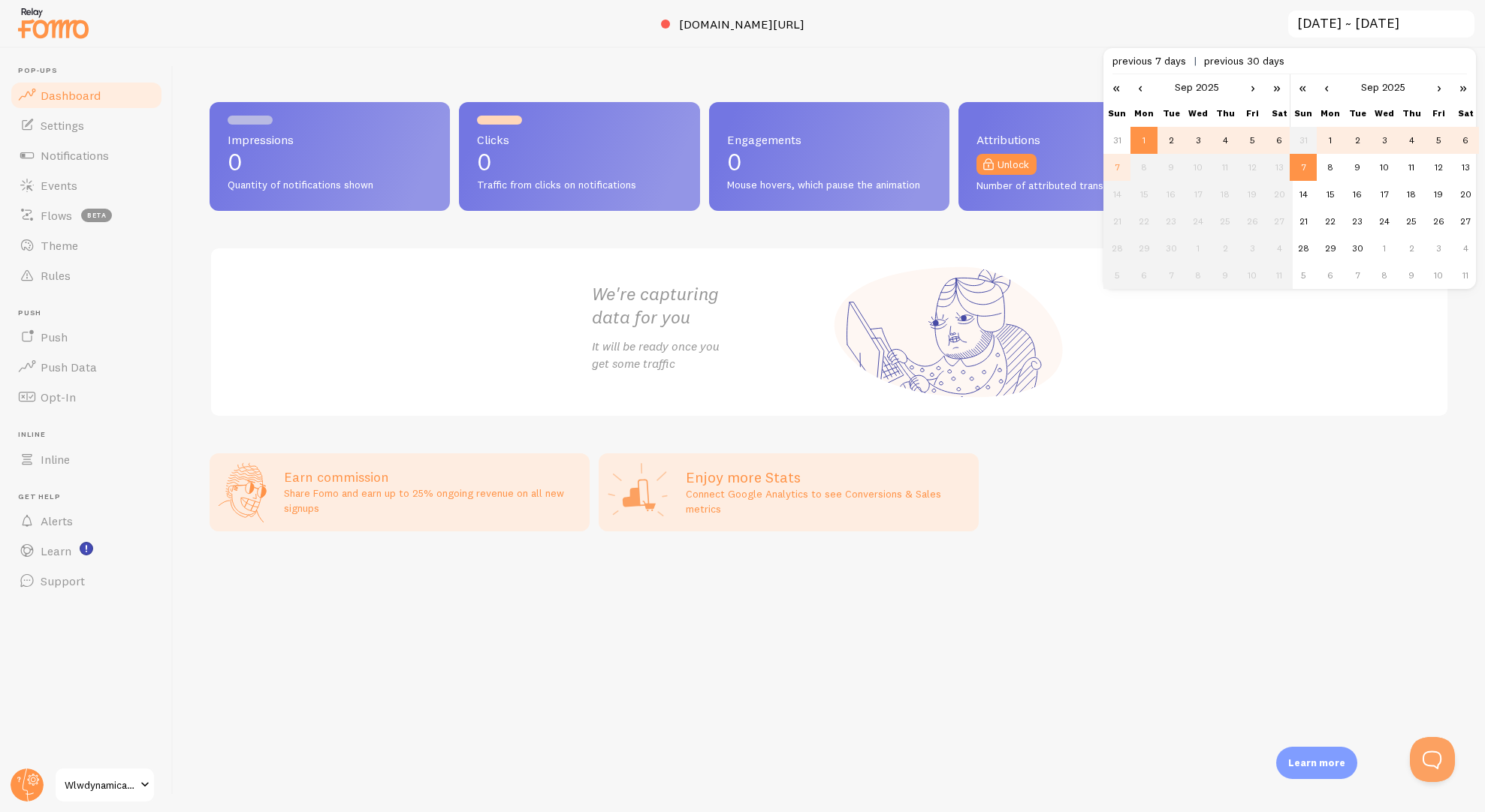
click at [115, 783] on span "Wlwdynamically (secure)" at bounding box center [100, 785] width 71 height 18
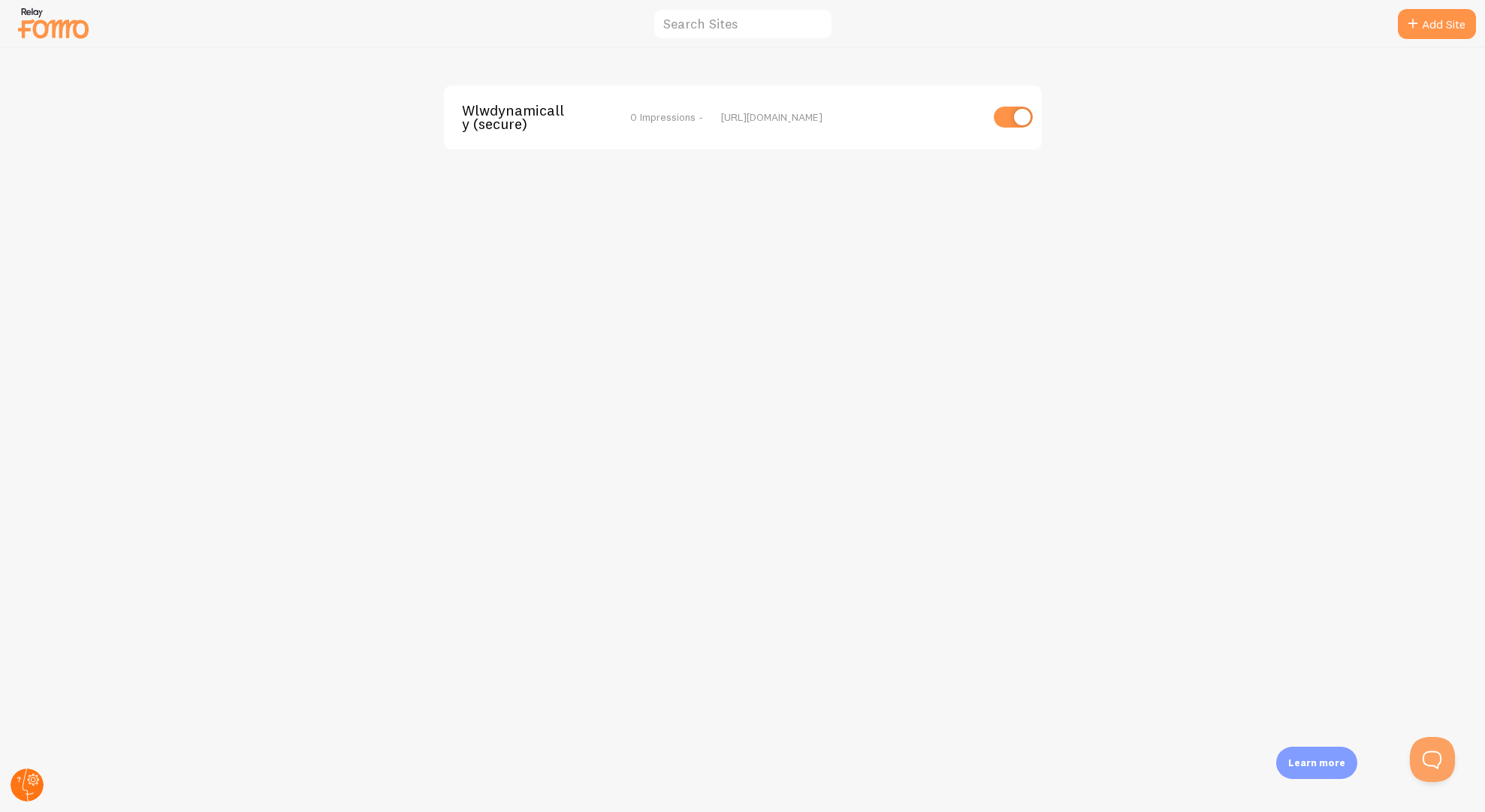
click at [33, 781] on icon at bounding box center [34, 780] width 5 height 5
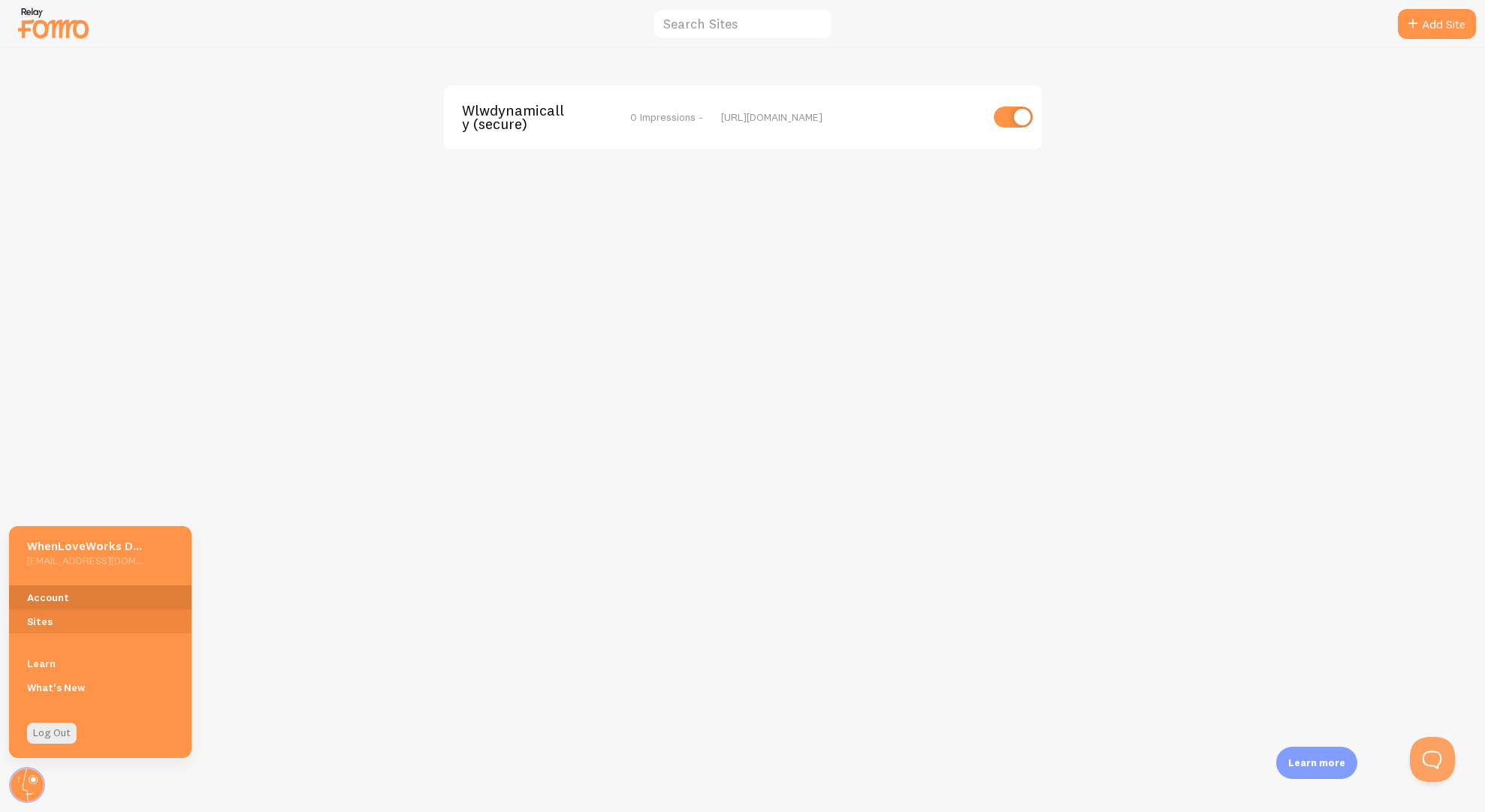
click at [74, 600] on link "Account" at bounding box center [100, 597] width 182 height 24
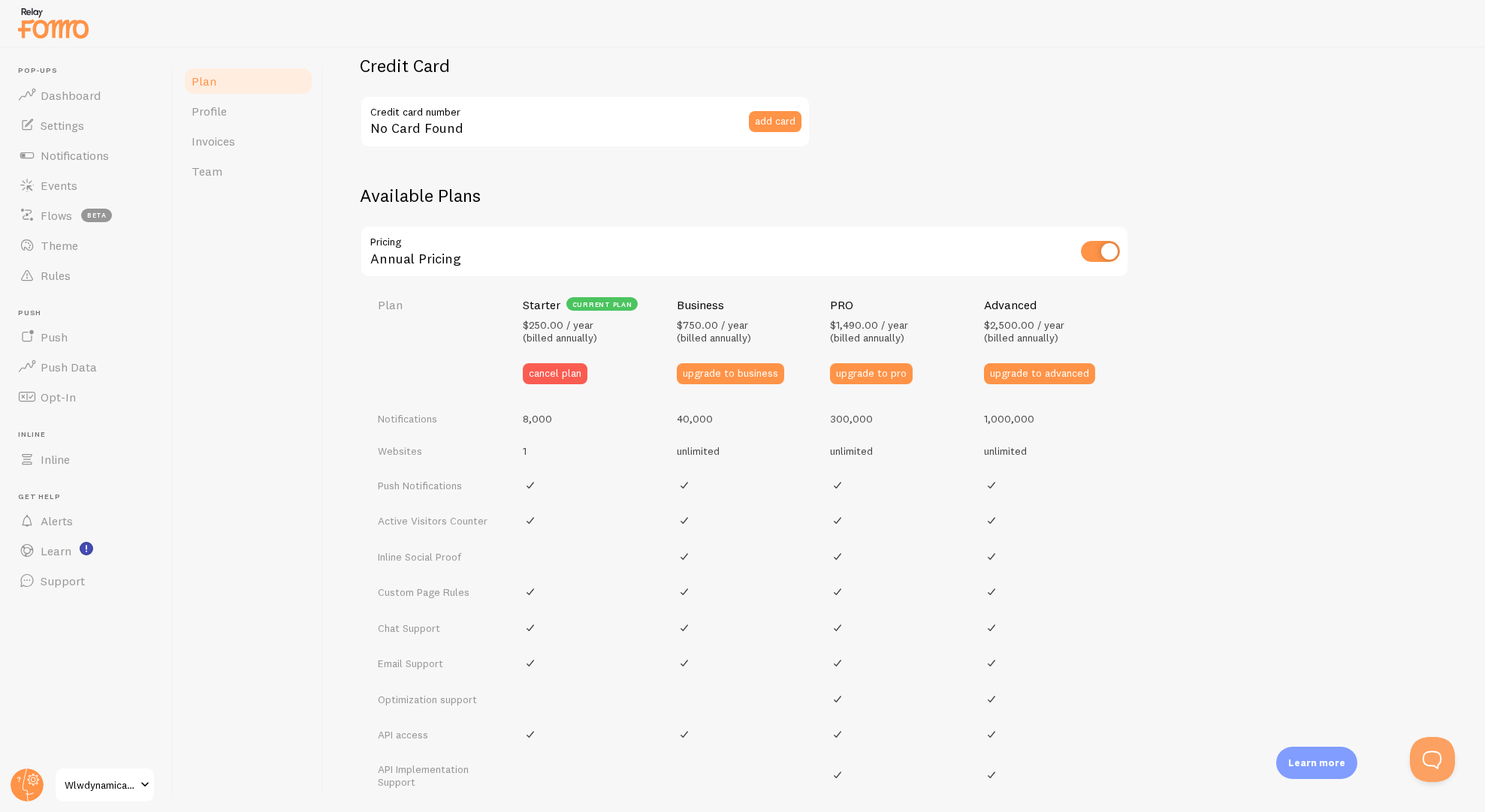
scroll to position [569, 0]
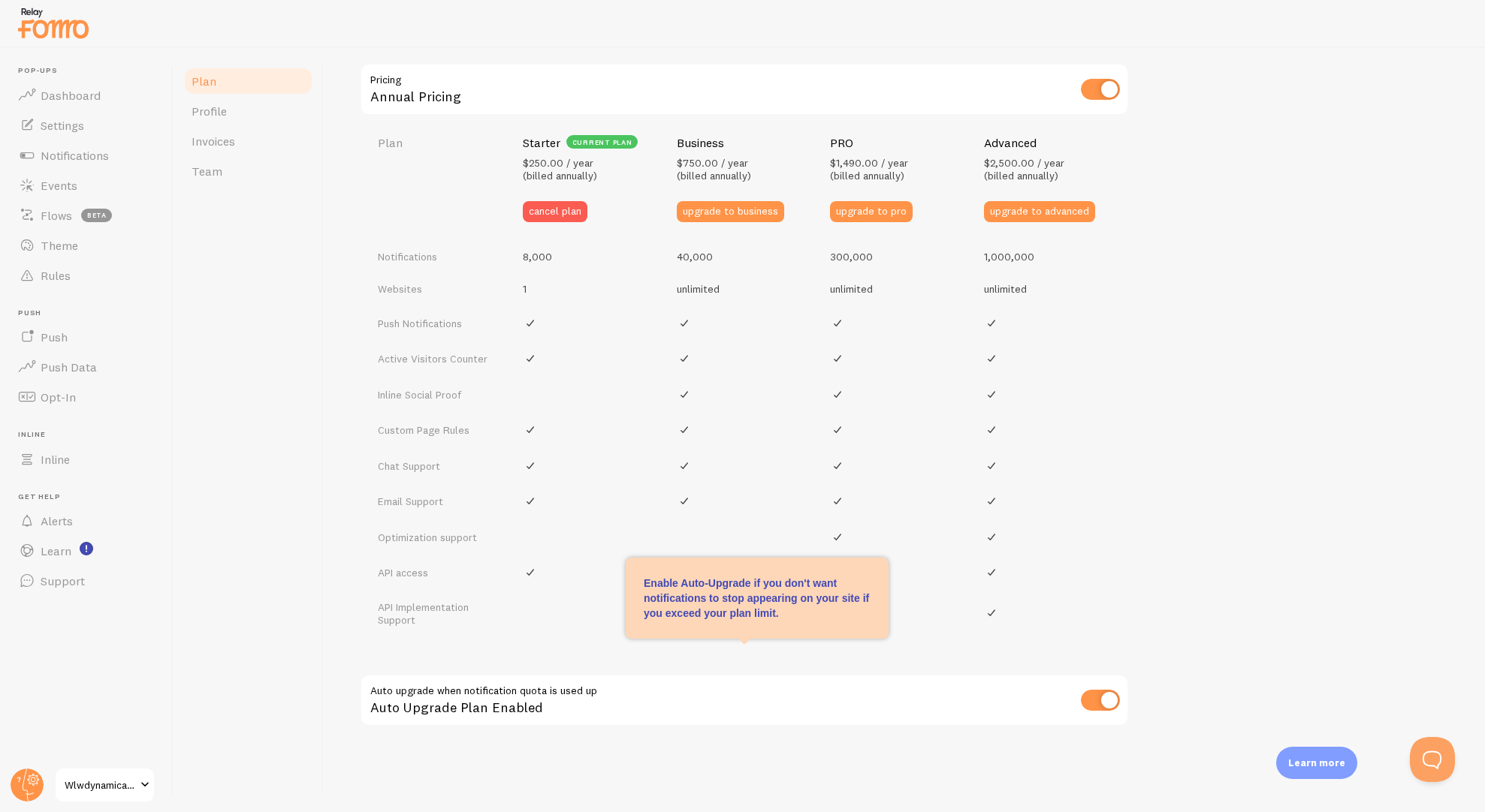
click at [1102, 696] on input "checkbox" at bounding box center [1100, 700] width 39 height 21
checkbox input "false"
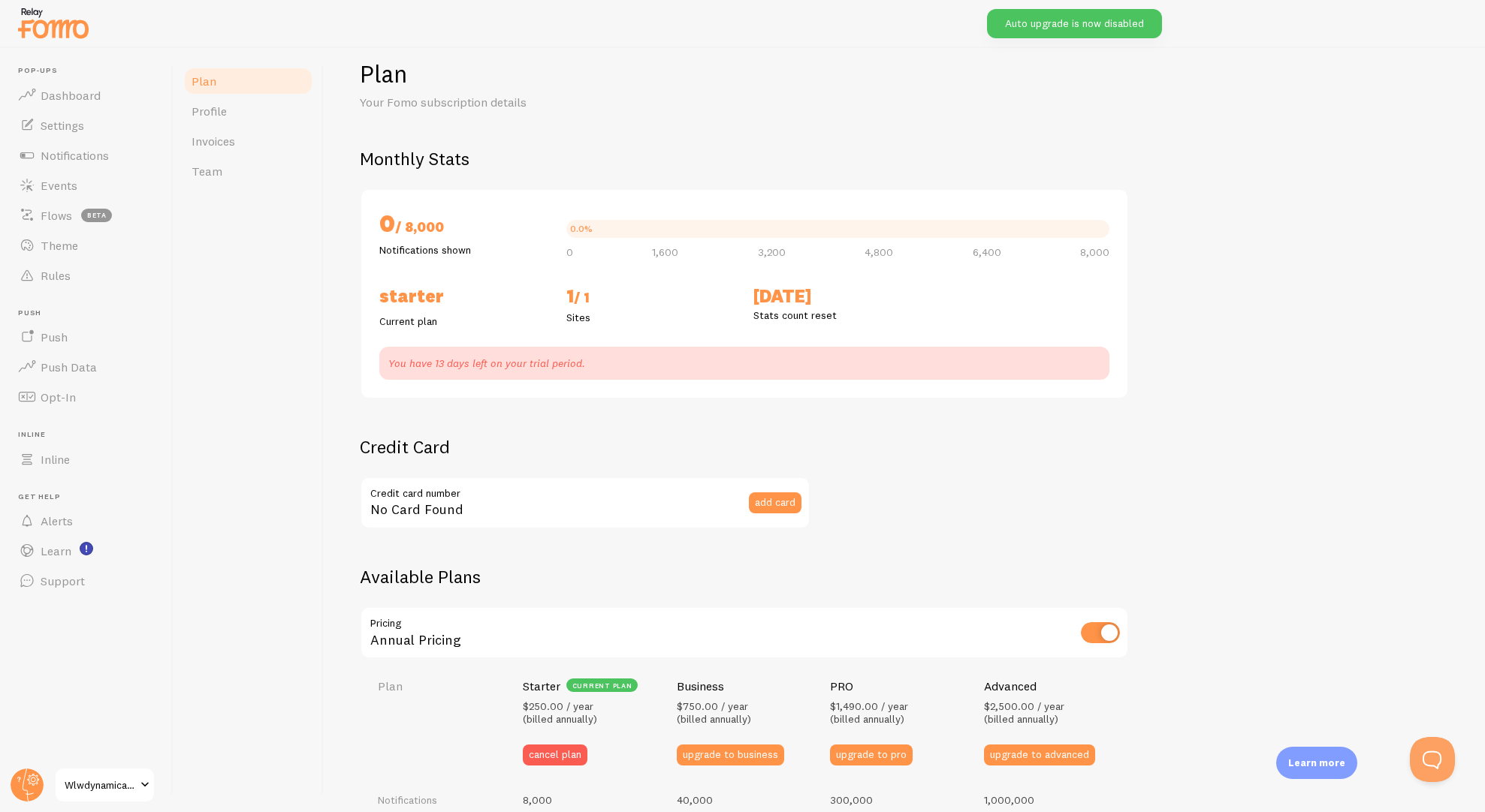
scroll to position [0, 0]
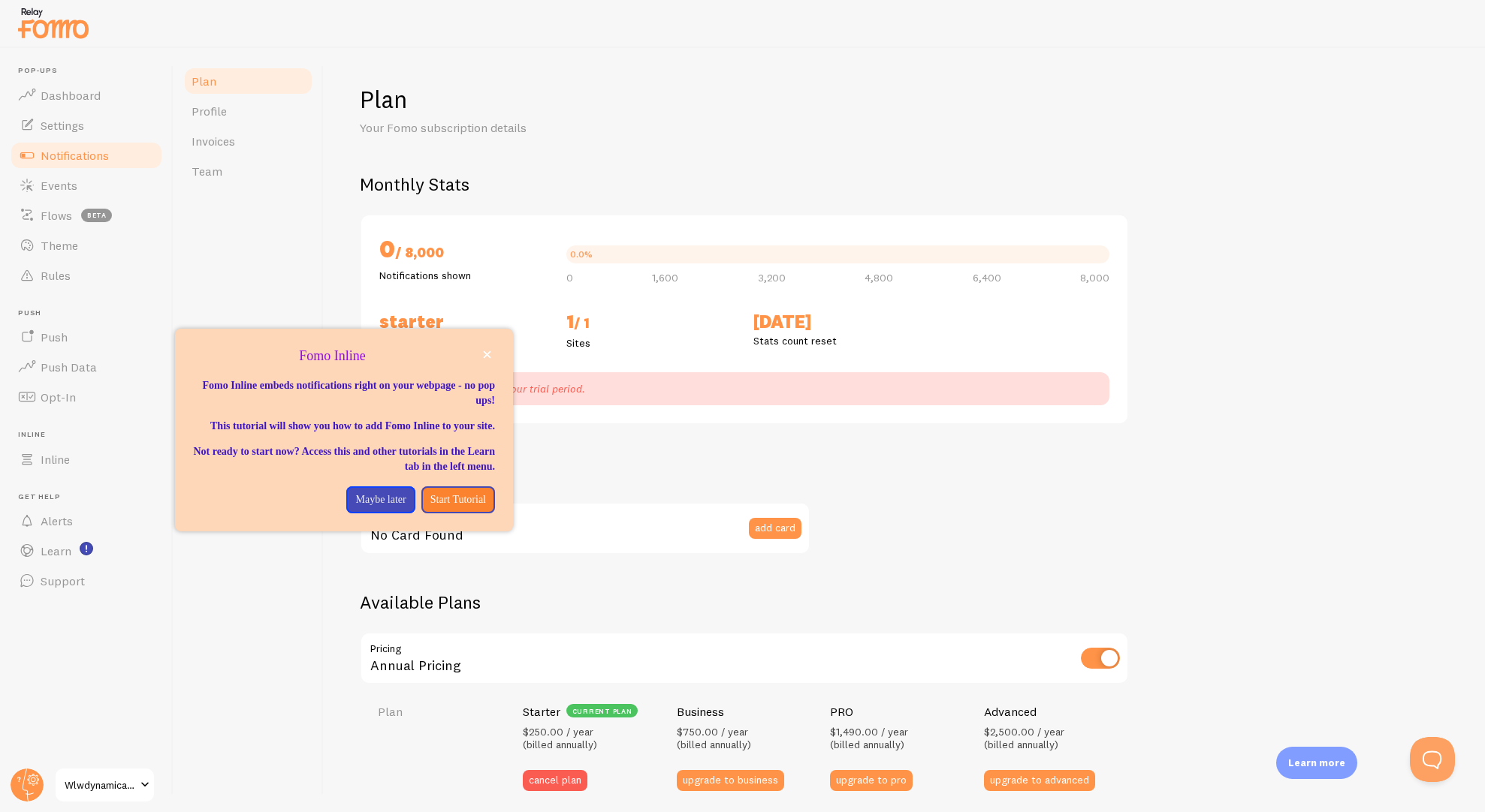
click at [66, 155] on span "Notifications" at bounding box center [75, 155] width 69 height 15
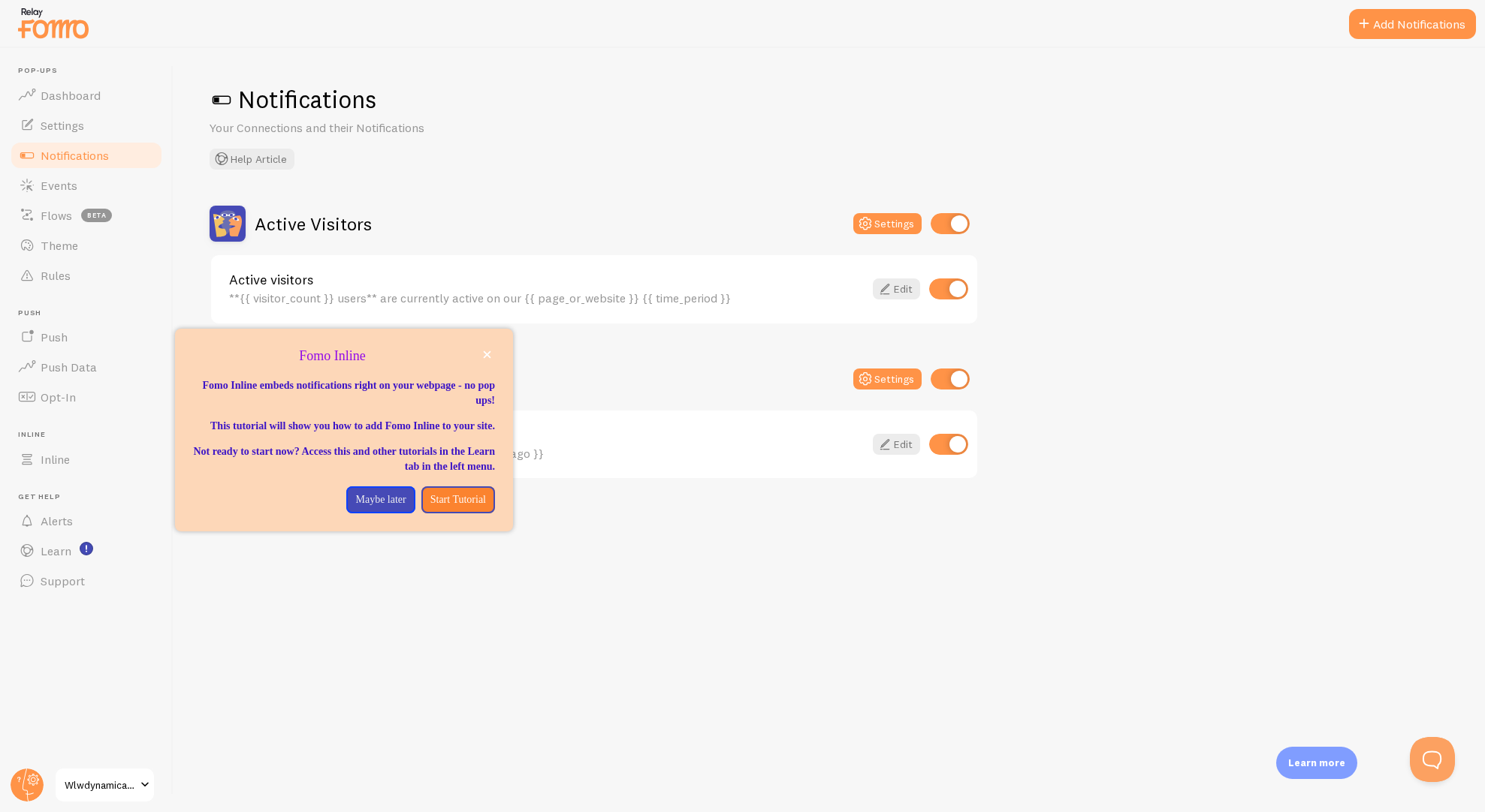
click at [1138, 239] on div "Active Visitors Settings Active visitors **{{ visitor_count }} users** are curr…" at bounding box center [829, 342] width 1239 height 274
click at [485, 358] on icon "close," at bounding box center [487, 355] width 8 height 8
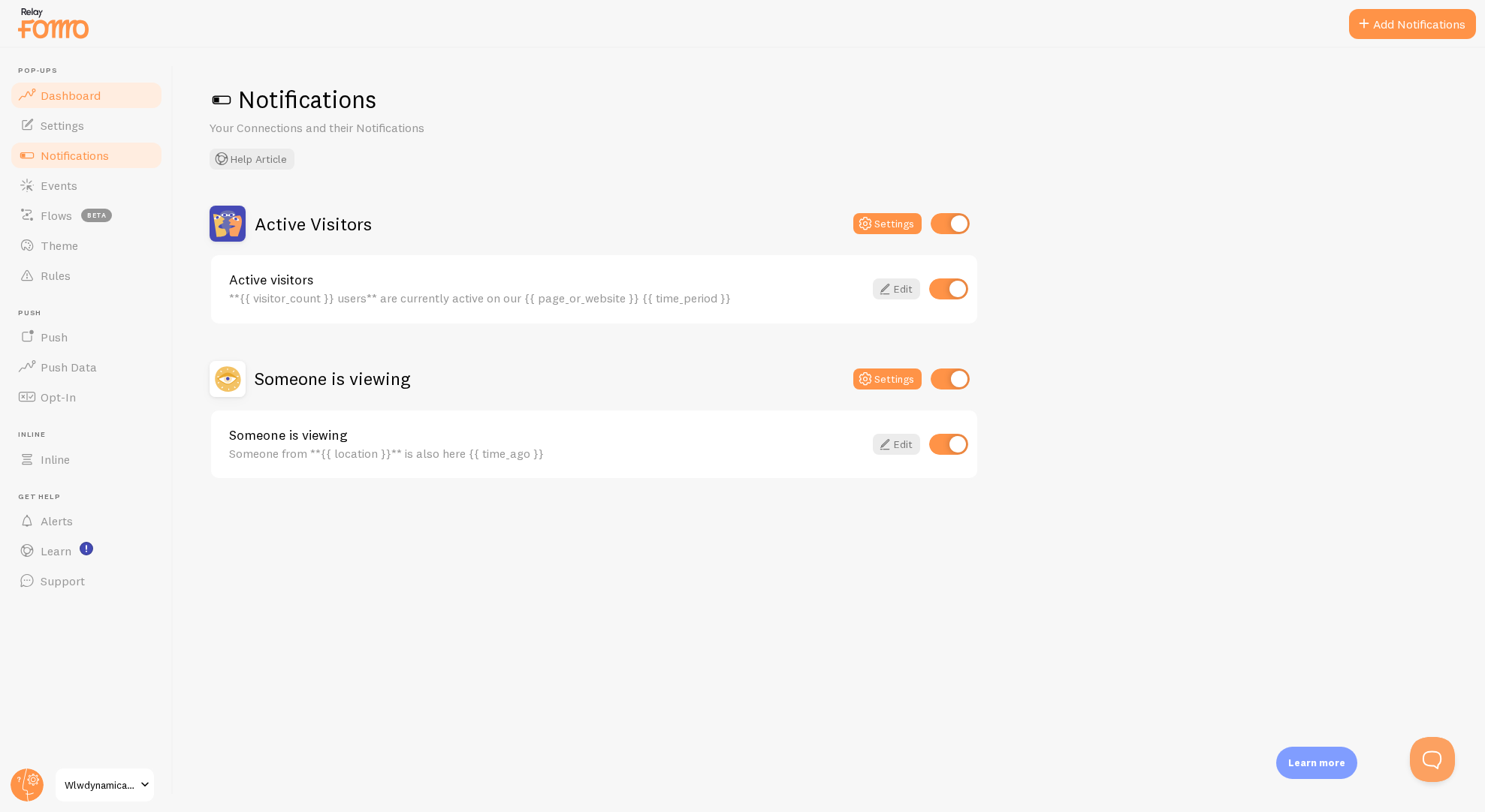
click at [87, 97] on span "Dashboard" at bounding box center [71, 96] width 60 height 15
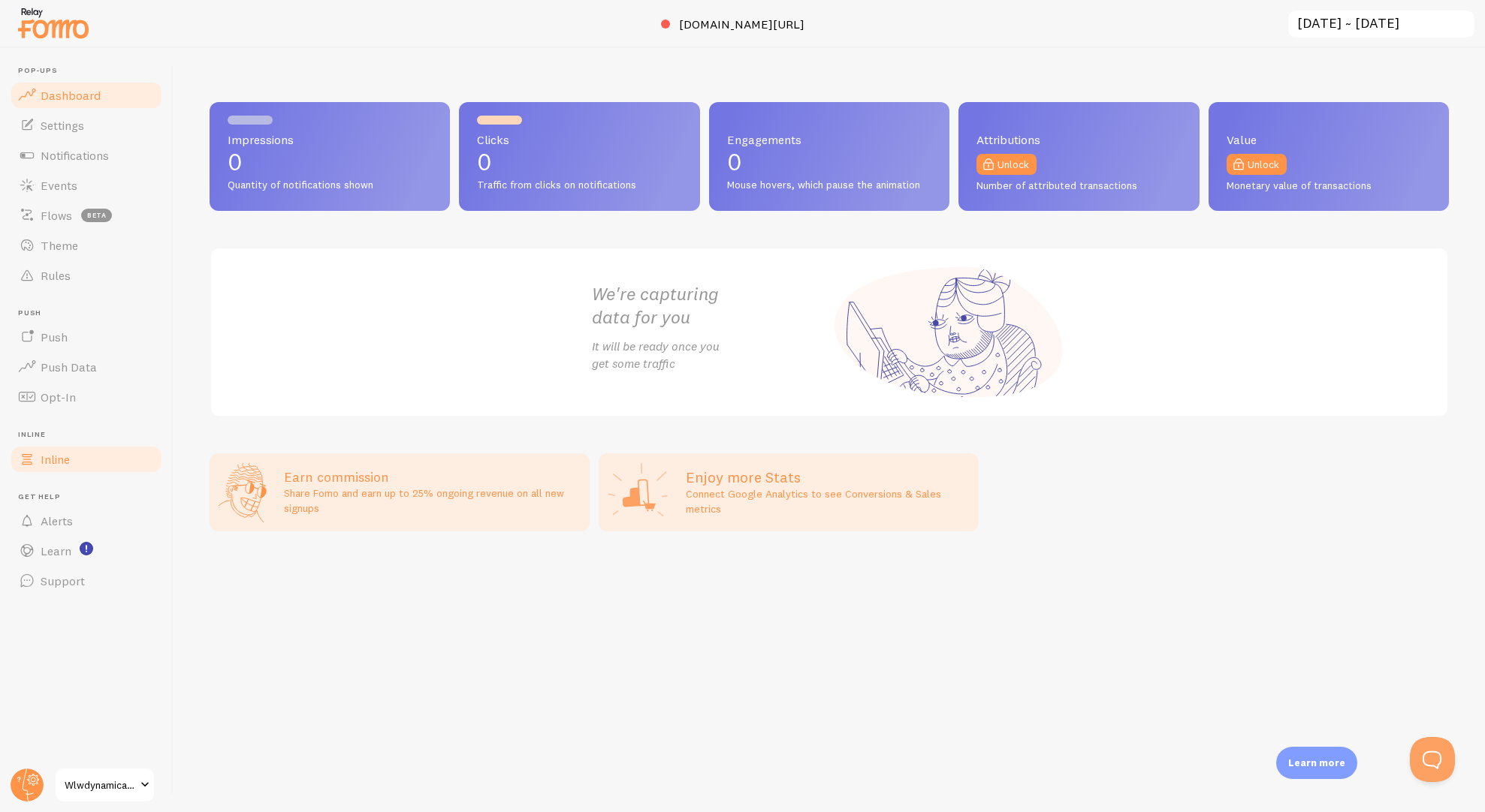
click at [93, 464] on link "Inline" at bounding box center [86, 459] width 154 height 30
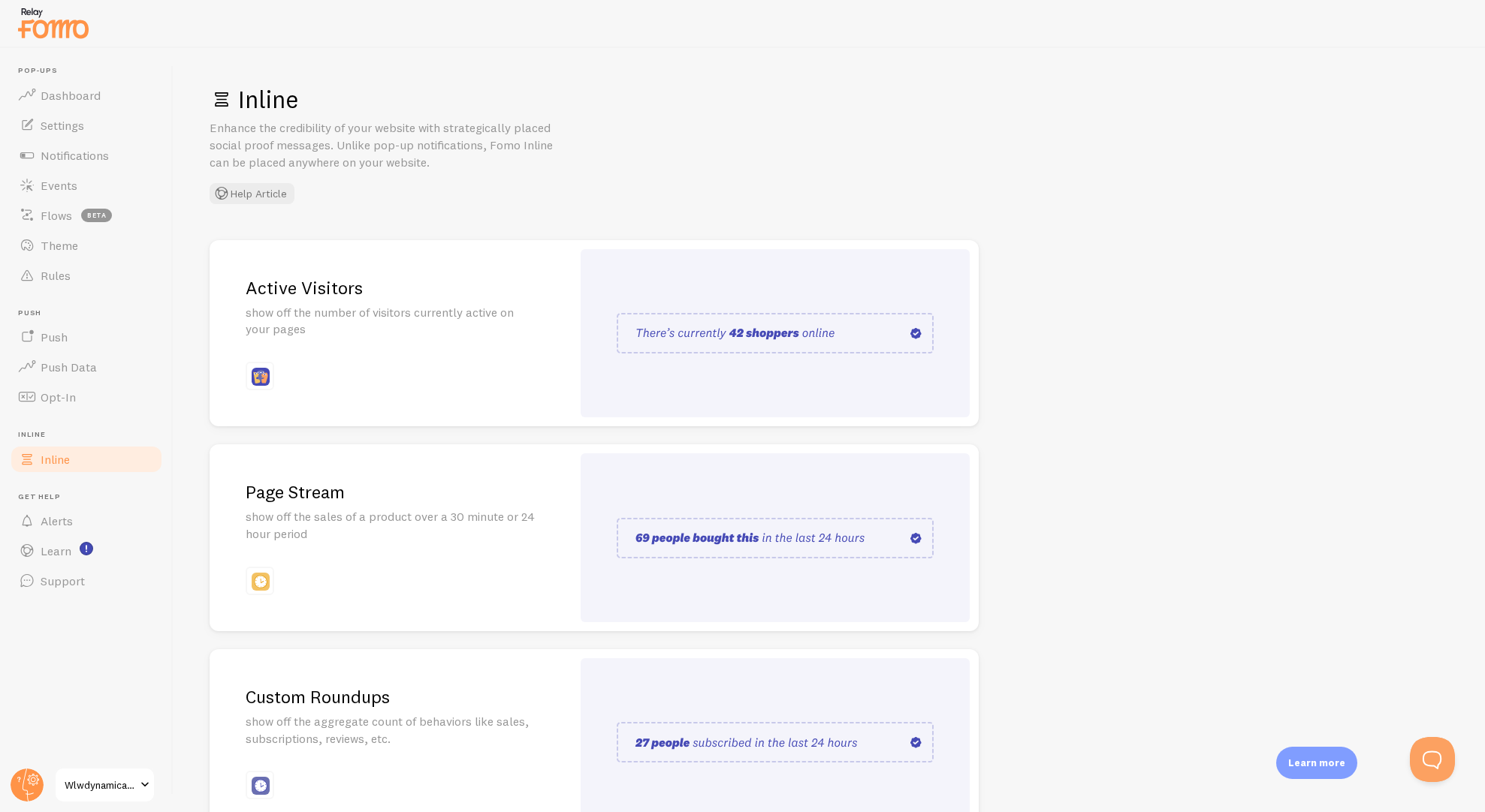
click at [790, 337] on img at bounding box center [775, 333] width 317 height 41
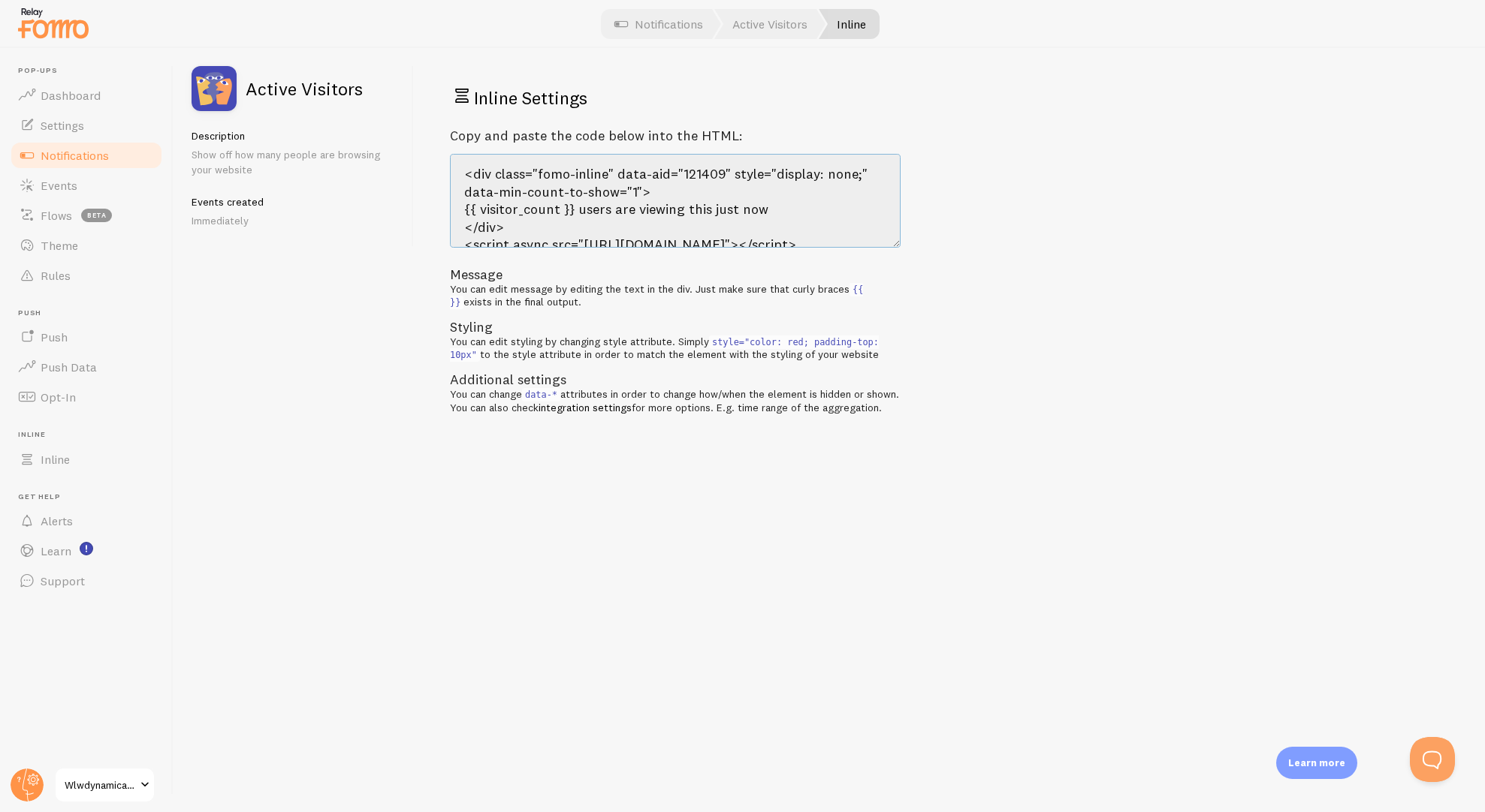
click at [605, 194] on textarea "<div class="fomo-inline" data-aid="121409" style="display: none;" data-min-coun…" at bounding box center [674, 200] width 450 height 94
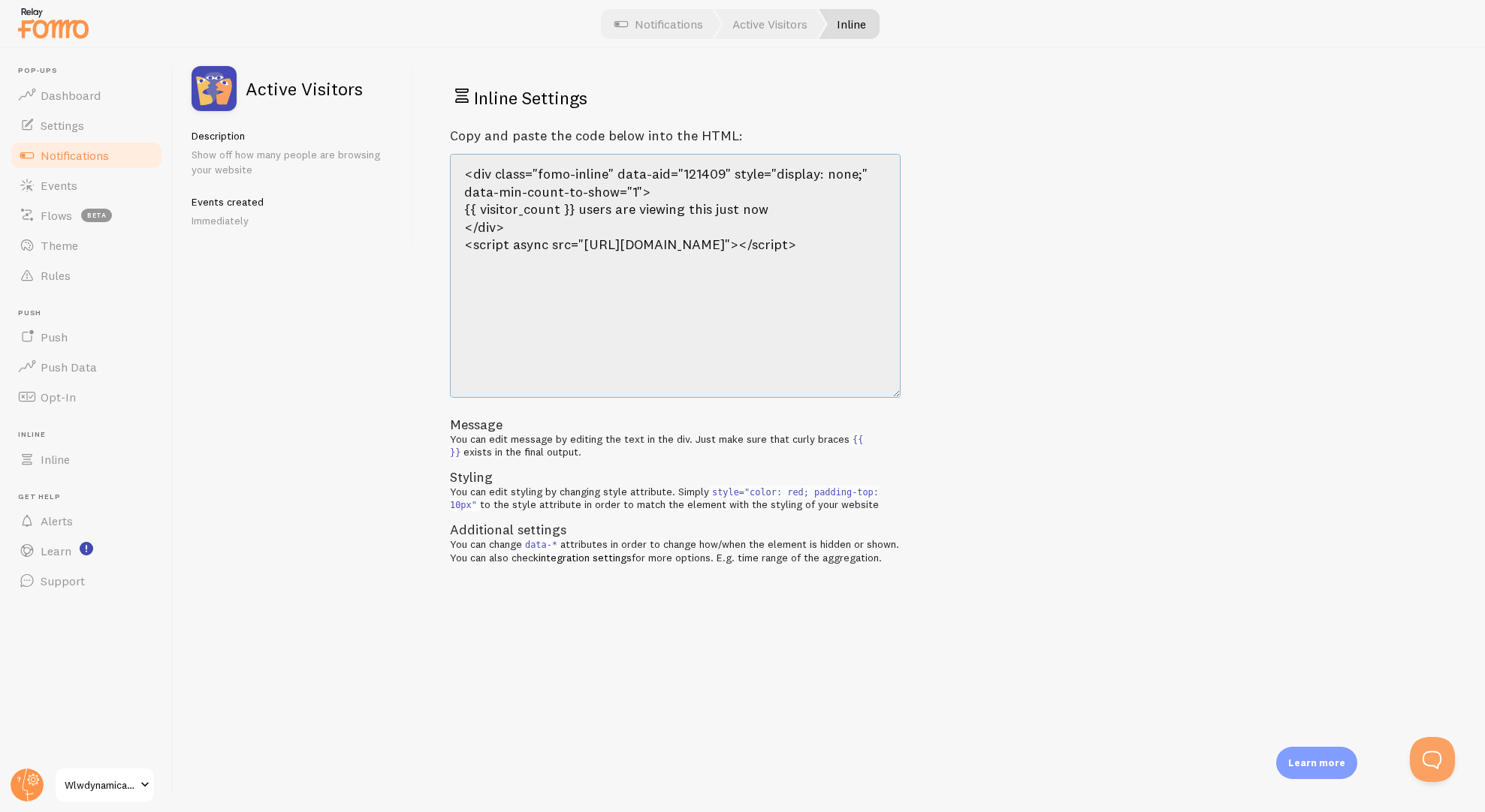
drag, startPoint x: 897, startPoint y: 244, endPoint x: 880, endPoint y: 395, distance: 152.0
click at [880, 395] on textarea "<div class="fomo-inline" data-aid="121409" style="display: none;" data-min-coun…" at bounding box center [674, 275] width 450 height 244
